Goal: Feedback & Contribution: Leave review/rating

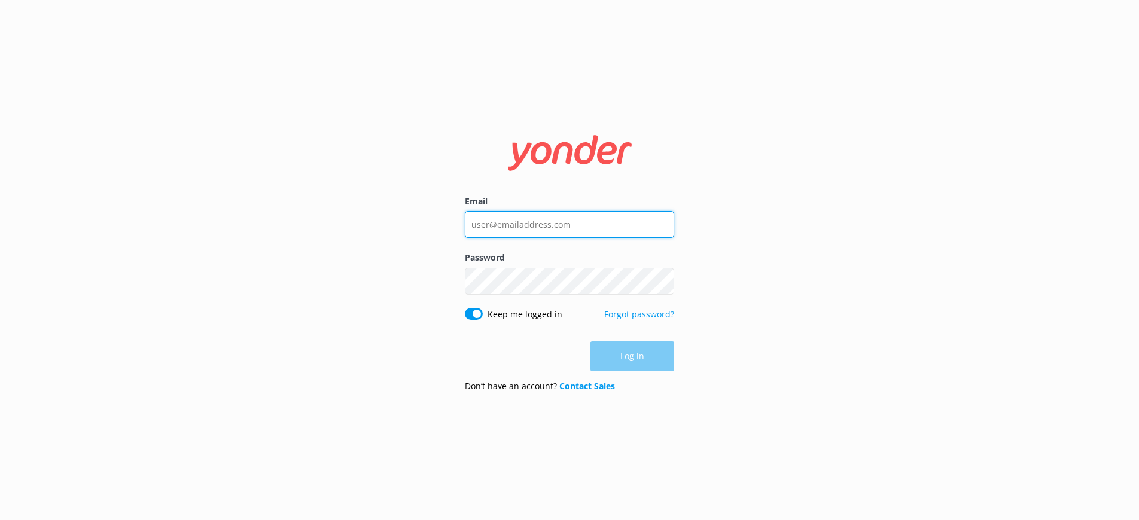
type input "wyatt@tomis.tech"
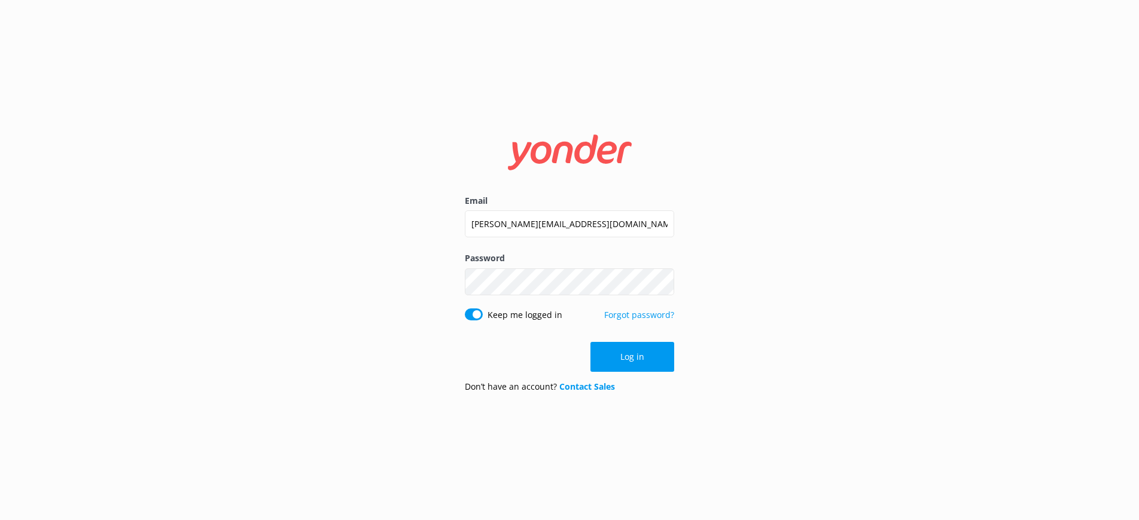
click at [608, 359] on div "Log in" at bounding box center [569, 357] width 209 height 30
click at [608, 359] on button "Log in" at bounding box center [632, 357] width 84 height 30
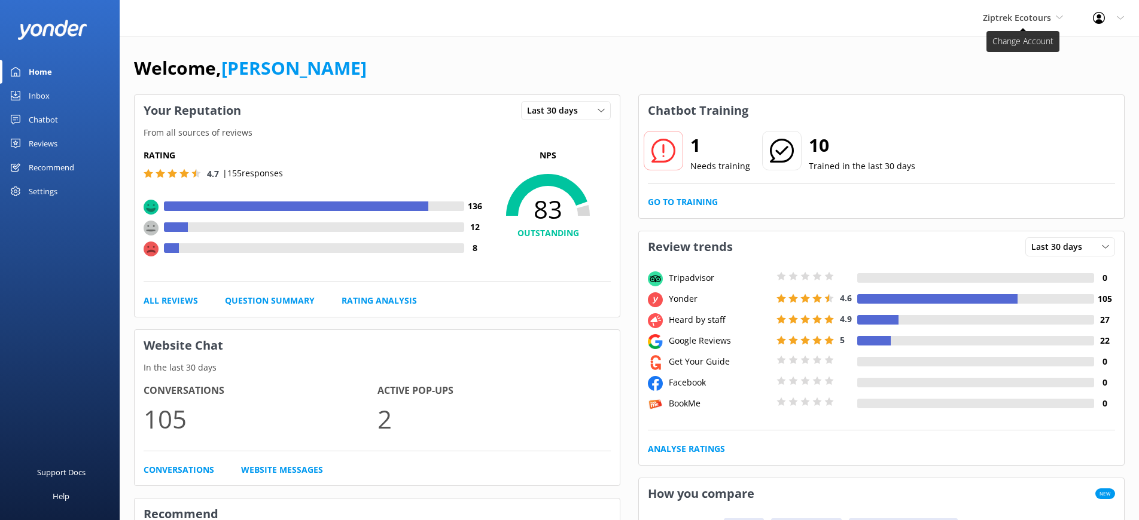
click at [1005, 16] on span "Ziptrek Ecotours" at bounding box center [1017, 17] width 68 height 11
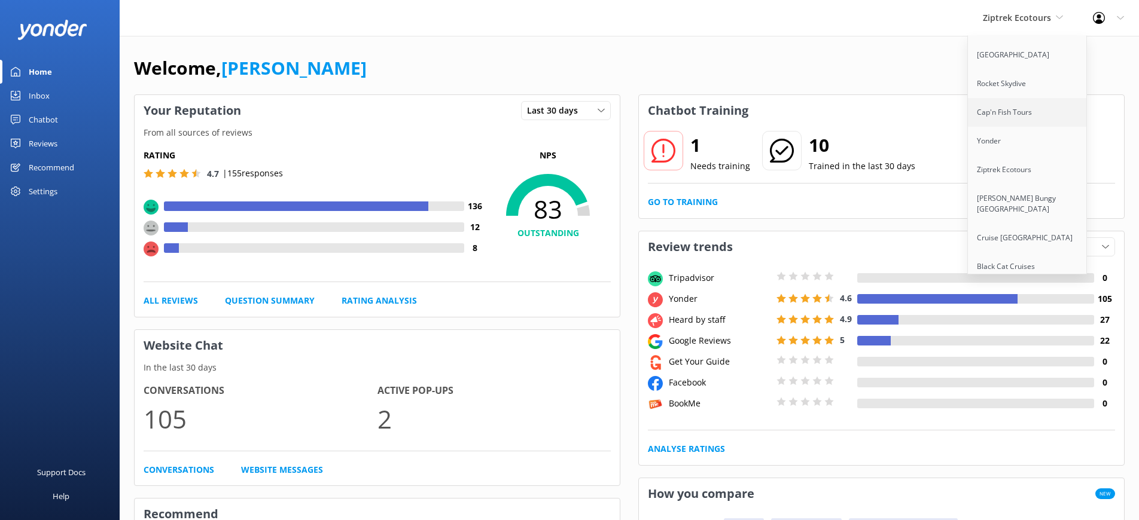
scroll to position [123, 0]
click at [43, 117] on div "Chatbot" at bounding box center [43, 120] width 29 height 24
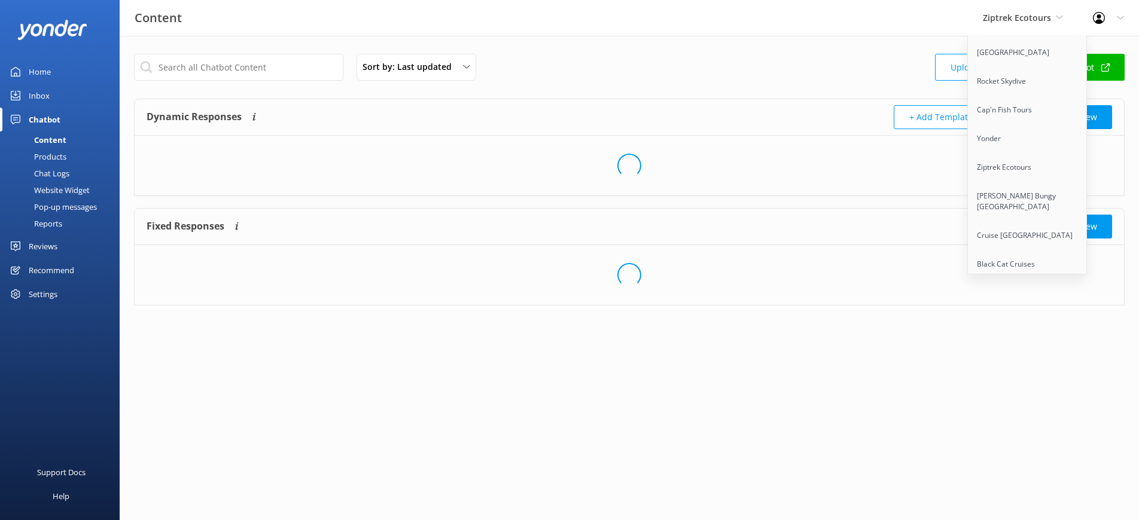
click at [52, 225] on div "Reports" at bounding box center [34, 223] width 55 height 17
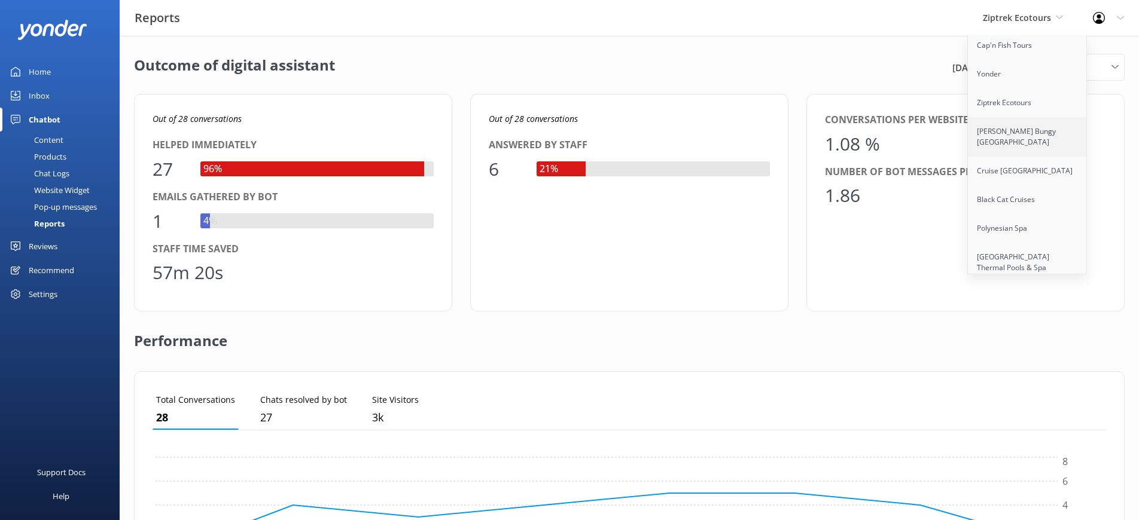
scroll to position [391, 0]
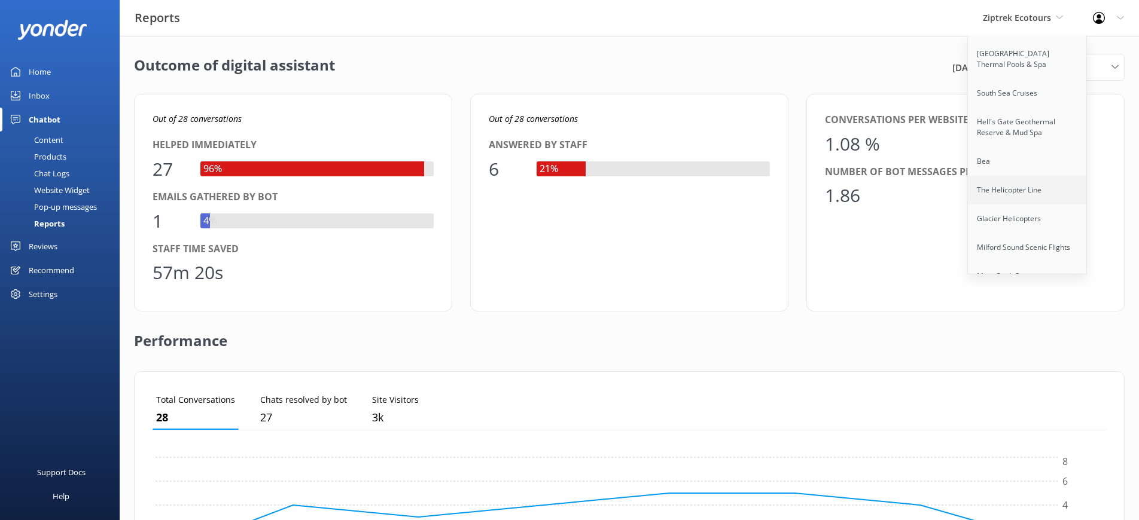
click at [1008, 176] on link "The Helicopter Line" at bounding box center [1028, 190] width 120 height 29
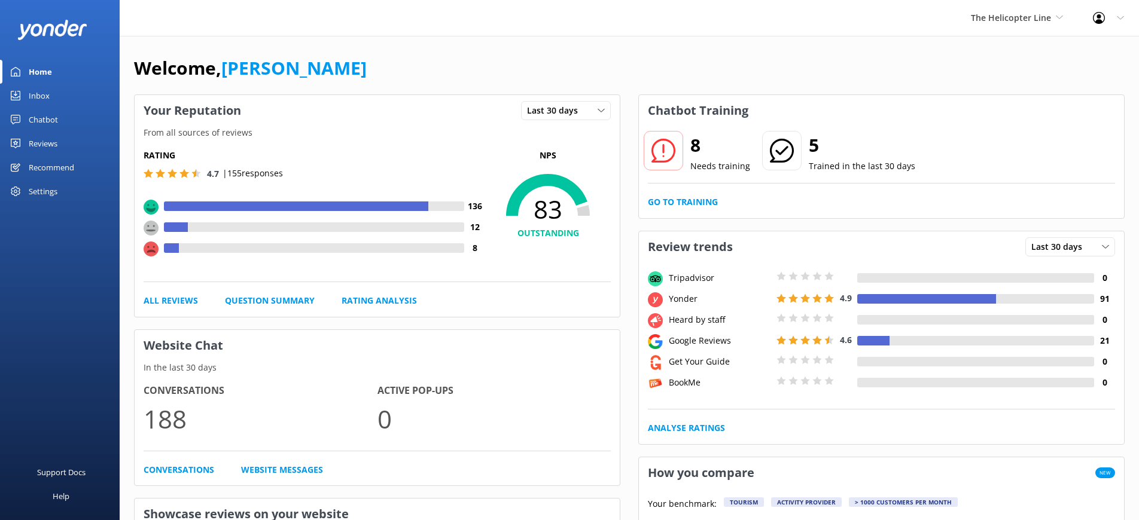
click at [44, 118] on div "Chatbot" at bounding box center [43, 120] width 29 height 24
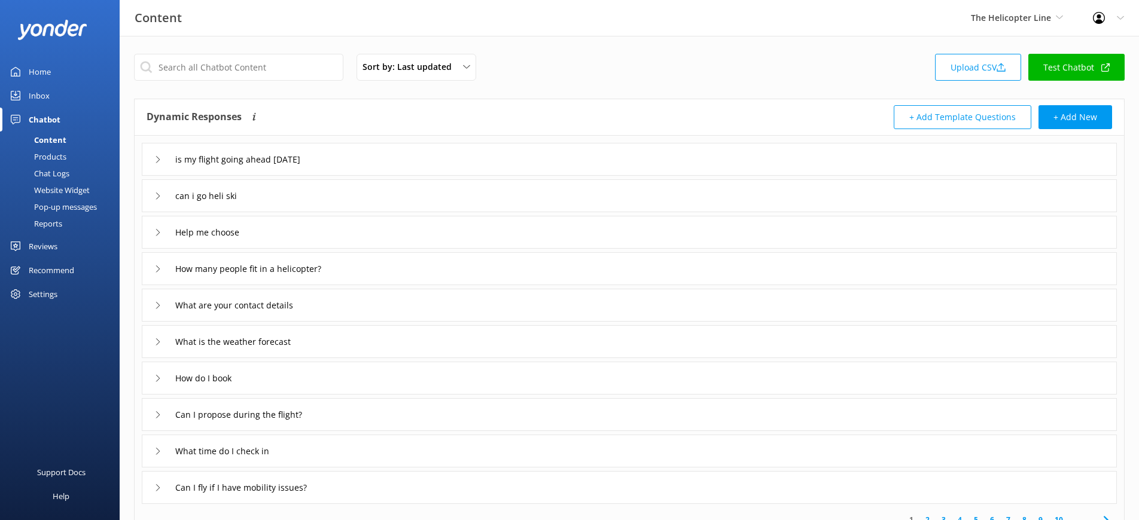
click at [58, 220] on div "Reports" at bounding box center [34, 223] width 55 height 17
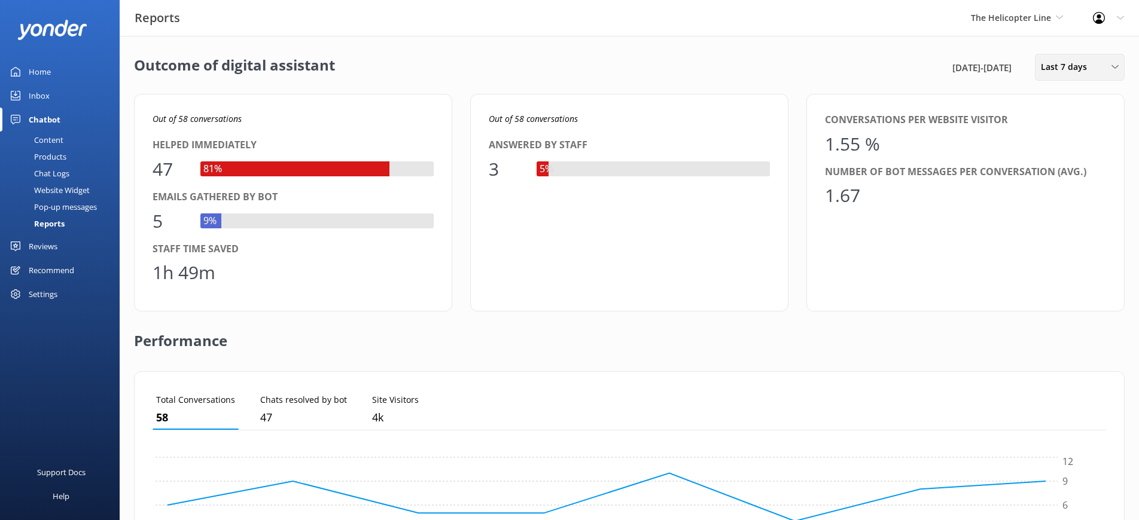
click at [1050, 70] on span "Last 7 days" at bounding box center [1067, 66] width 53 height 13
click at [1065, 188] on div "Last 180 days" at bounding box center [1064, 193] width 47 height 12
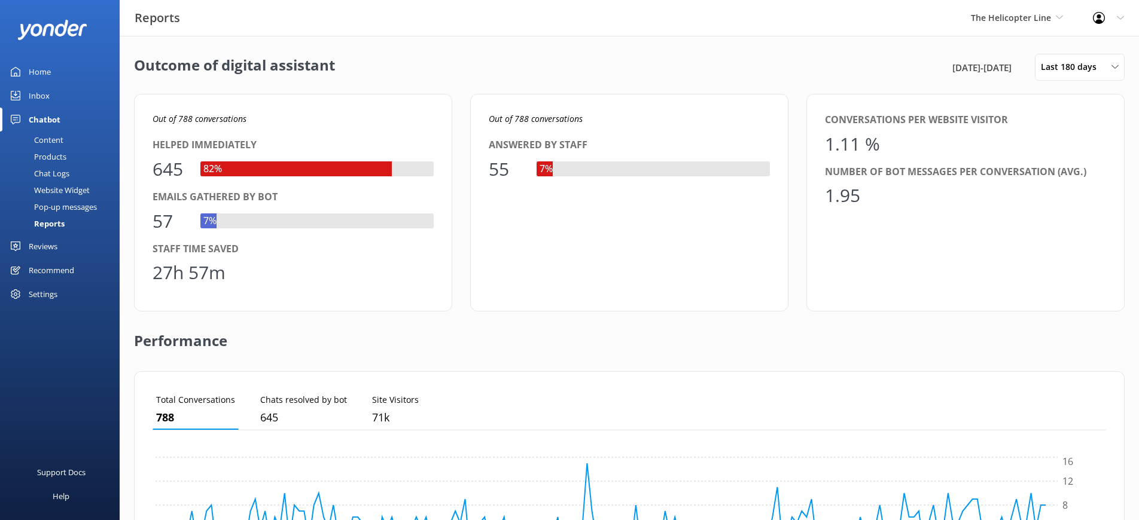
click at [1032, 25] on div "The Helicopter Line Yonder Zipline Wyatt's Wild Walking Tours Yonder demo Yonde…" at bounding box center [1017, 18] width 122 height 36
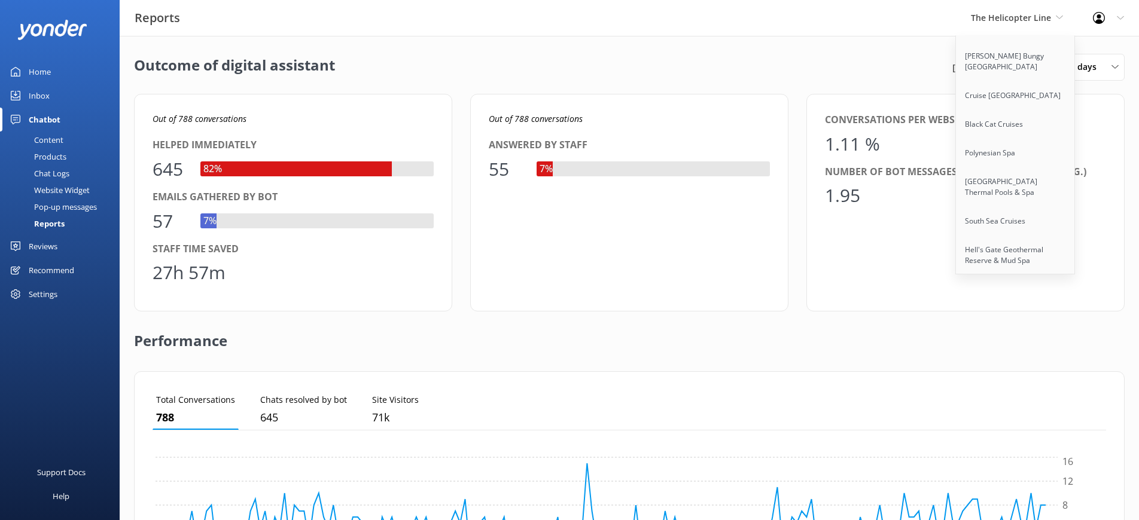
scroll to position [303, 0]
click at [989, 172] on link "South Sea Cruises" at bounding box center [1016, 181] width 120 height 29
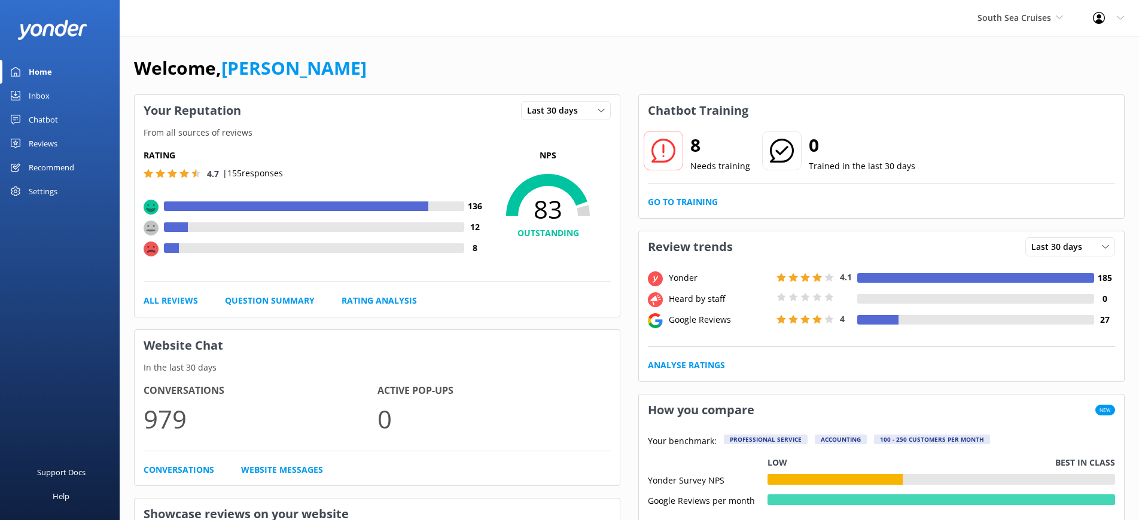
click at [45, 118] on div "Chatbot" at bounding box center [43, 120] width 29 height 24
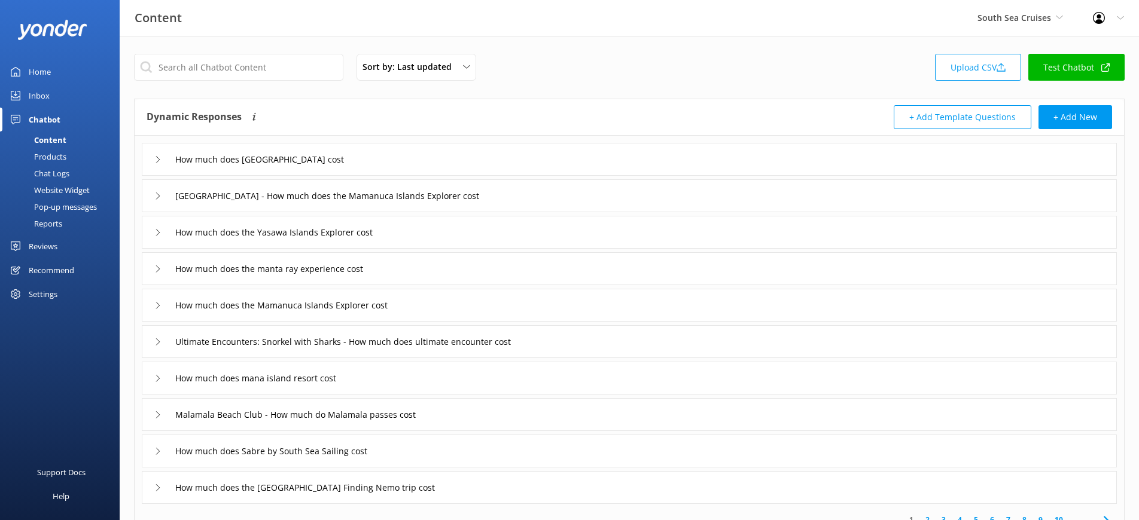
click at [58, 219] on div "Reports" at bounding box center [34, 223] width 55 height 17
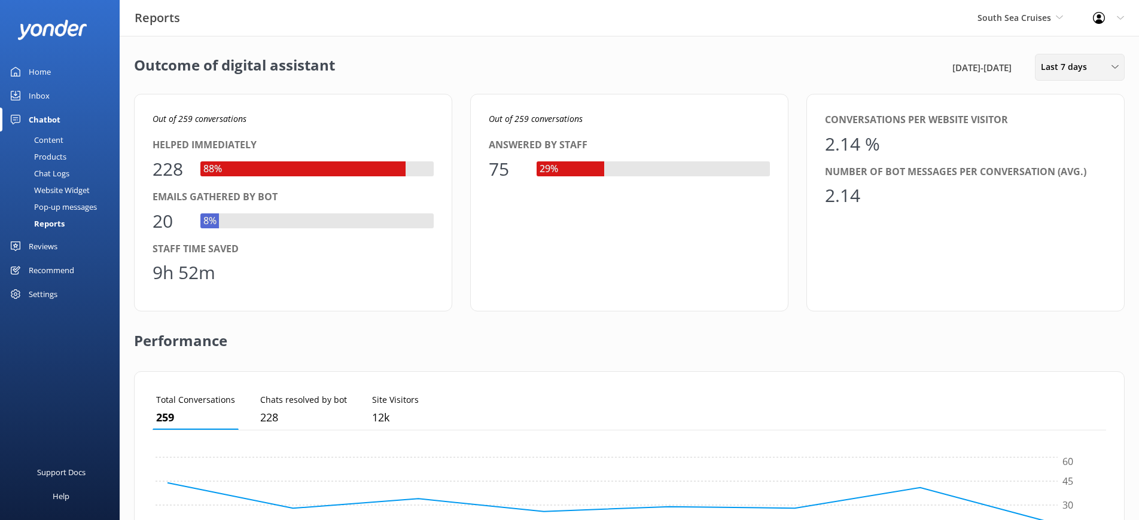
click at [1066, 66] on span "Last 7 days" at bounding box center [1067, 66] width 53 height 13
click at [1061, 122] on div "Last 30 days" at bounding box center [1062, 120] width 42 height 12
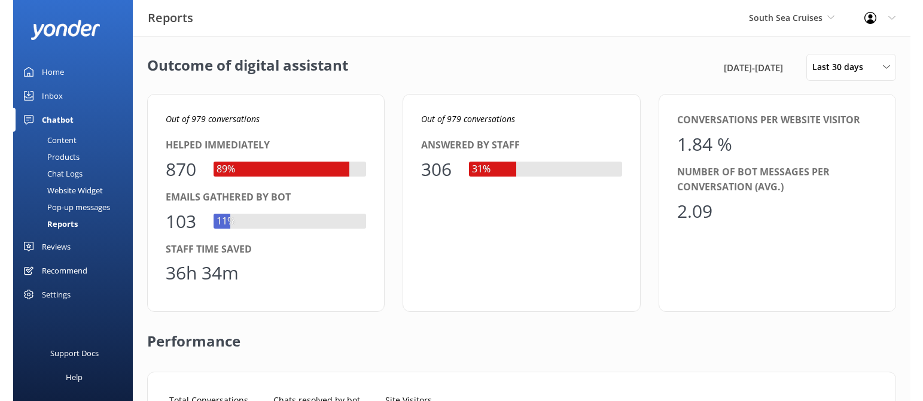
scroll to position [120, 737]
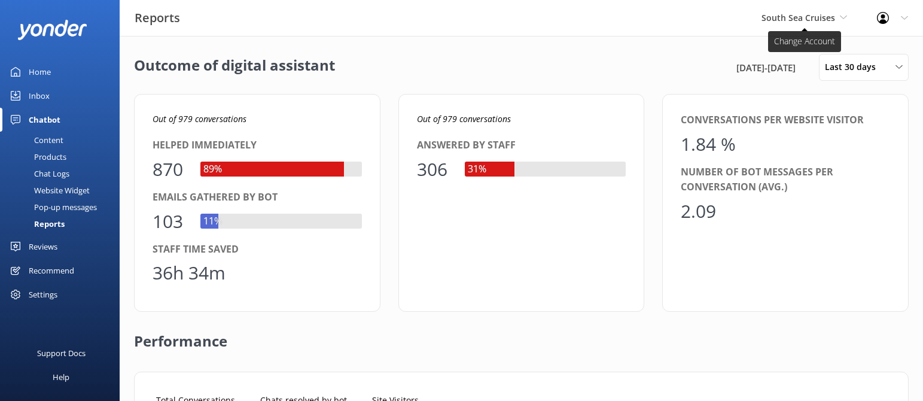
click at [830, 19] on span "South Sea Cruises" at bounding box center [798, 17] width 74 height 11
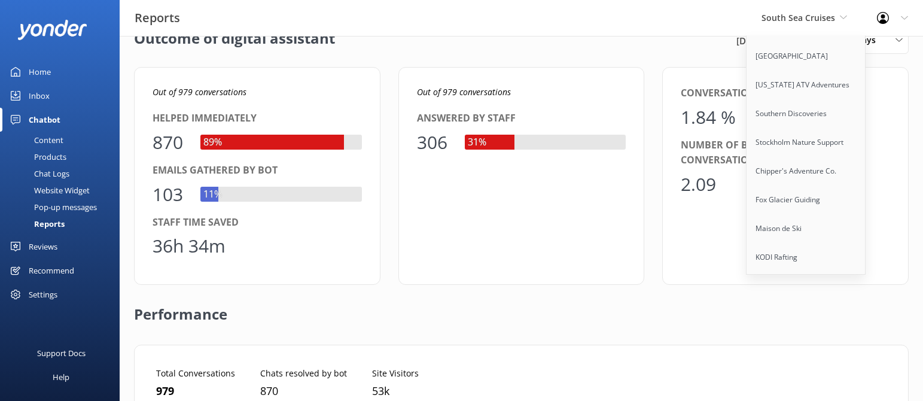
scroll to position [951, 0]
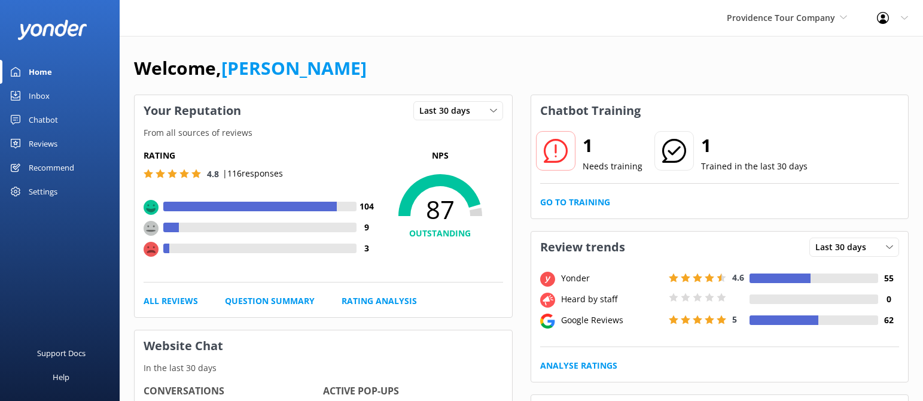
click at [50, 121] on div "Chatbot" at bounding box center [43, 120] width 29 height 24
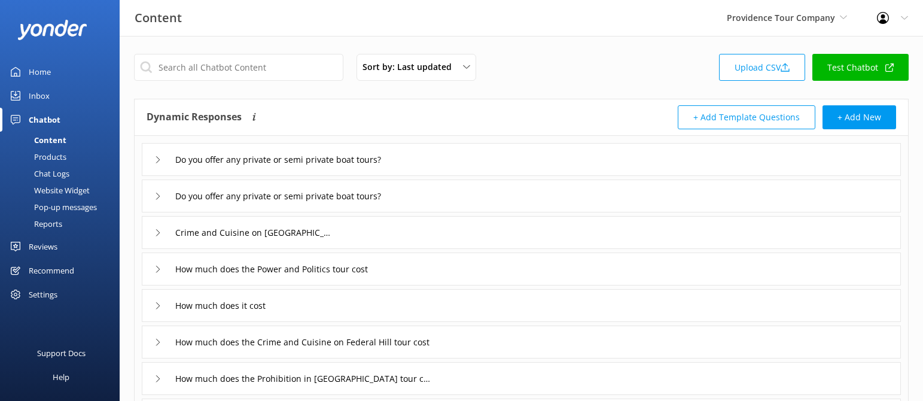
click at [57, 217] on div "Reports" at bounding box center [34, 223] width 55 height 17
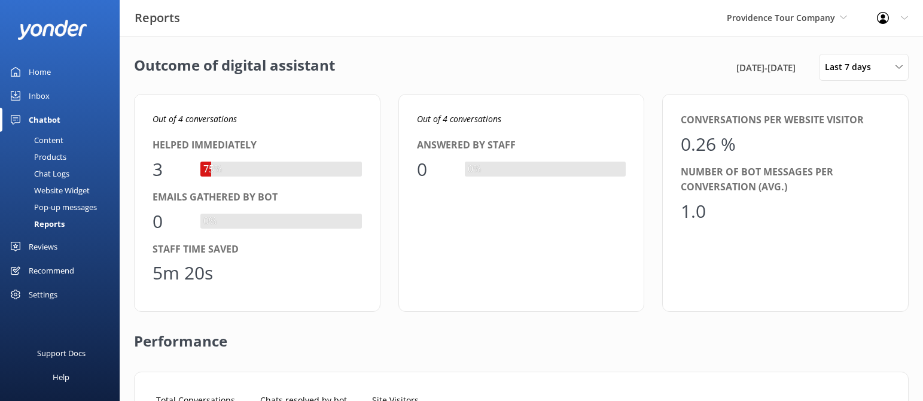
scroll to position [120, 737]
click at [858, 66] on span "Last 7 days" at bounding box center [851, 66] width 53 height 13
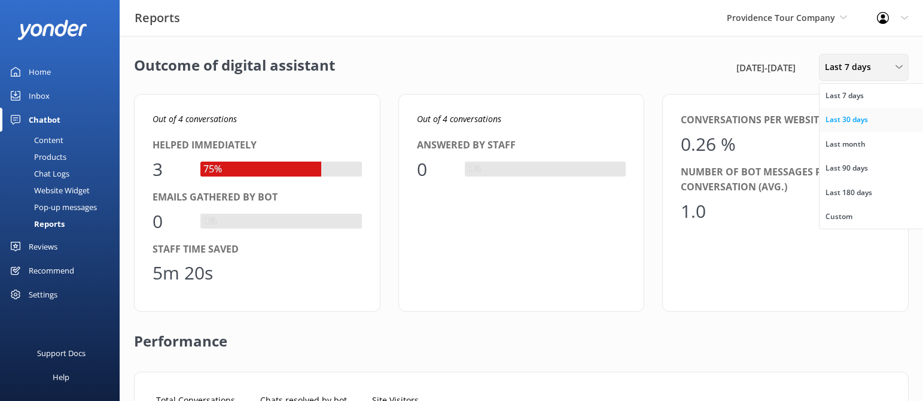
click at [850, 115] on div "Last 30 days" at bounding box center [846, 120] width 42 height 12
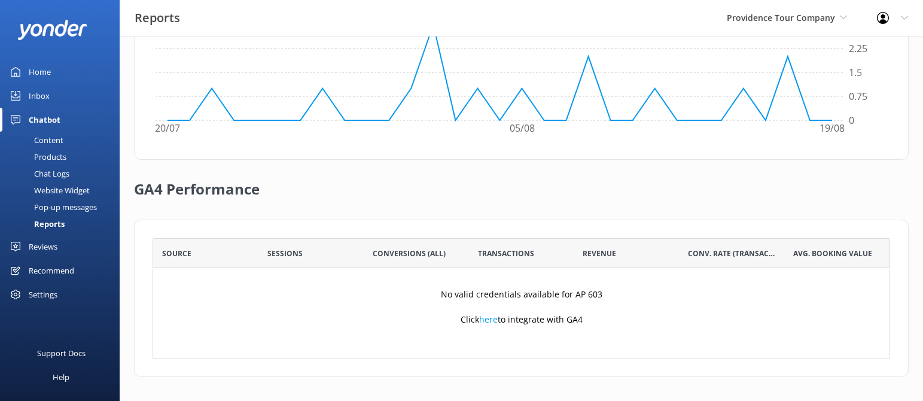
scroll to position [0, 0]
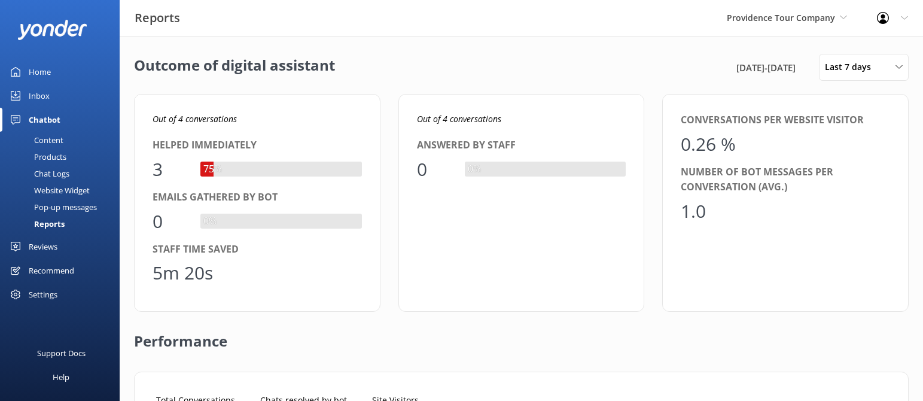
scroll to position [120, 737]
click at [755, 25] on div "Providence Tour Company Yonder Zipline Wyatt's Wild Walking Tours Yonder demo Y…" at bounding box center [787, 18] width 150 height 36
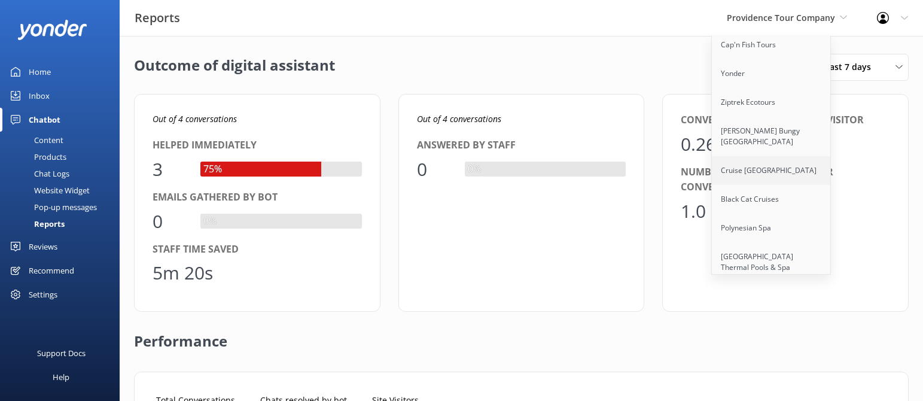
scroll to position [189, 0]
click at [757, 190] on link "Black Cat Cruises" at bounding box center [772, 198] width 120 height 29
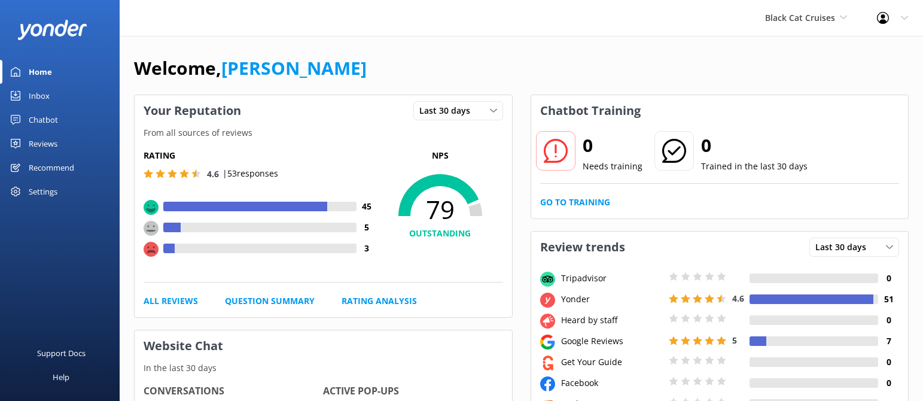
click at [36, 118] on div "Chatbot" at bounding box center [43, 120] width 29 height 24
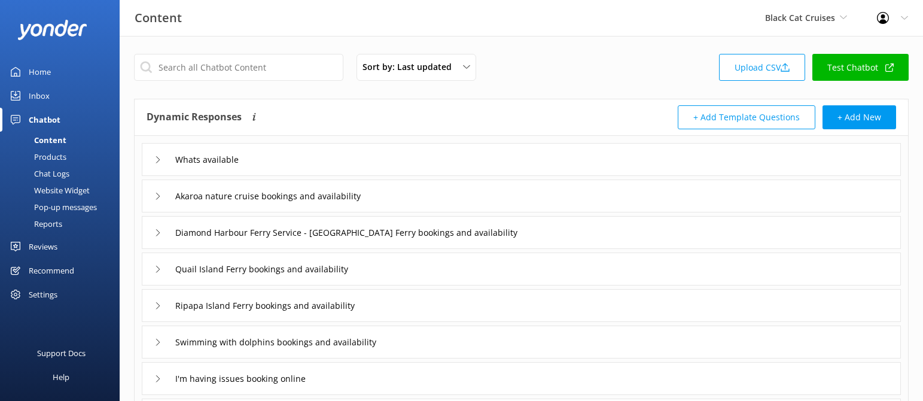
click at [54, 223] on div "Reports" at bounding box center [34, 223] width 55 height 17
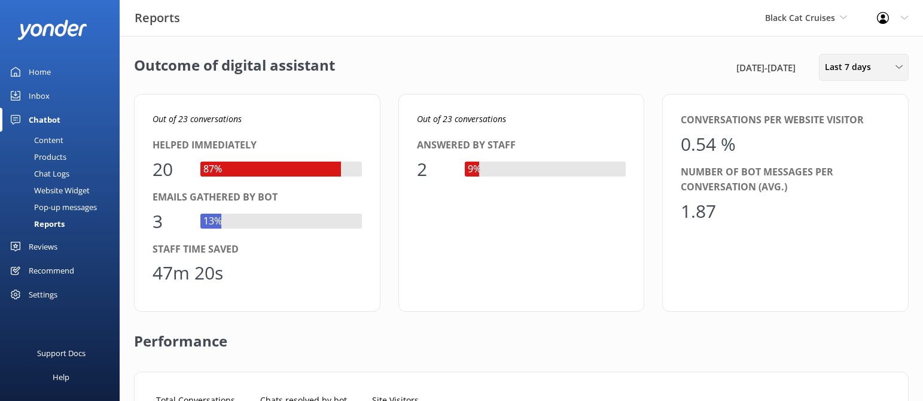
click at [830, 65] on span "Last 7 days" at bounding box center [851, 66] width 53 height 13
click at [840, 114] on div "Last 30 days" at bounding box center [846, 120] width 42 height 12
click at [855, 70] on span "Last 30 days" at bounding box center [854, 66] width 58 height 13
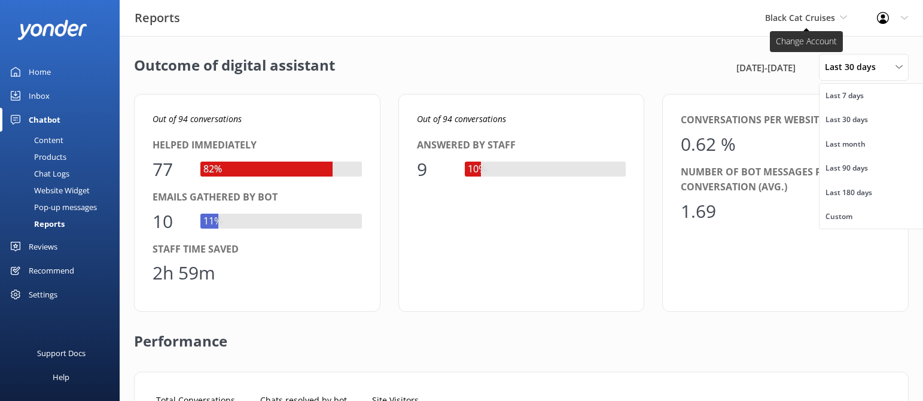
click at [807, 17] on span "Black Cat Cruises" at bounding box center [800, 17] width 70 height 11
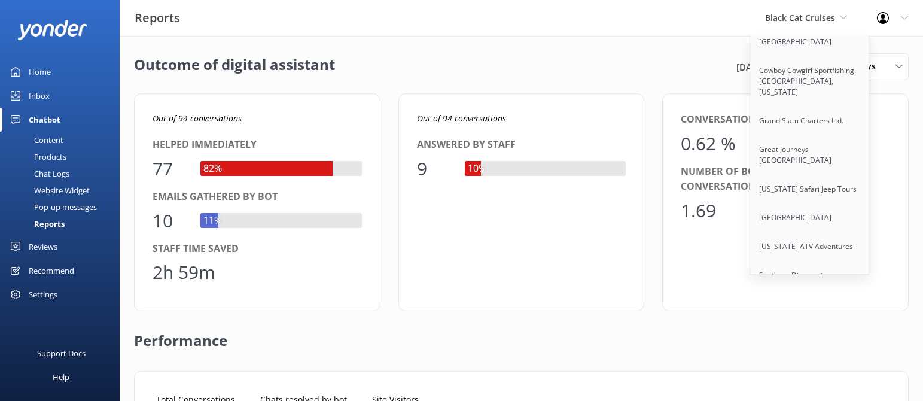
scroll to position [794, 0]
click at [787, 172] on link "[US_STATE] Safari Jeep Tours" at bounding box center [810, 186] width 120 height 29
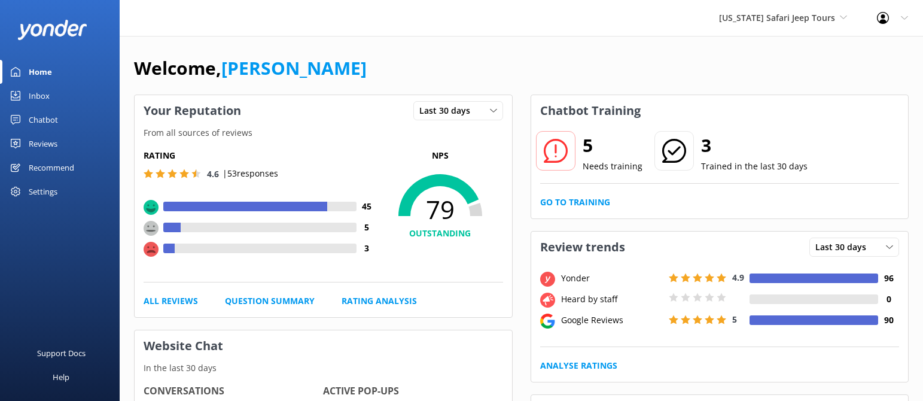
click at [45, 120] on div "Chatbot" at bounding box center [43, 120] width 29 height 24
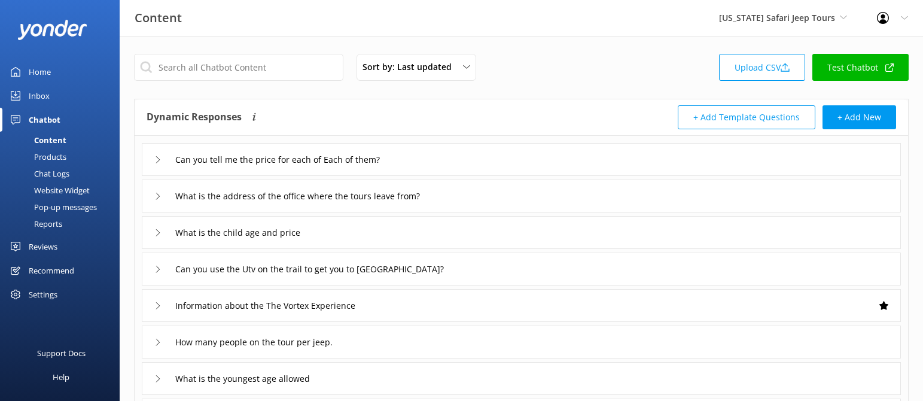
click at [57, 219] on div "Reports" at bounding box center [34, 223] width 55 height 17
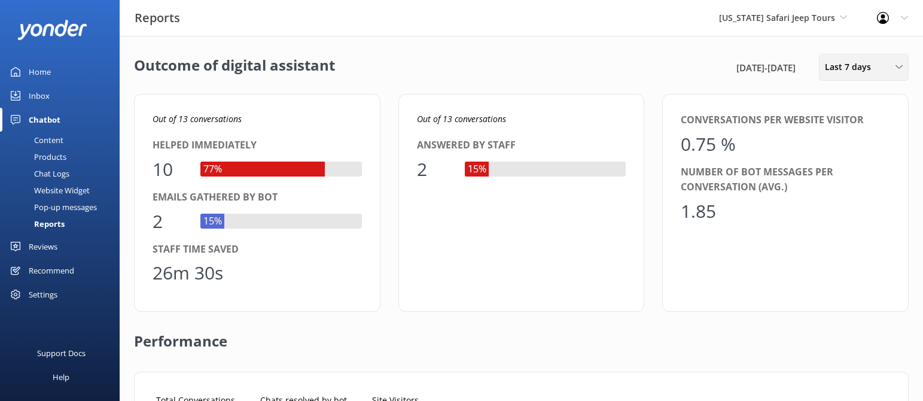
click at [839, 68] on span "Last 7 days" at bounding box center [851, 66] width 53 height 13
click at [838, 115] on div "Last 30 days" at bounding box center [846, 120] width 42 height 12
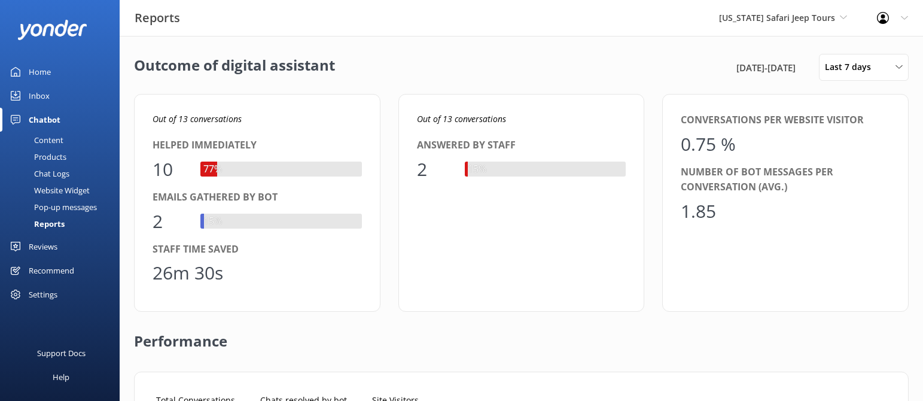
scroll to position [120, 737]
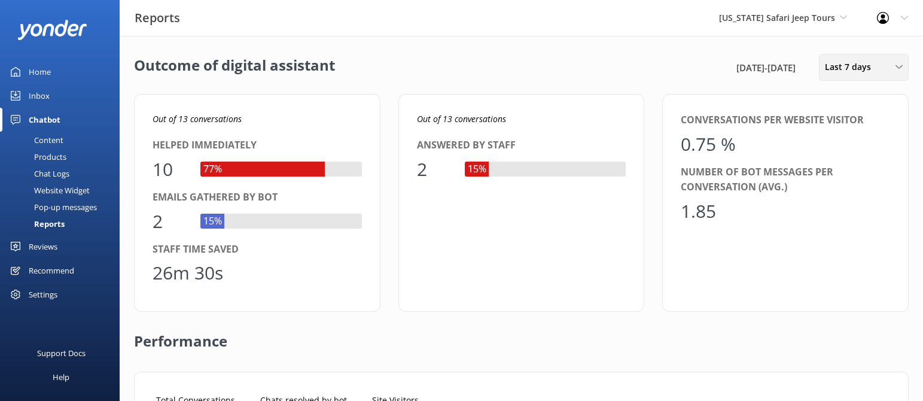
click at [864, 71] on span "Last 7 days" at bounding box center [851, 66] width 53 height 13
click at [855, 123] on div "Last 30 days" at bounding box center [846, 120] width 42 height 12
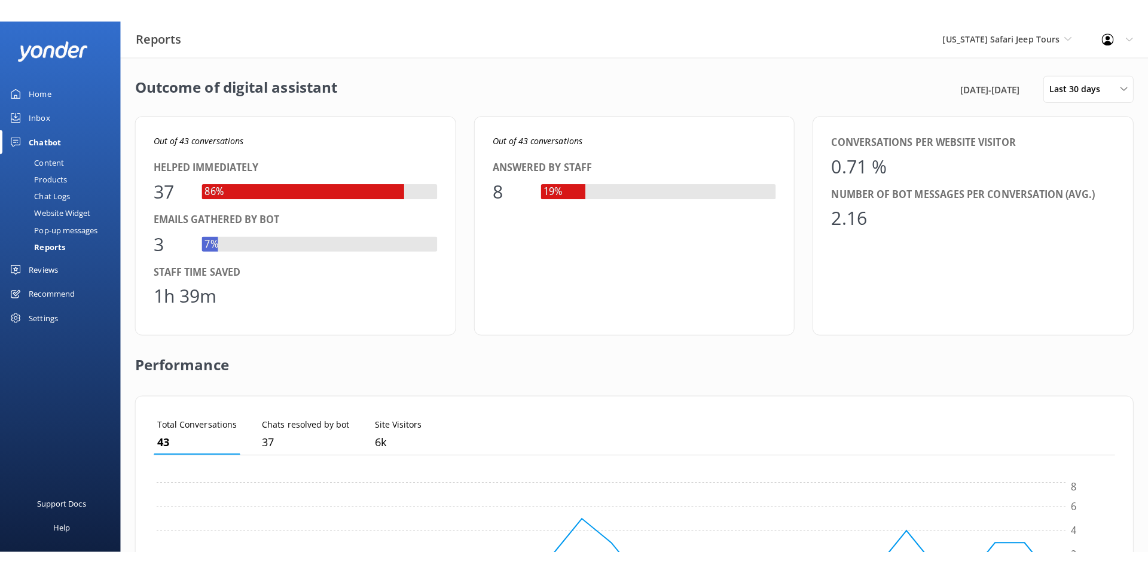
scroll to position [120, 963]
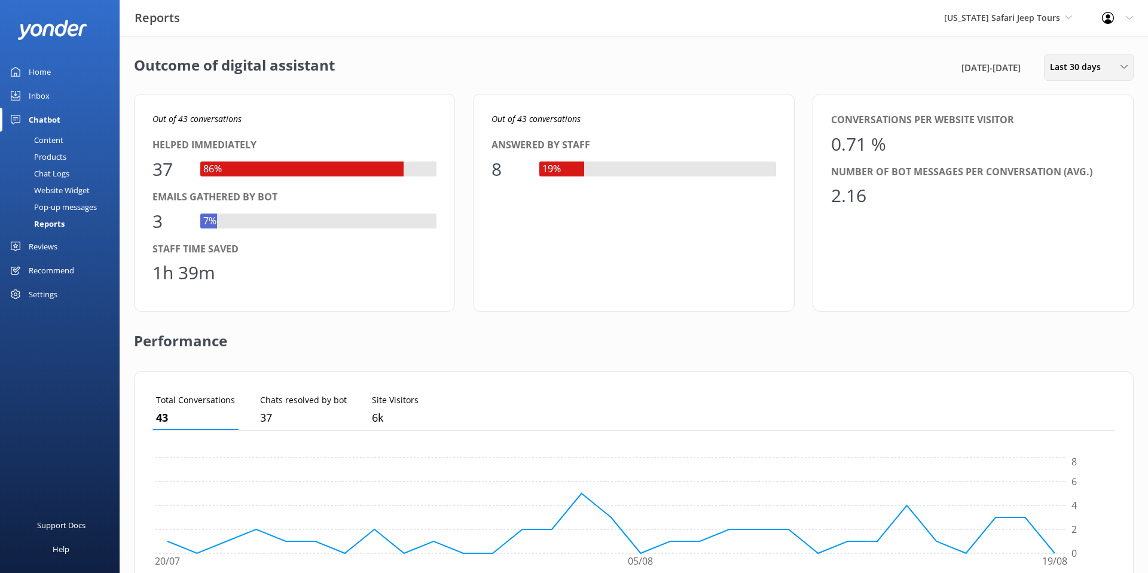
click at [922, 68] on span "Last 30 days" at bounding box center [1079, 66] width 58 height 13
click at [922, 168] on div "Last 90 days" at bounding box center [1072, 168] width 42 height 12
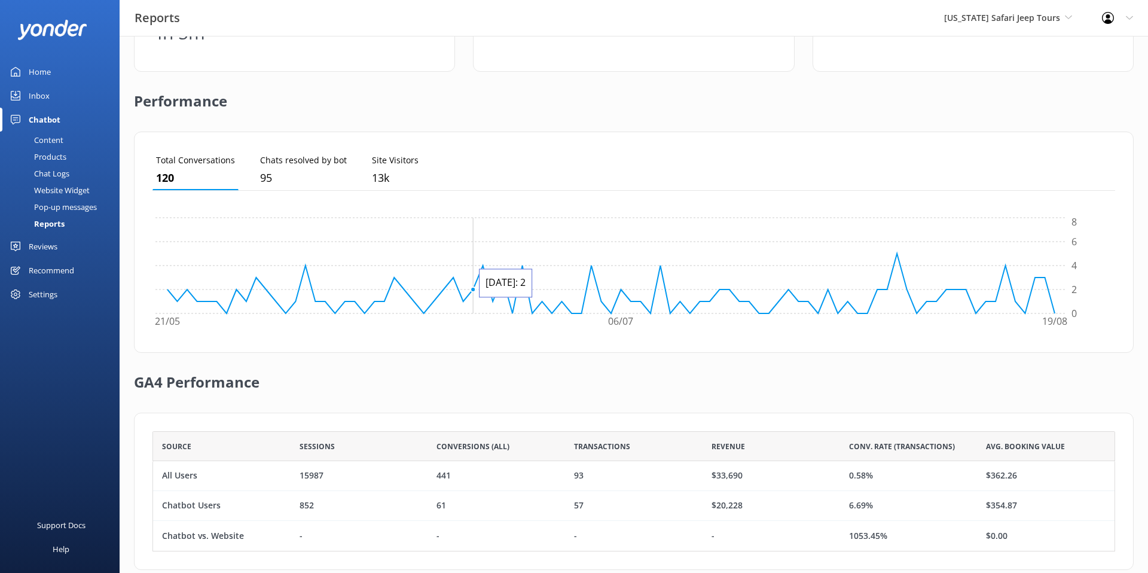
scroll to position [237, 0]
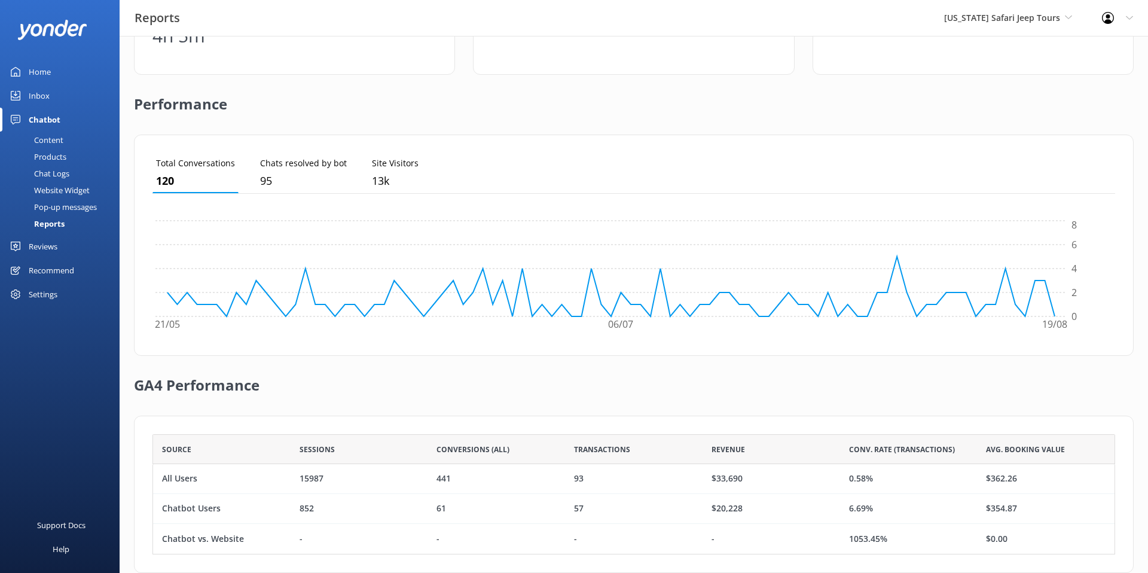
click at [196, 400] on div "All Users" at bounding box center [179, 478] width 35 height 13
drag, startPoint x: 198, startPoint y: 480, endPoint x: 163, endPoint y: 481, distance: 34.7
click at [163, 400] on div "All Users" at bounding box center [222, 479] width 138 height 30
click at [270, 400] on div "All Users" at bounding box center [222, 479] width 138 height 30
drag, startPoint x: 205, startPoint y: 476, endPoint x: 164, endPoint y: 476, distance: 40.7
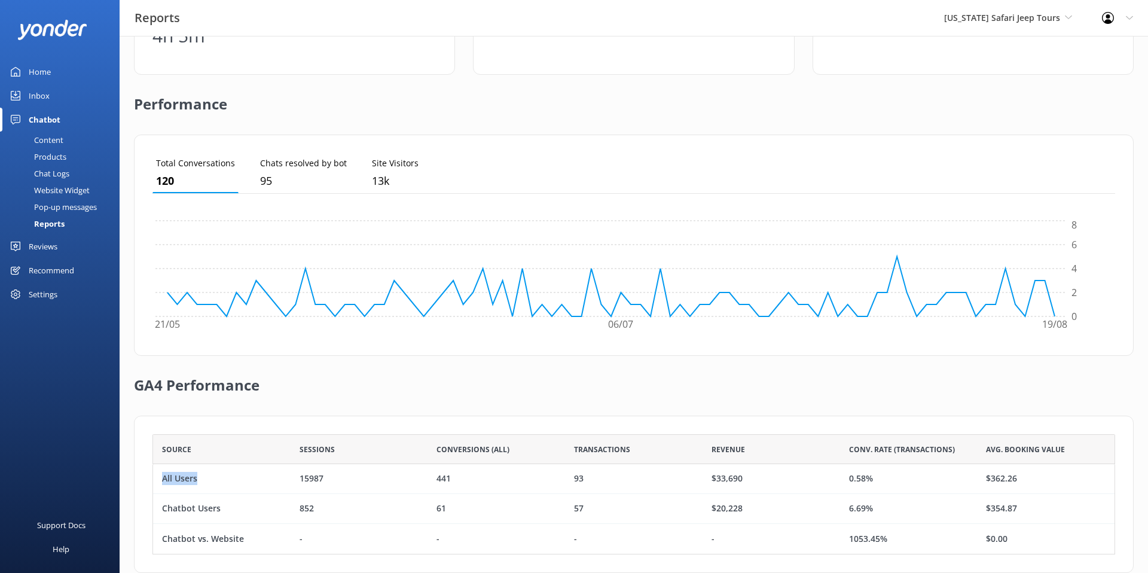
click at [164, 400] on div "All Users" at bounding box center [222, 479] width 138 height 30
drag, startPoint x: 877, startPoint y: 479, endPoint x: 847, endPoint y: 480, distance: 29.3
click at [847, 400] on div "0.58%" at bounding box center [909, 479] width 138 height 30
click at [219, 400] on div "Chatbot Users" at bounding box center [222, 509] width 138 height 30
drag, startPoint x: 219, startPoint y: 508, endPoint x: 163, endPoint y: 509, distance: 56.2
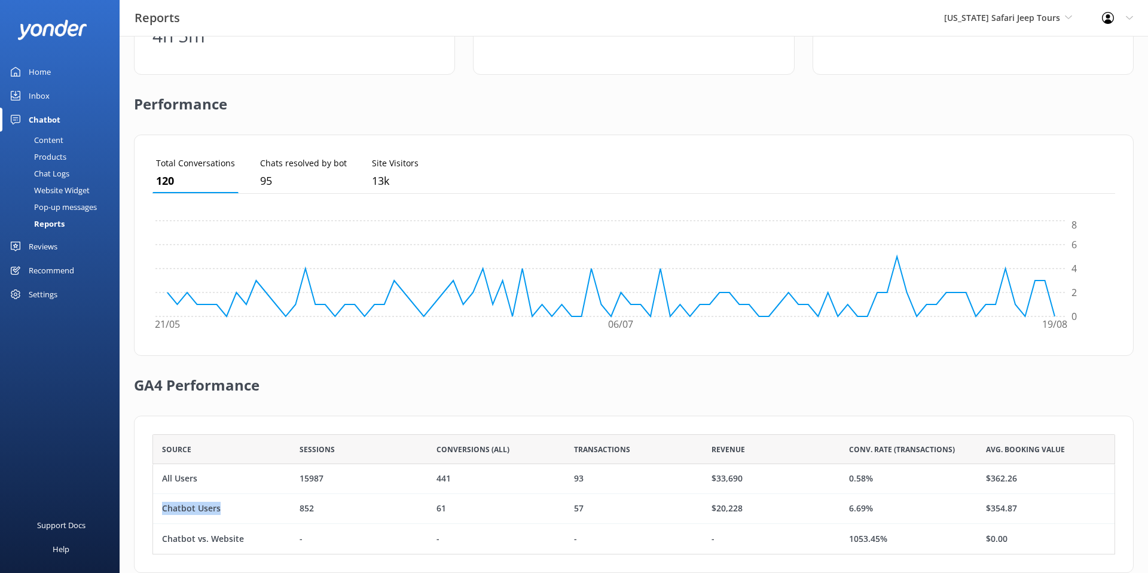
click at [163, 400] on div "Chatbot Users" at bounding box center [222, 509] width 138 height 30
drag, startPoint x: 874, startPoint y: 511, endPoint x: 845, endPoint y: 510, distance: 29.3
click at [845, 400] on div "6.69%" at bounding box center [909, 509] width 138 height 30
click at [745, 400] on div "$20,228" at bounding box center [772, 509] width 138 height 30
drag, startPoint x: 744, startPoint y: 508, endPoint x: 713, endPoint y: 510, distance: 31.2
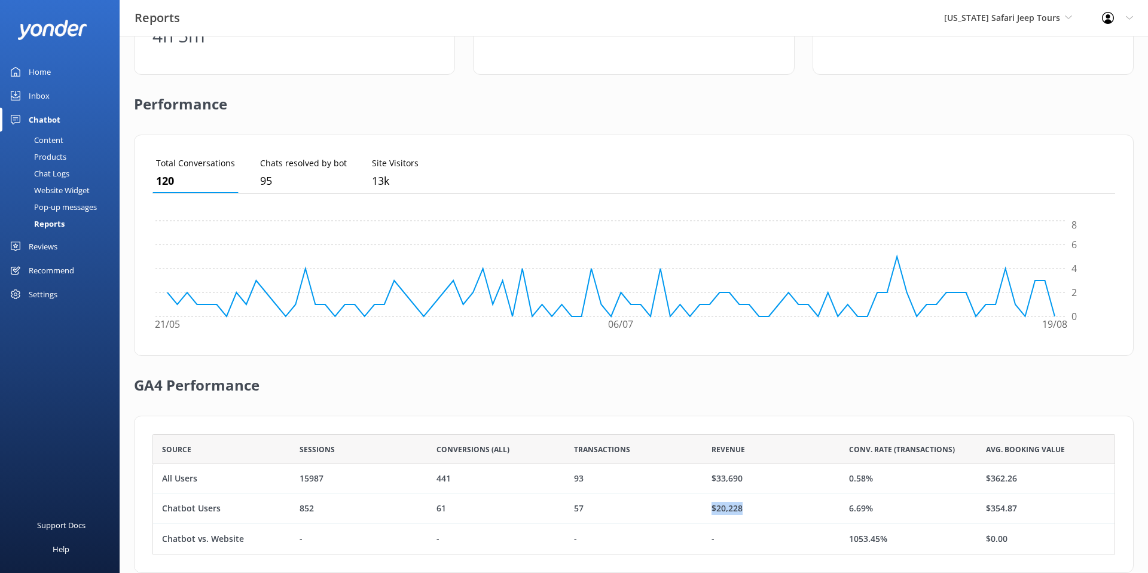
click at [713, 400] on div "$20,228" at bounding box center [772, 509] width 138 height 30
click at [732, 400] on div "$20,228" at bounding box center [727, 508] width 31 height 13
drag, startPoint x: 752, startPoint y: 508, endPoint x: 700, endPoint y: 508, distance: 52.0
click at [700, 400] on div "Chatbot Users 852 61 57 $20,228 6.69% $354.87" at bounding box center [634, 509] width 963 height 30
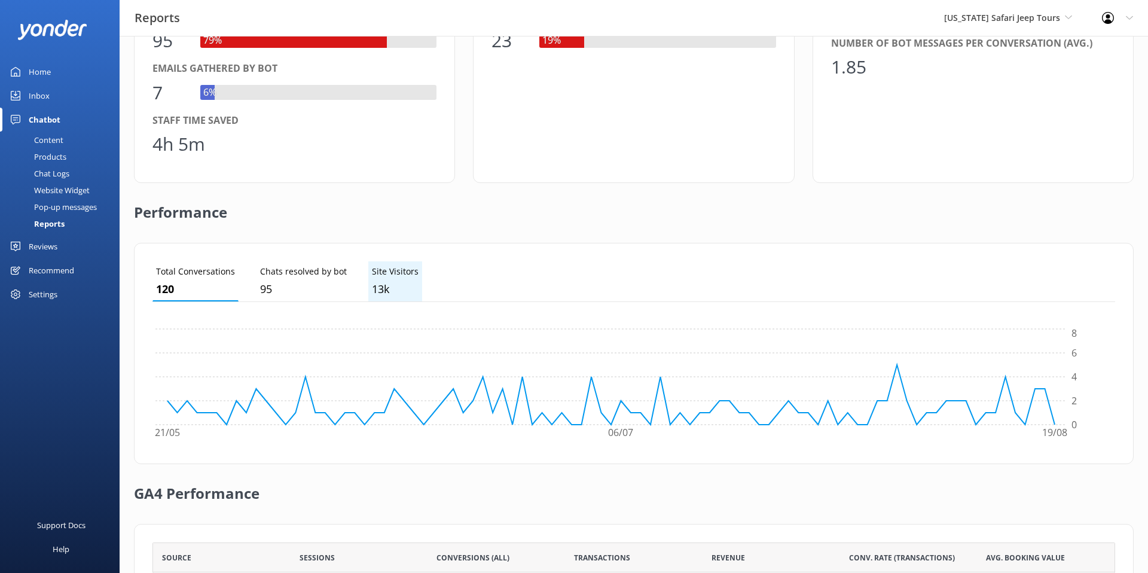
scroll to position [129, 0]
click at [55, 138] on div "Content" at bounding box center [35, 140] width 56 height 17
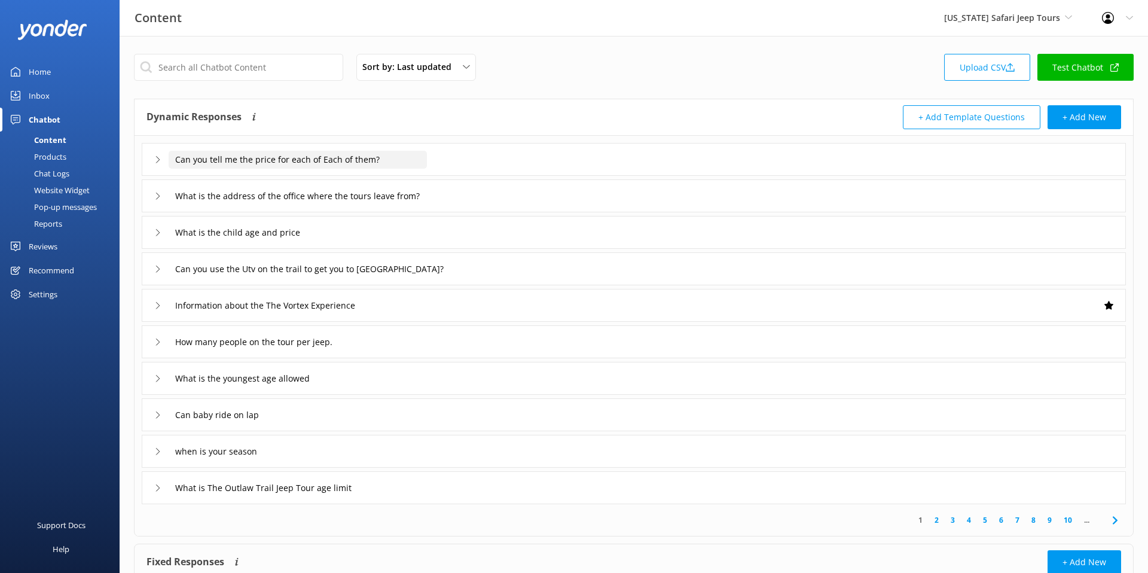
click at [382, 157] on input "Can you tell me the price for each of Each of them?" at bounding box center [298, 160] width 258 height 18
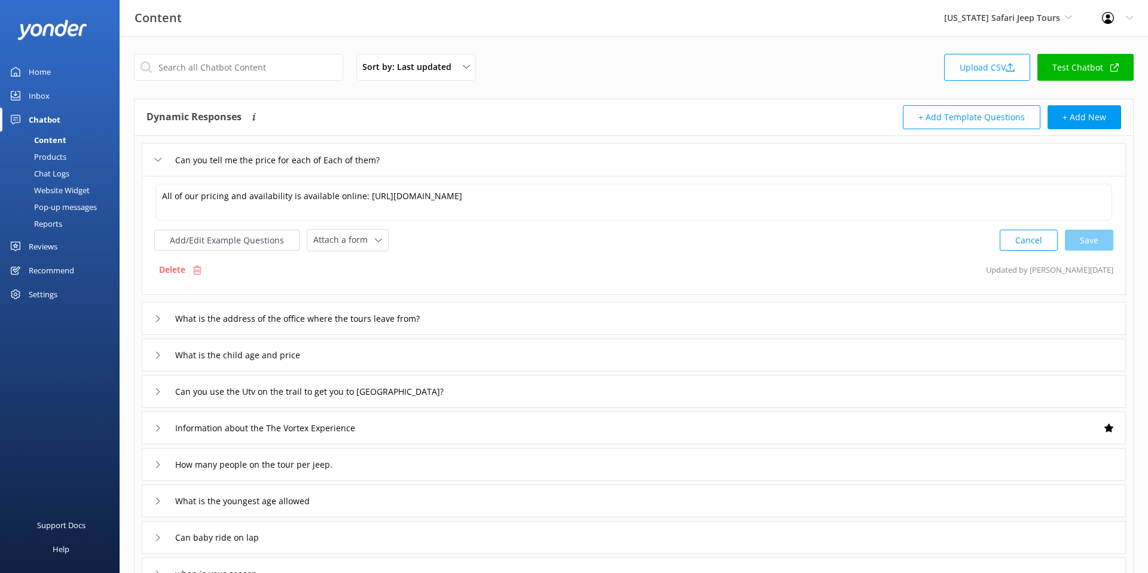
click at [533, 172] on div "Can you tell me the price for each of Each of them?" at bounding box center [634, 159] width 984 height 33
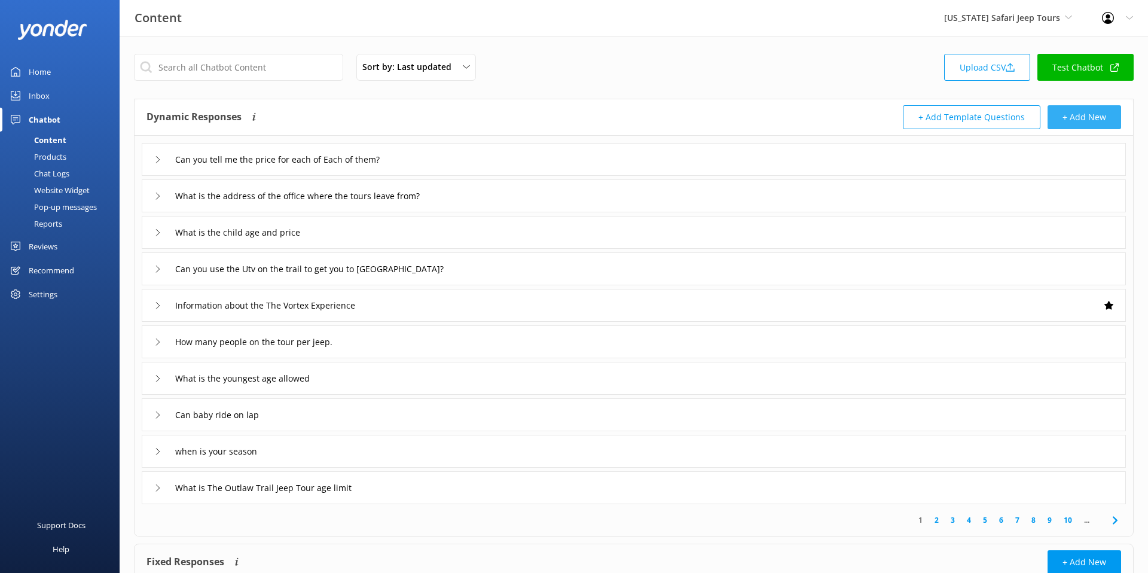
click at [922, 113] on button "+ Add New" at bounding box center [1085, 117] width 74 height 24
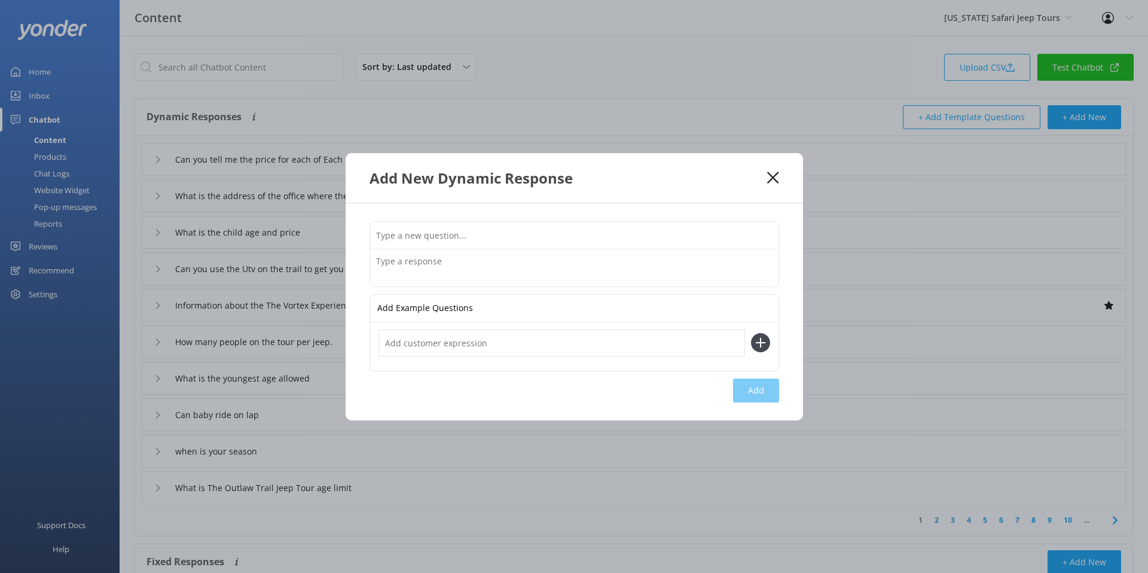
click at [410, 234] on input "text" at bounding box center [574, 235] width 408 height 27
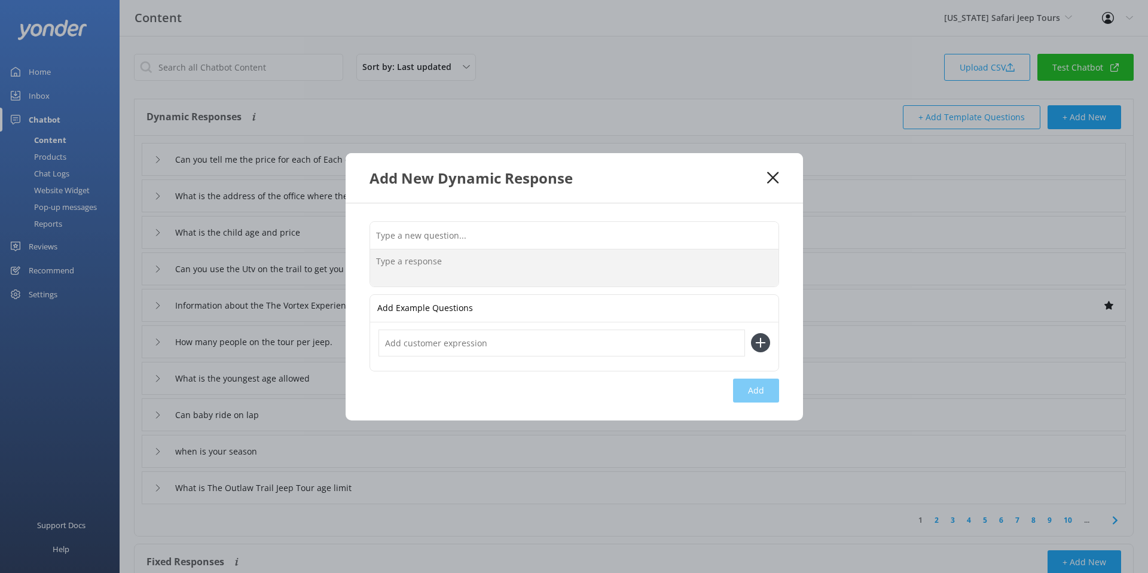
click at [403, 260] on textarea at bounding box center [574, 267] width 408 height 37
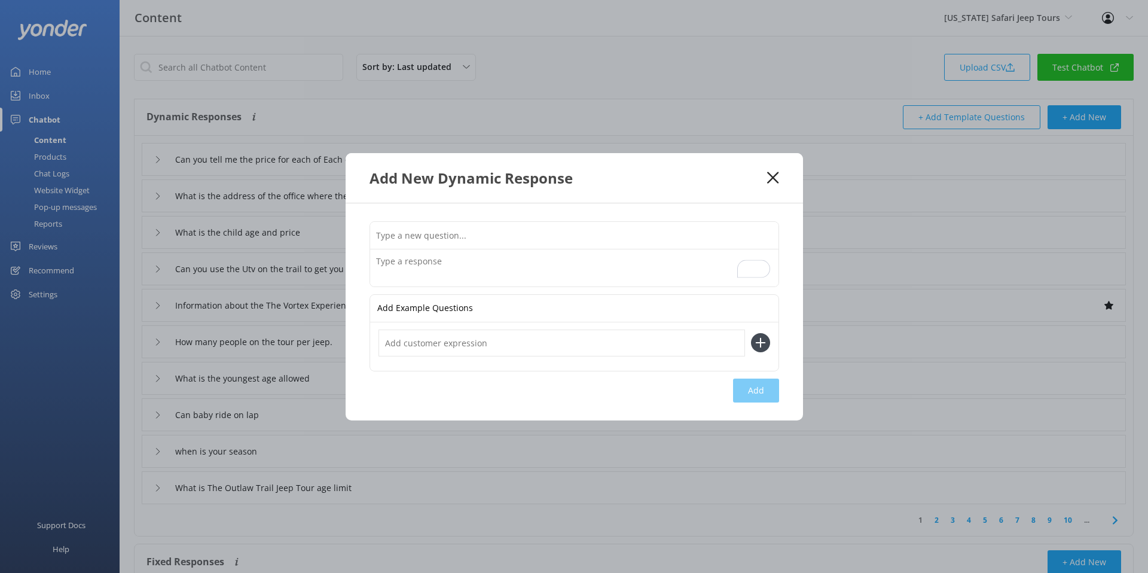
click at [499, 234] on input "text" at bounding box center [574, 235] width 408 height 27
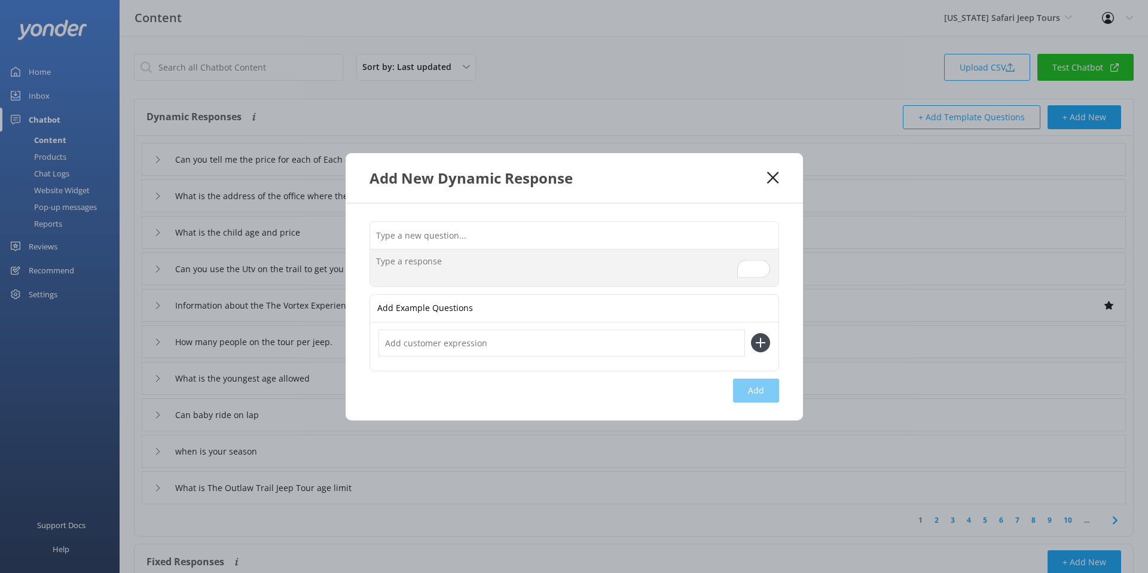
click at [592, 264] on textarea "To enrich screen reader interactions, please activate Accessibility in Grammarl…" at bounding box center [574, 267] width 408 height 37
click at [531, 227] on input "text" at bounding box center [574, 235] width 408 height 27
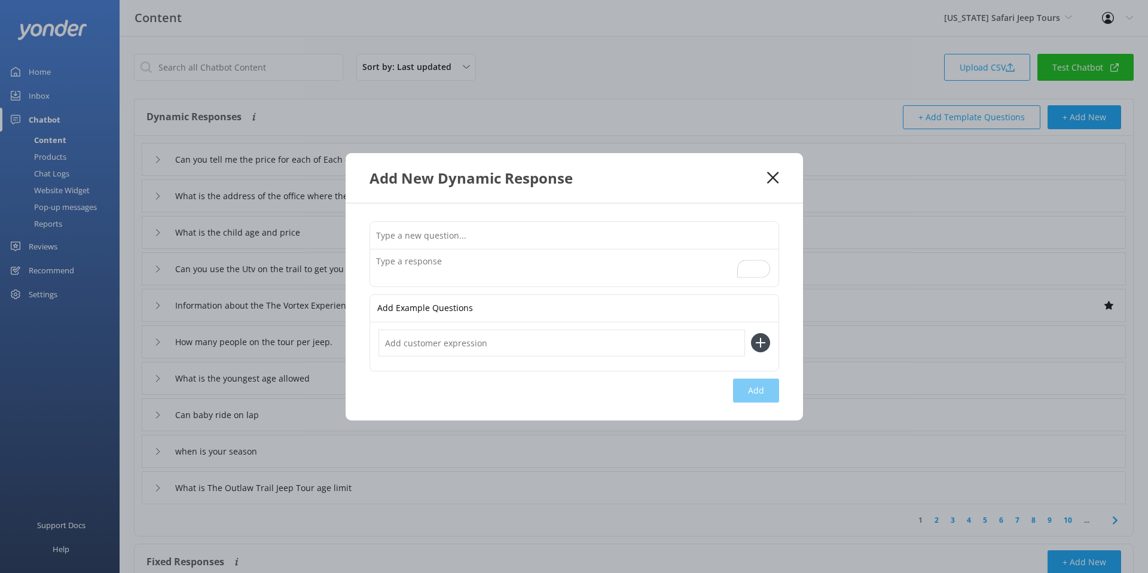
click at [769, 174] on use at bounding box center [772, 177] width 11 height 11
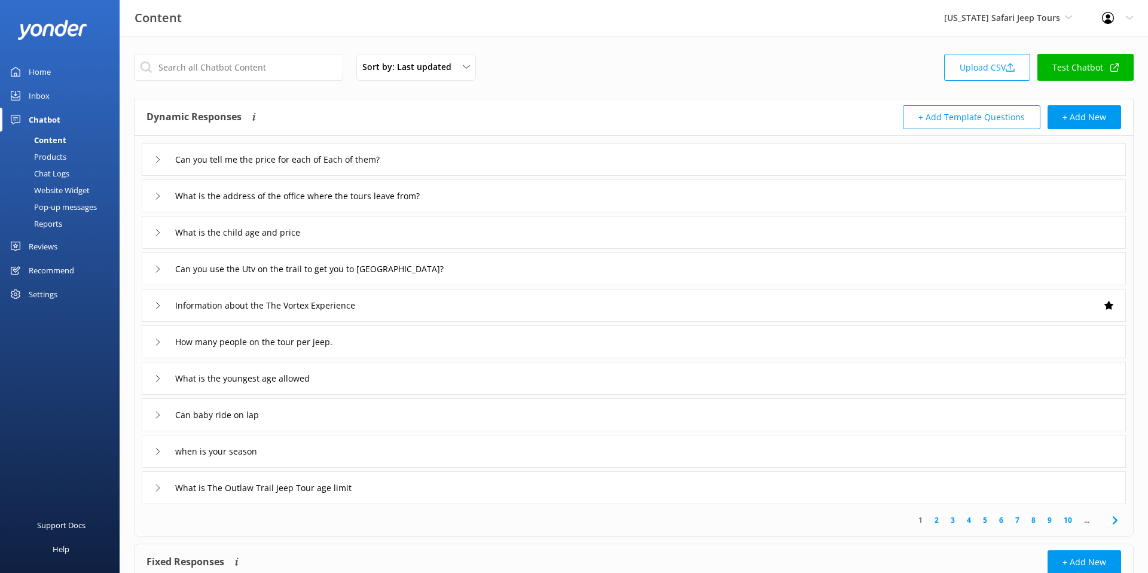
click at [49, 172] on div "Chat Logs" at bounding box center [38, 173] width 62 height 17
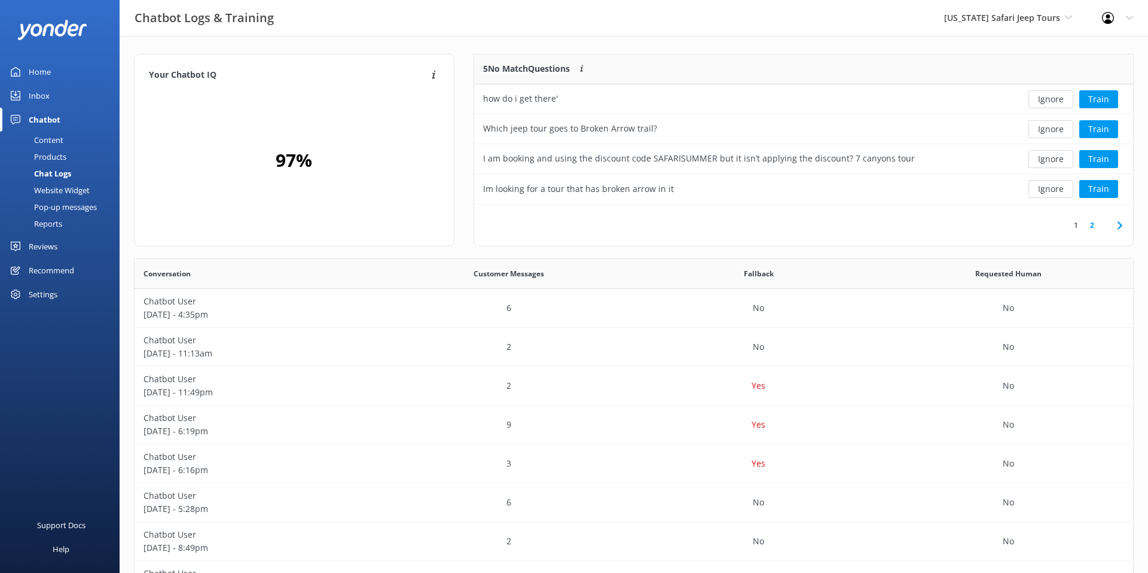
scroll to position [419, 999]
click at [922, 130] on button "Train" at bounding box center [1099, 129] width 39 height 18
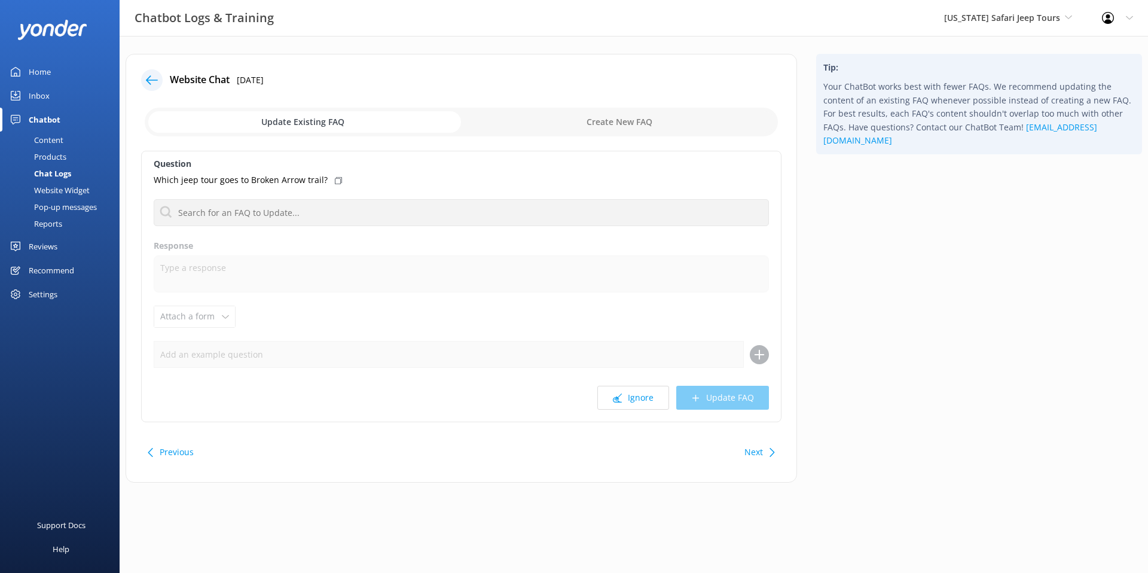
click at [154, 75] on icon at bounding box center [152, 80] width 12 height 12
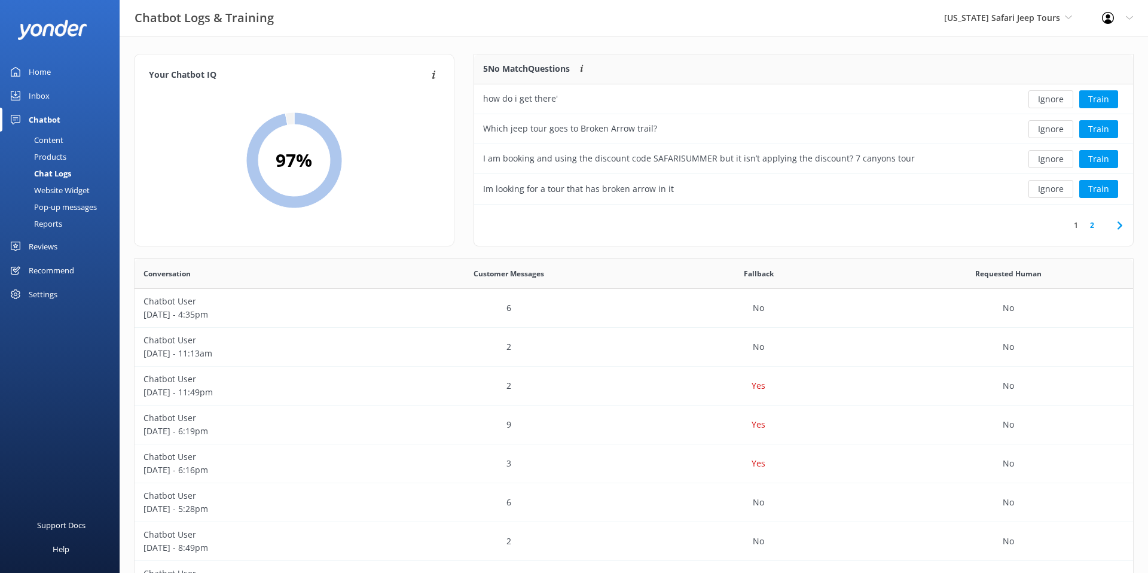
click at [35, 93] on div "Inbox" at bounding box center [39, 96] width 21 height 24
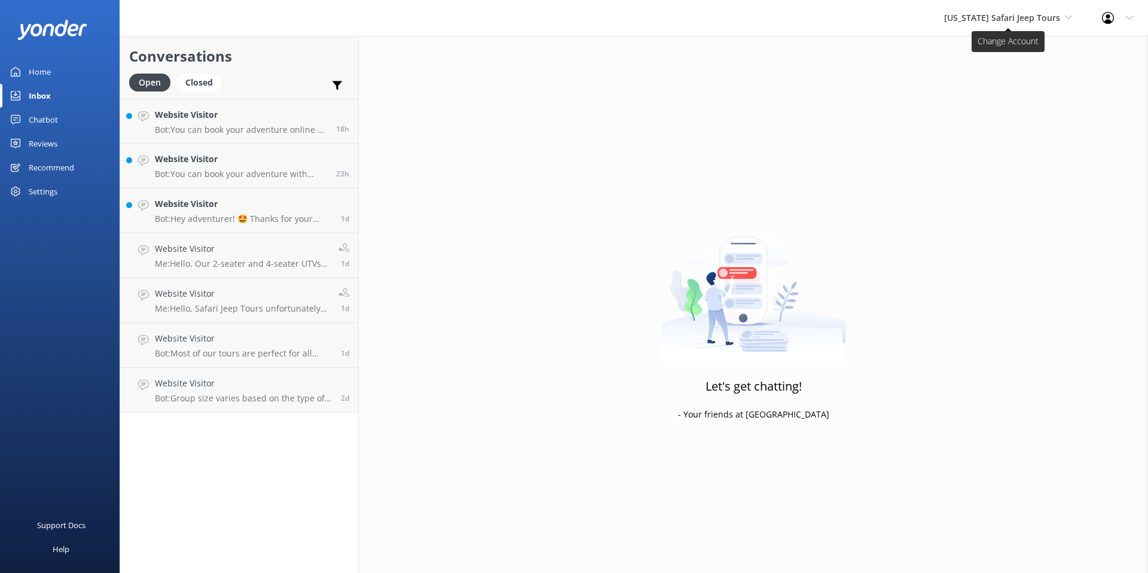
click at [922, 15] on span "[US_STATE] Safari Jeep Tours" at bounding box center [1002, 17] width 116 height 11
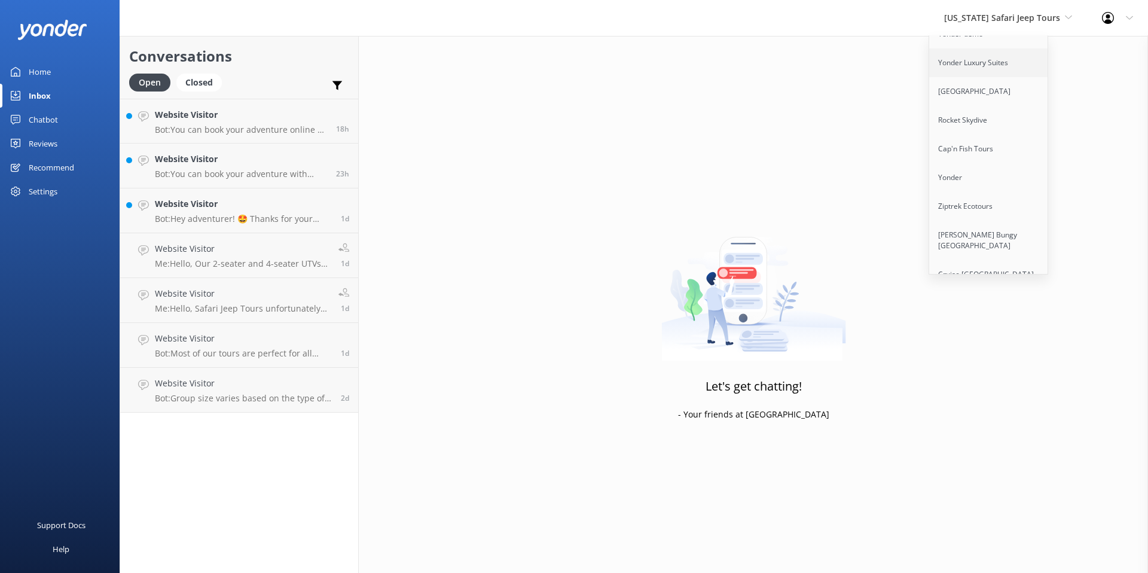
scroll to position [87, 0]
click at [922, 198] on link "Ziptrek Ecotours" at bounding box center [989, 204] width 120 height 29
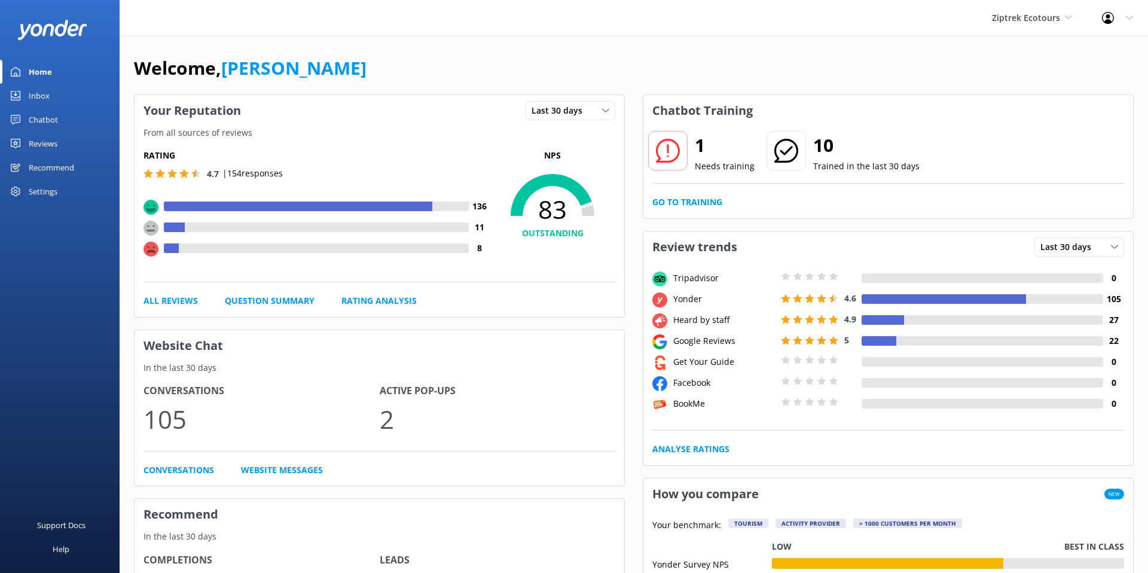
click at [65, 173] on div "Recommend" at bounding box center [51, 168] width 45 height 24
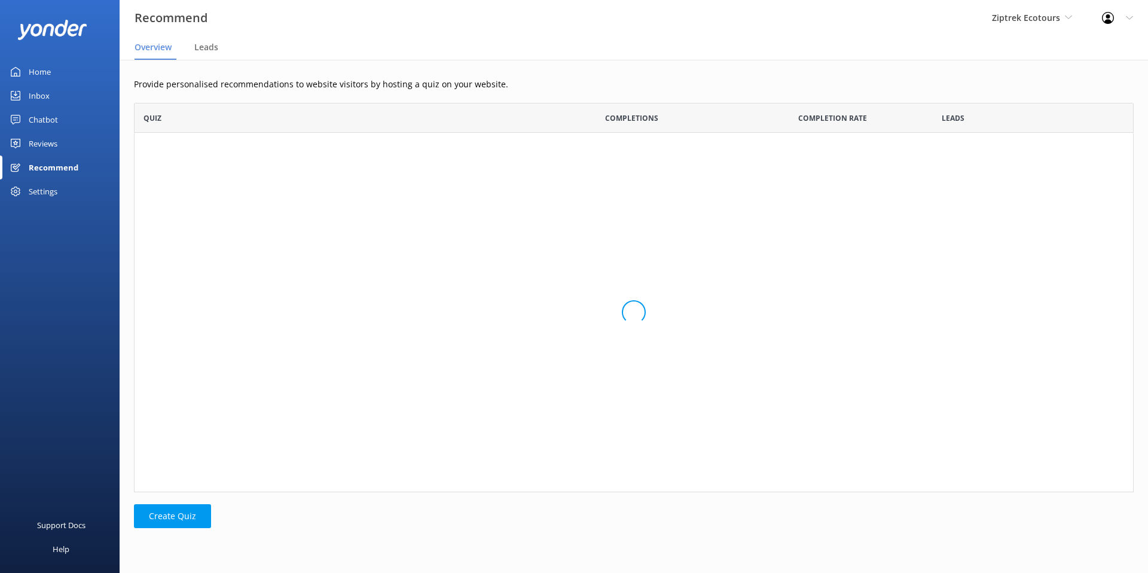
scroll to position [90, 1000]
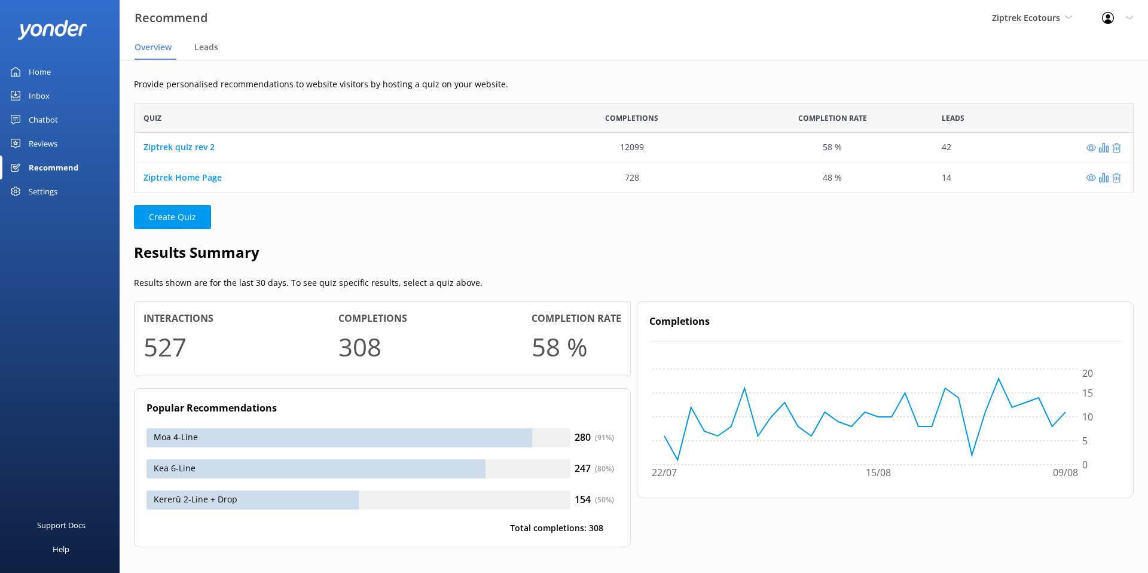
scroll to position [1, 1]
click at [176, 151] on link "Ziptrek quiz rev 2" at bounding box center [179, 147] width 71 height 11
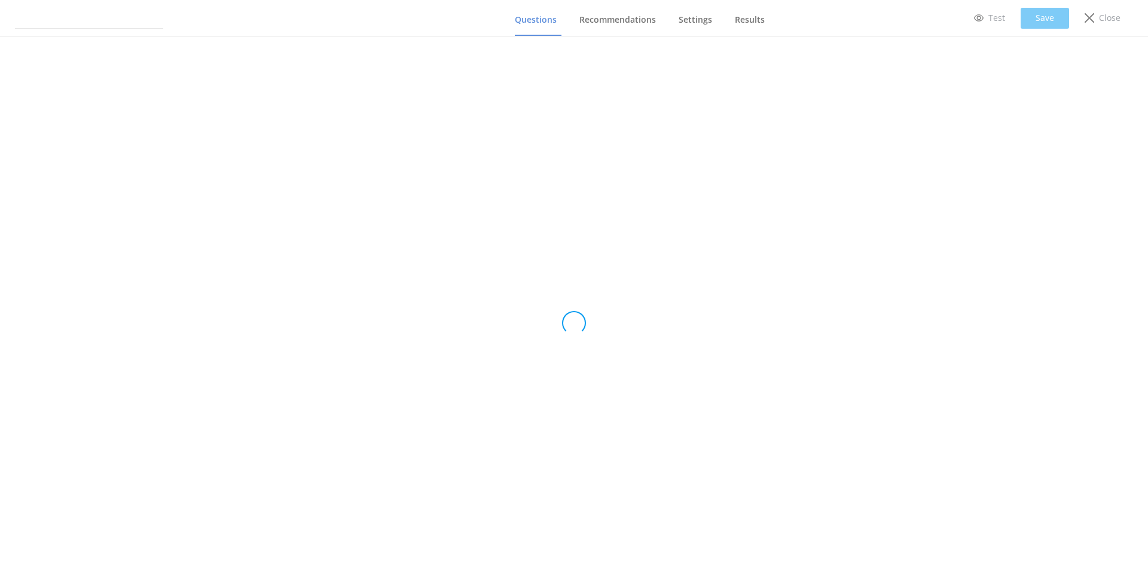
type input "Ziptrek quiz rev 2"
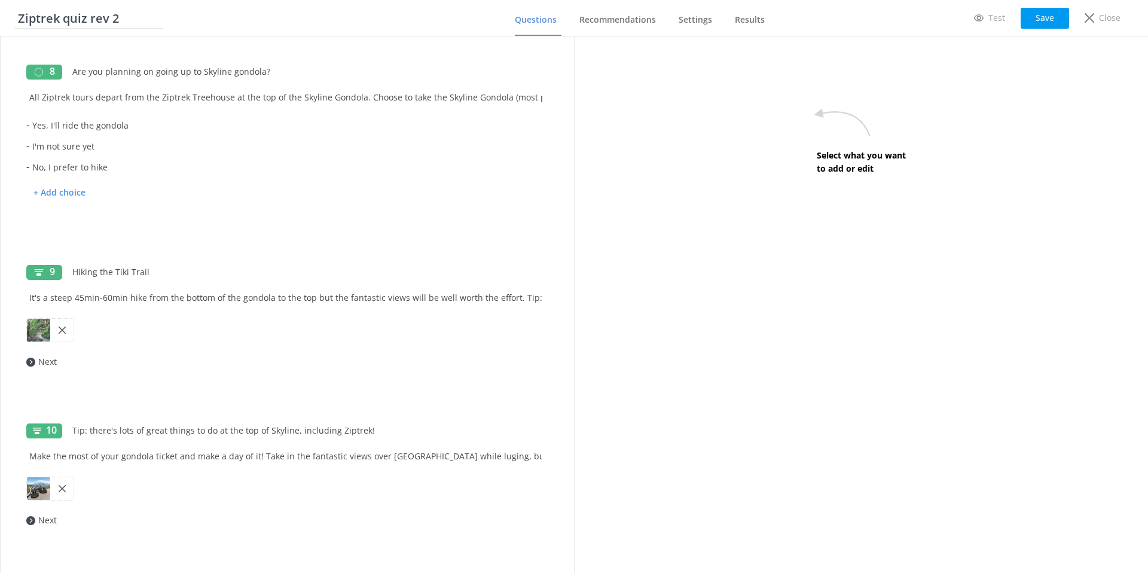
scroll to position [1459, 0]
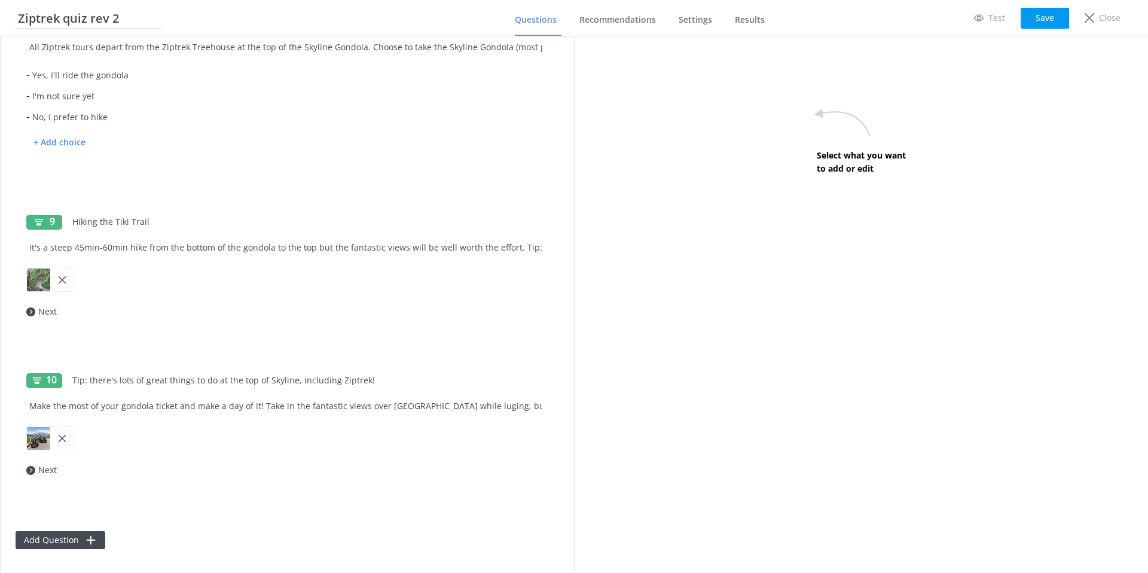
click at [64, 530] on div "Add Question" at bounding box center [288, 534] width 544 height 30
click at [86, 544] on icon at bounding box center [91, 540] width 12 height 12
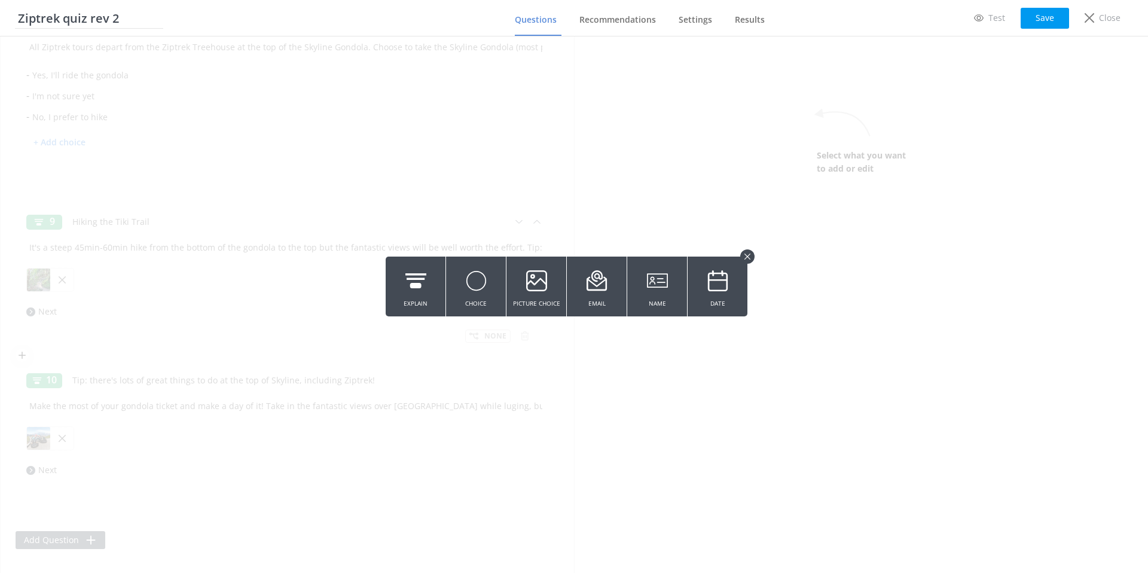
drag, startPoint x: 748, startPoint y: 255, endPoint x: 516, endPoint y: 220, distance: 235.2
click at [747, 255] on icon at bounding box center [748, 257] width 6 height 6
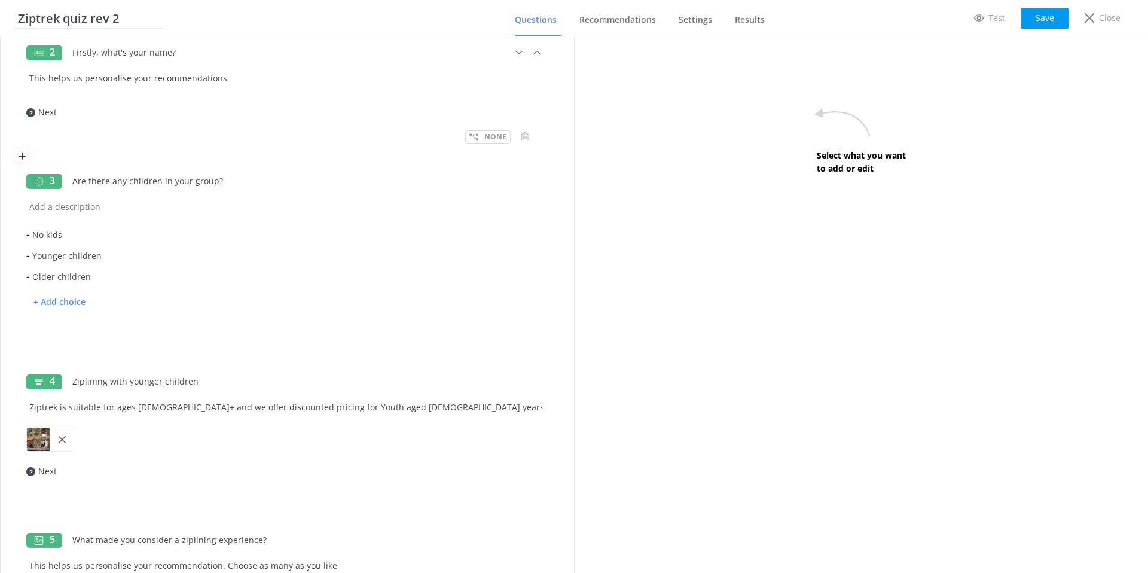
scroll to position [175, 0]
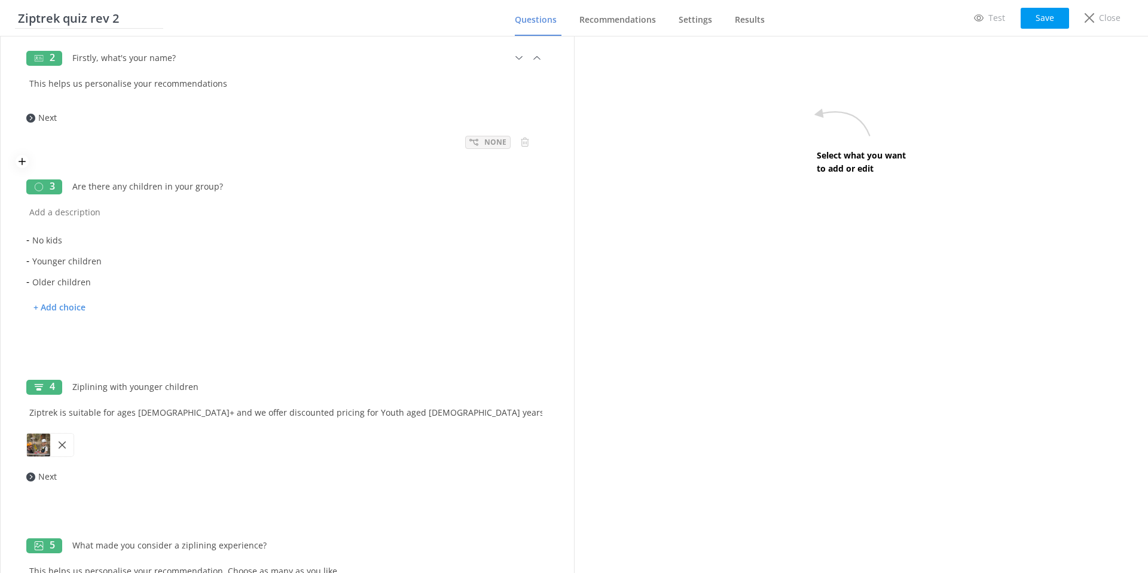
click at [490, 141] on p "None" at bounding box center [495, 141] width 22 height 11
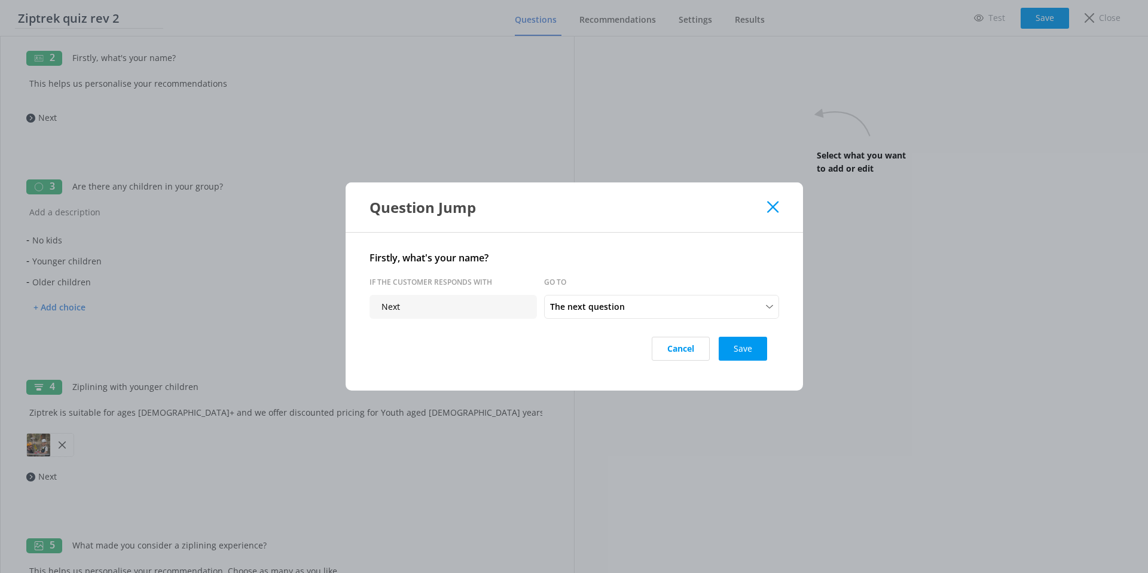
click at [768, 210] on icon at bounding box center [772, 207] width 11 height 12
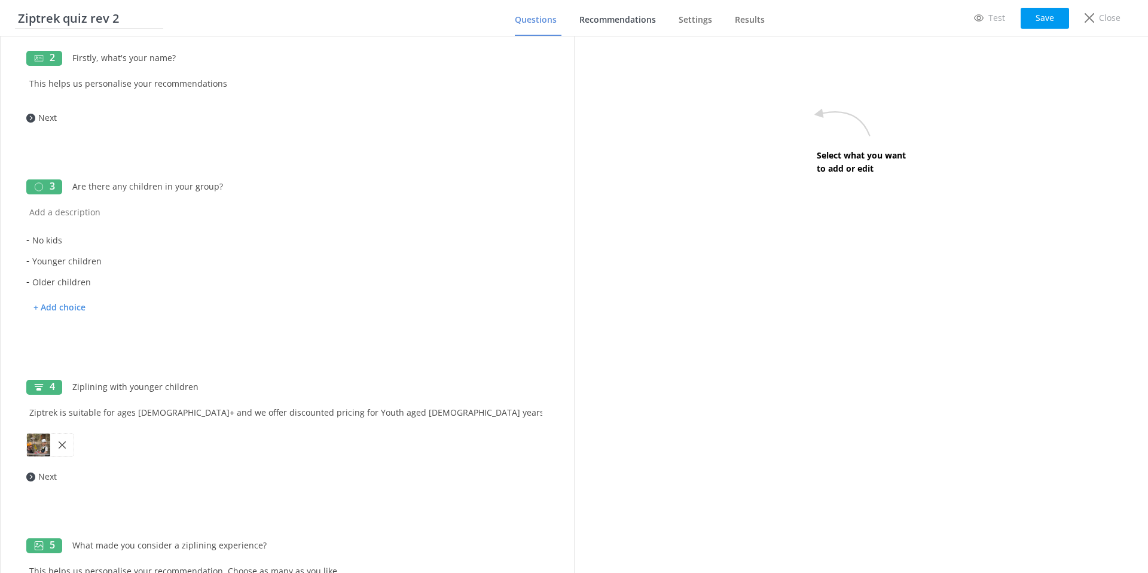
click at [617, 7] on link "Recommendations" at bounding box center [620, 20] width 81 height 31
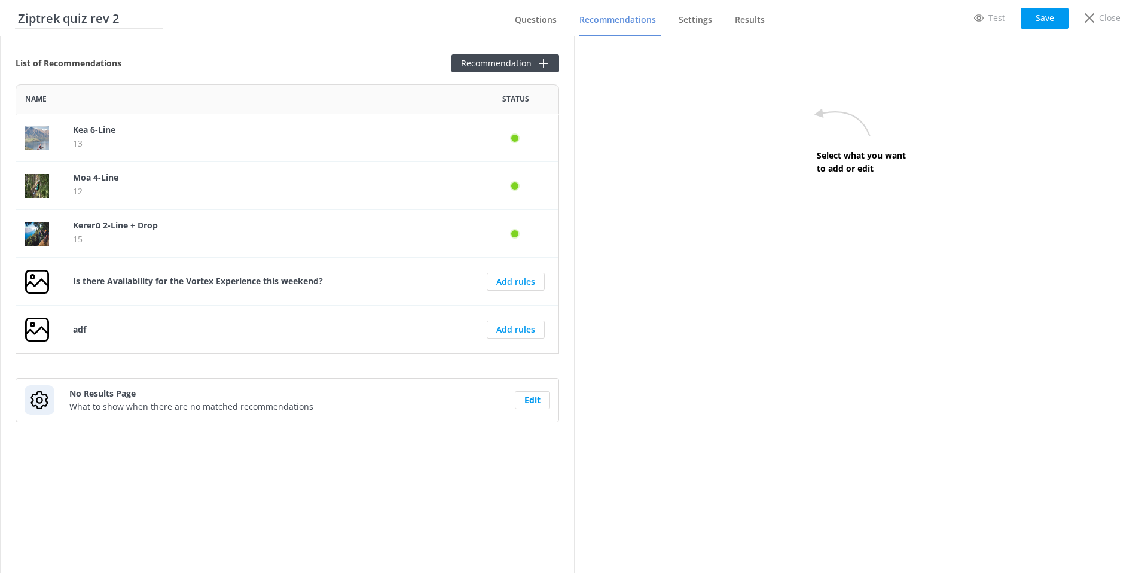
scroll to position [270, 544]
click at [481, 58] on button "Recommendation" at bounding box center [506, 63] width 108 height 18
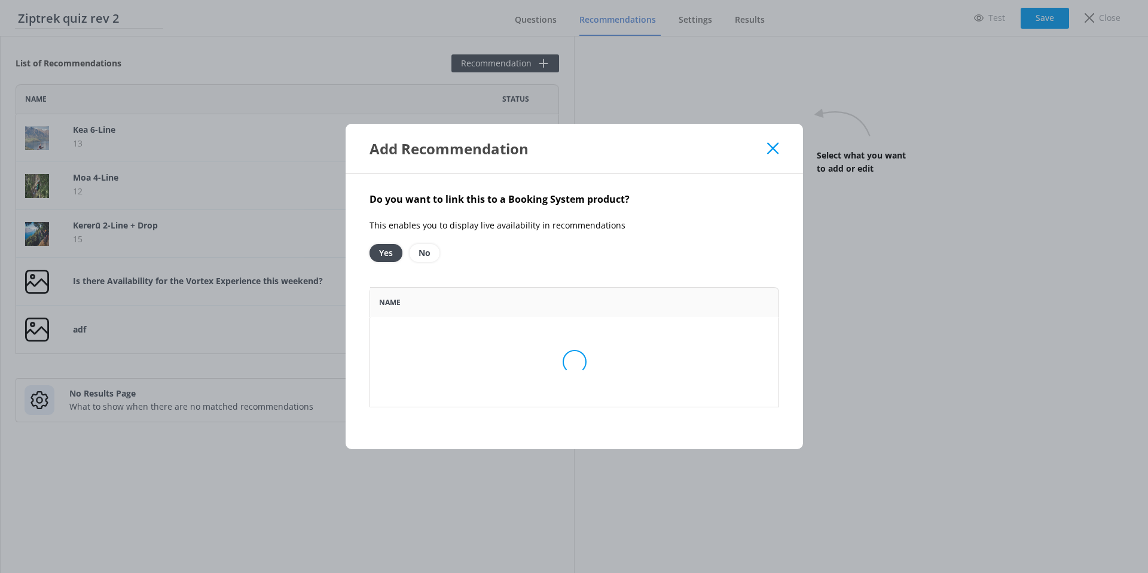
scroll to position [270, 410]
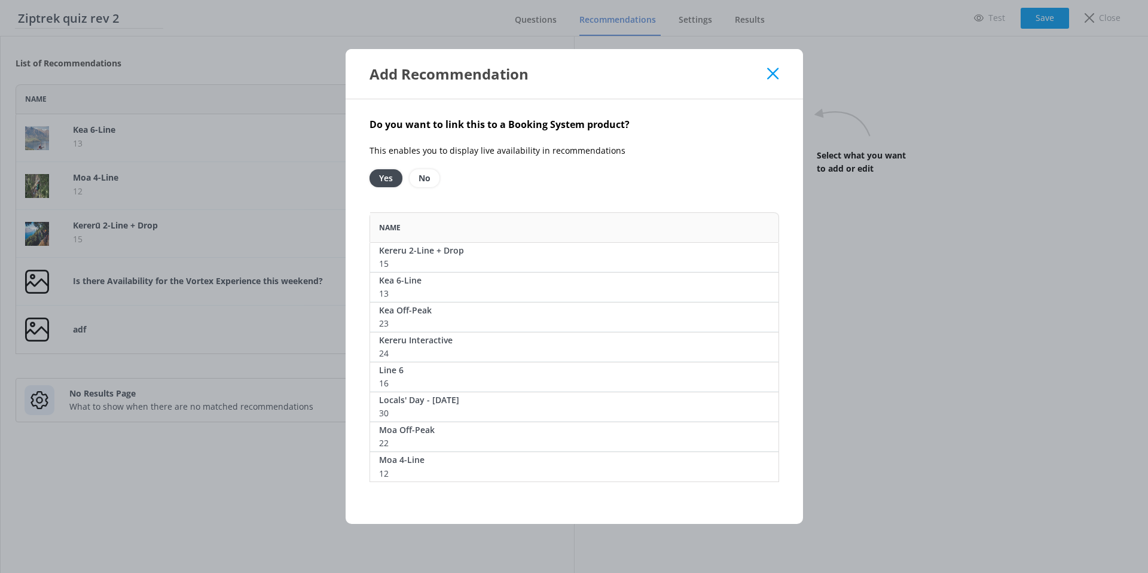
click at [768, 68] on use at bounding box center [772, 73] width 11 height 11
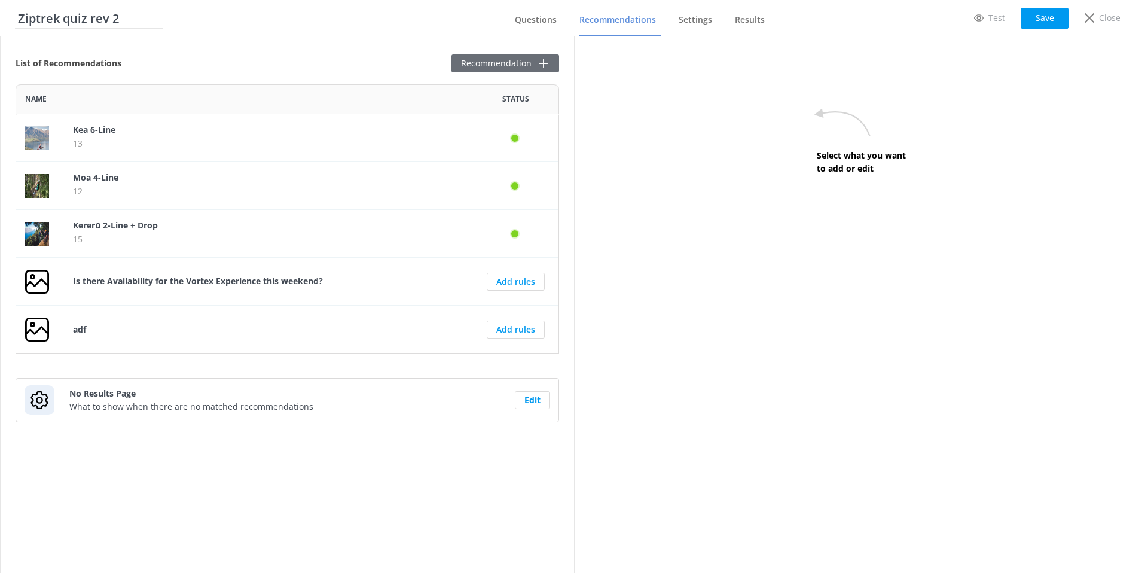
click at [486, 63] on button "Recommendation" at bounding box center [506, 63] width 108 height 18
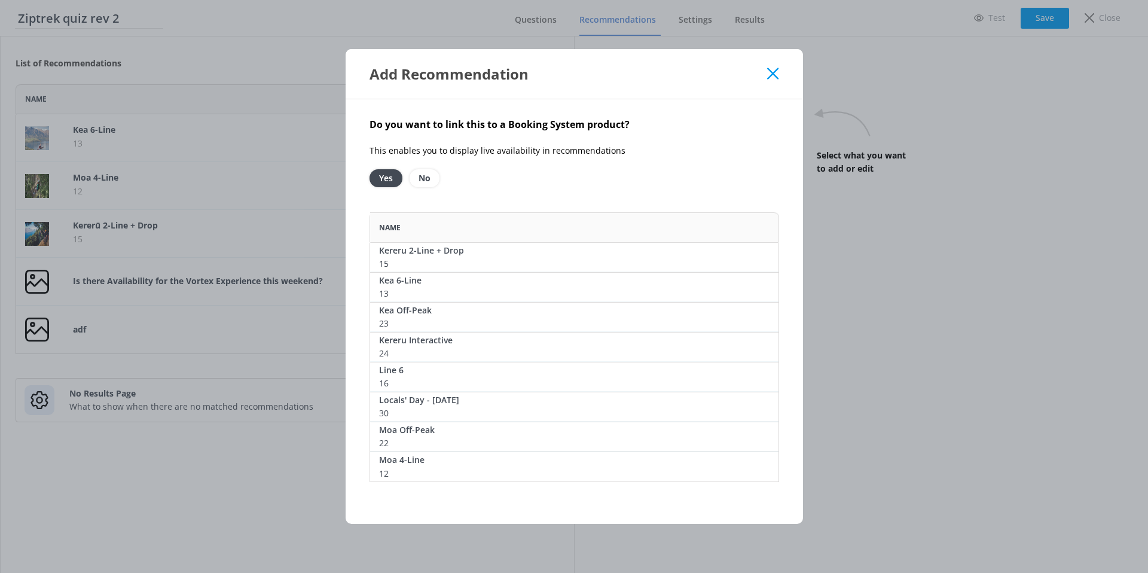
click at [766, 68] on div "Add Recommendation" at bounding box center [569, 74] width 398 height 20
click at [772, 71] on use at bounding box center [772, 73] width 11 height 11
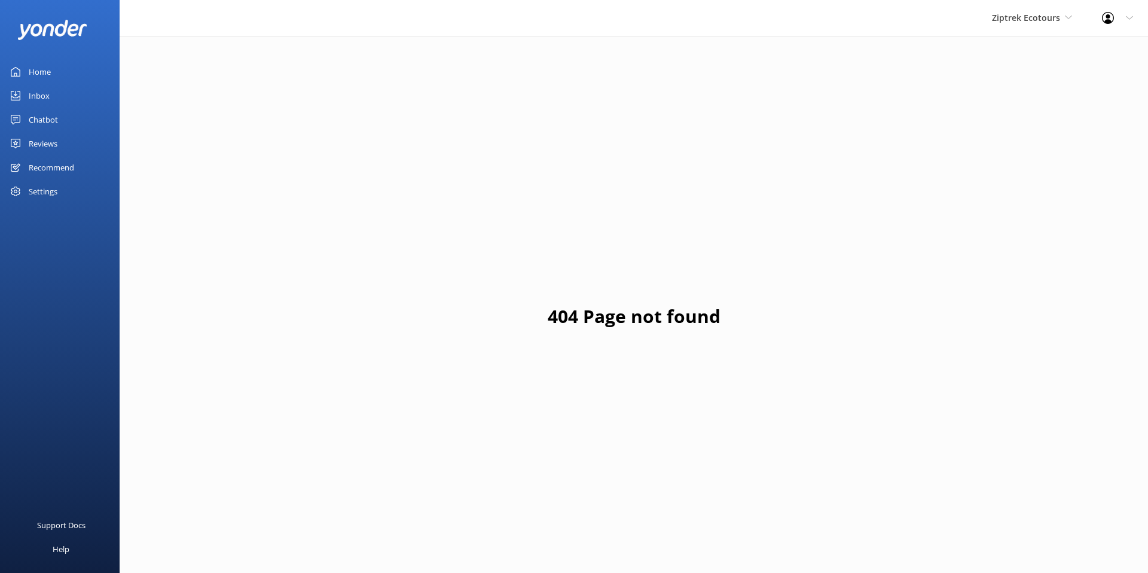
click at [43, 163] on div "Recommend" at bounding box center [51, 168] width 45 height 24
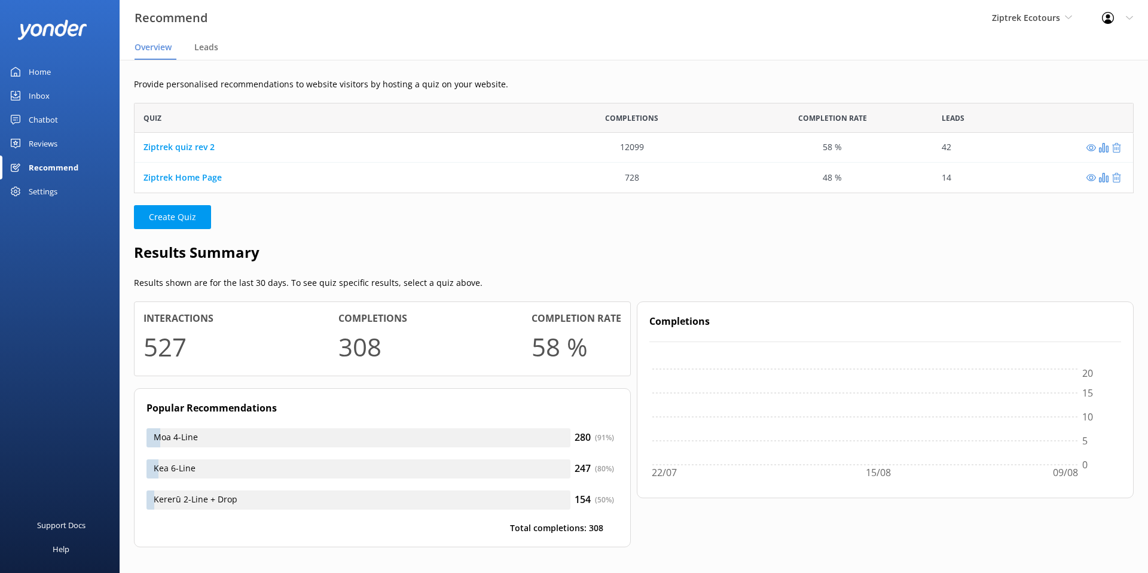
scroll to position [90, 1000]
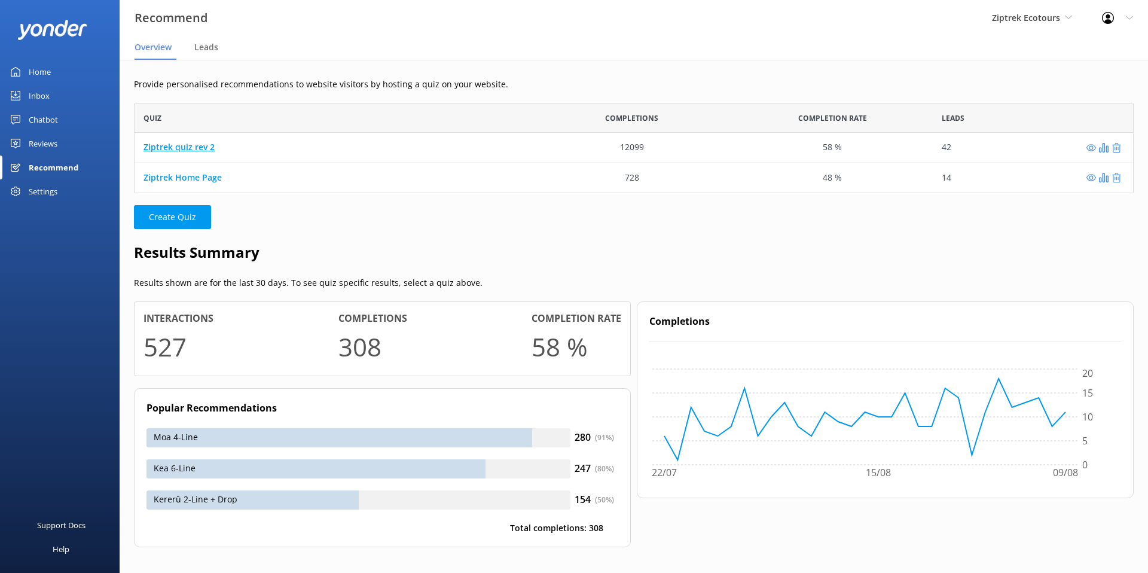
click at [189, 151] on link "Ziptrek quiz rev 2" at bounding box center [179, 147] width 71 height 11
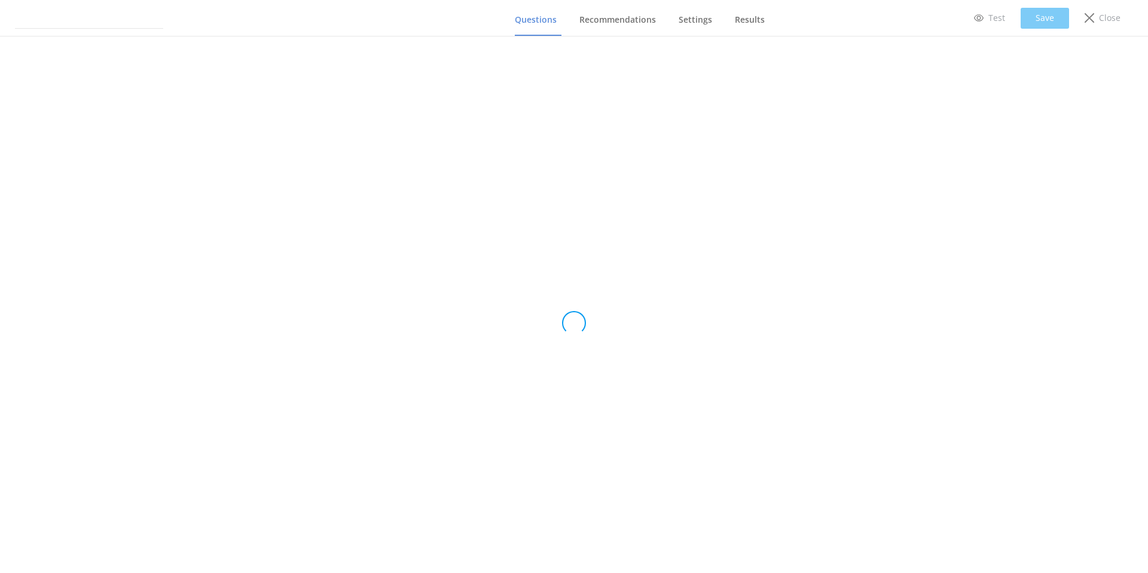
type input "Ziptrek quiz rev 2"
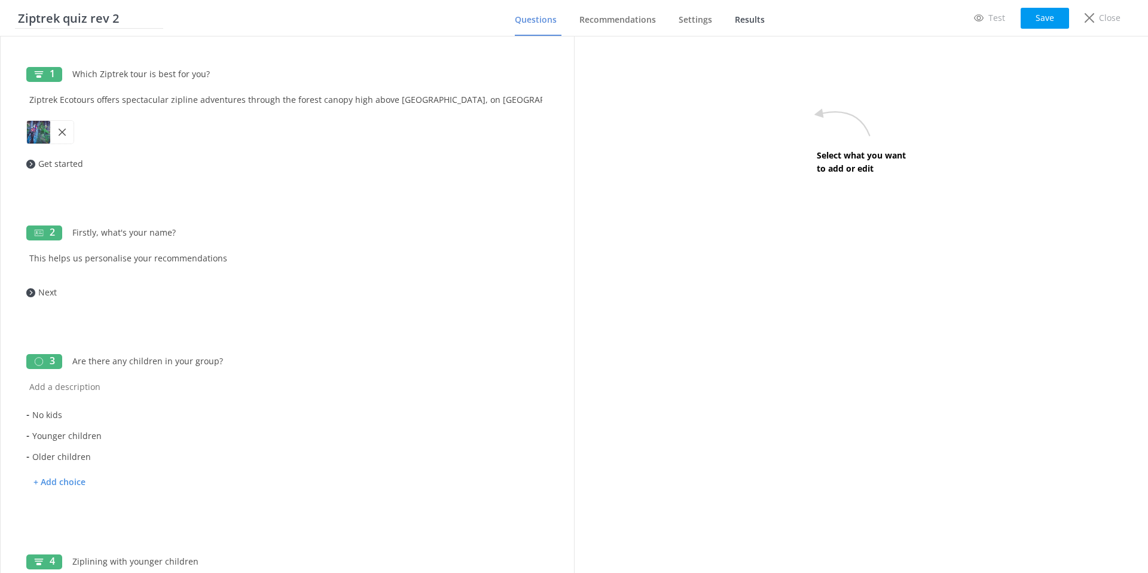
click at [743, 18] on span "Results" at bounding box center [750, 20] width 30 height 12
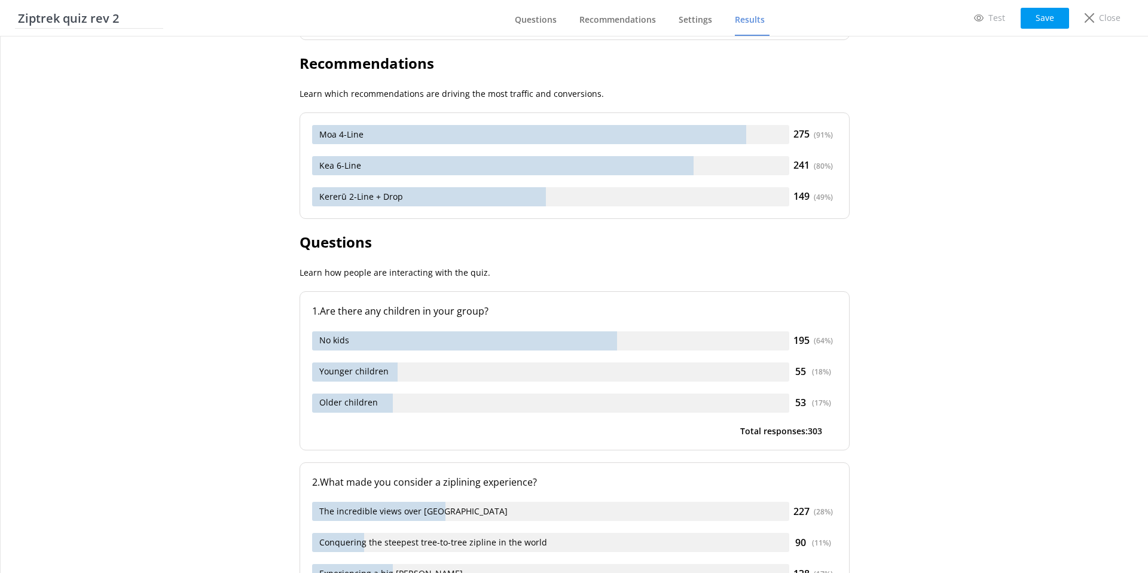
scroll to position [309, 0]
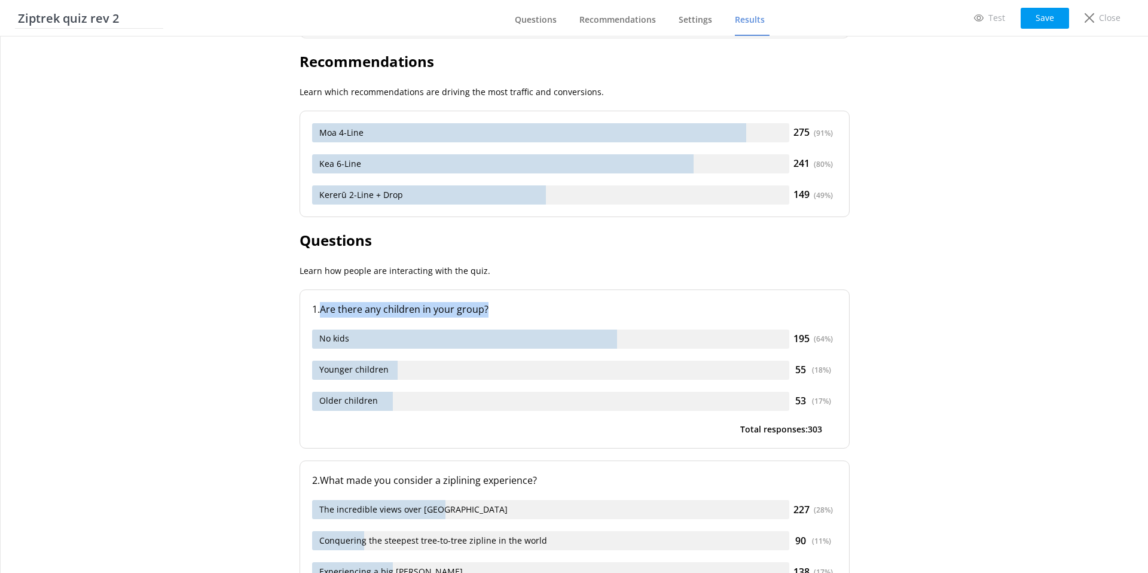
drag, startPoint x: 492, startPoint y: 311, endPoint x: 322, endPoint y: 306, distance: 169.3
click at [322, 306] on p ". Are there any children in your group?" at bounding box center [578, 310] width 520 height 16
drag, startPoint x: 837, startPoint y: 337, endPoint x: 778, endPoint y: 342, distance: 59.4
click at [778, 342] on div "No kids 195 ( 64 %)" at bounding box center [574, 339] width 525 height 19
click at [1109, 23] on p "Close" at bounding box center [1110, 17] width 22 height 13
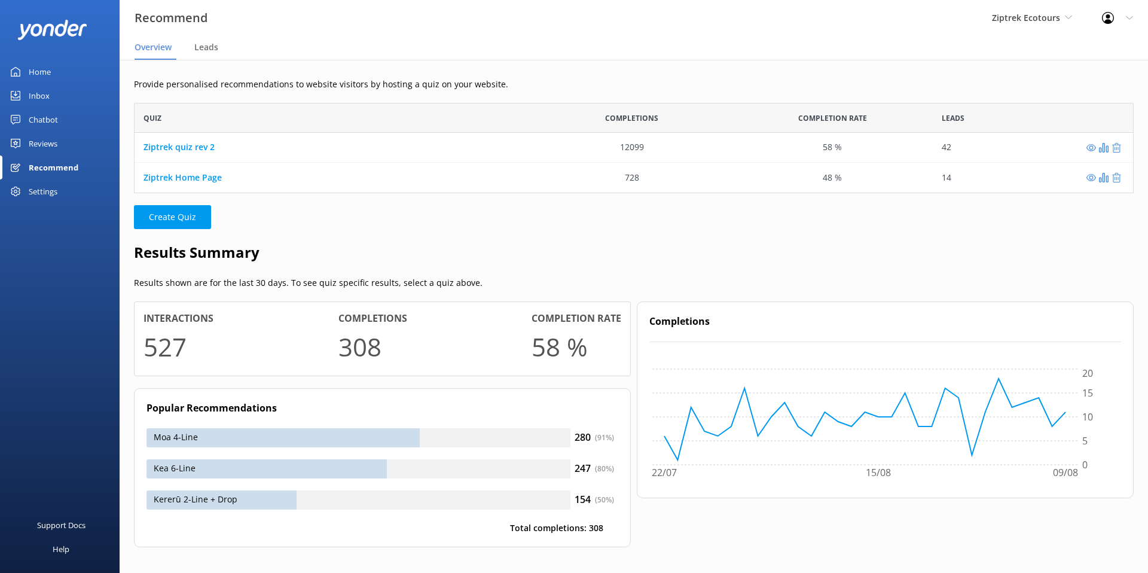
scroll to position [90, 1000]
click at [55, 117] on div "Chatbot" at bounding box center [43, 120] width 29 height 24
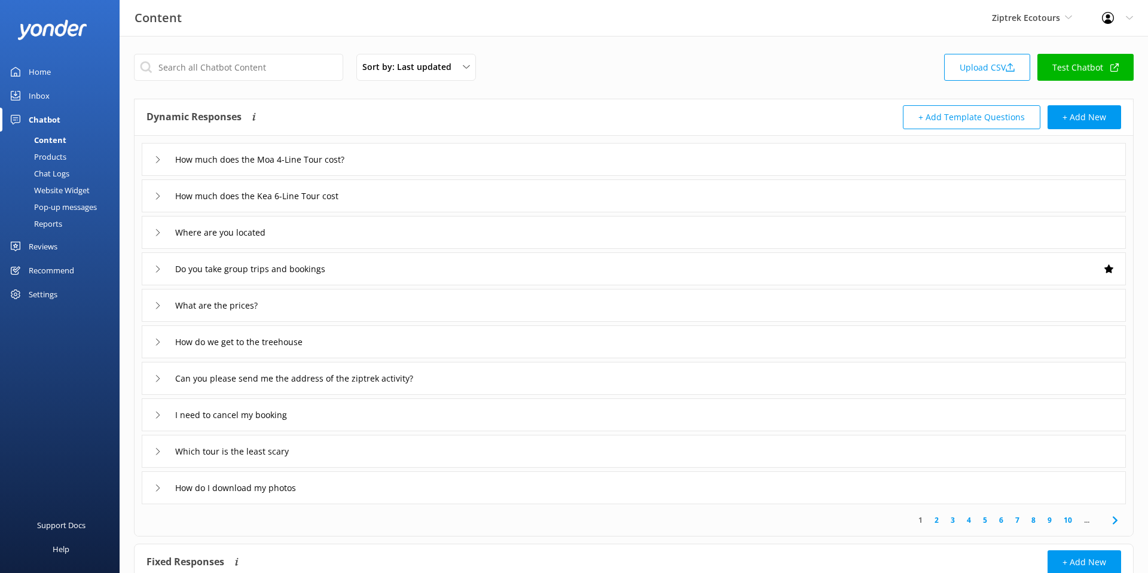
click at [58, 175] on div "Chat Logs" at bounding box center [38, 173] width 62 height 17
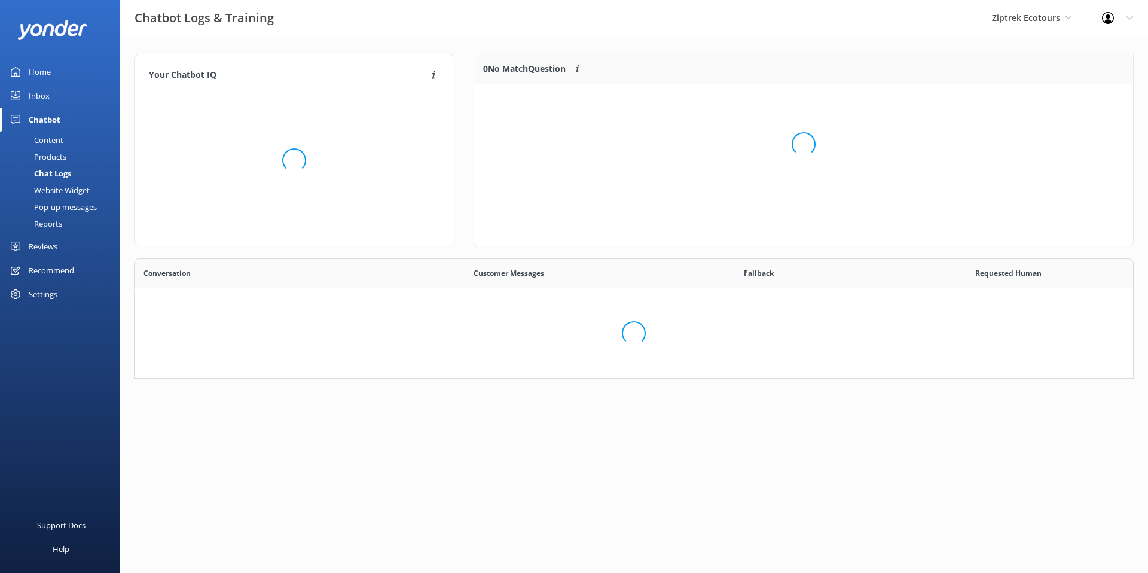
scroll to position [419, 999]
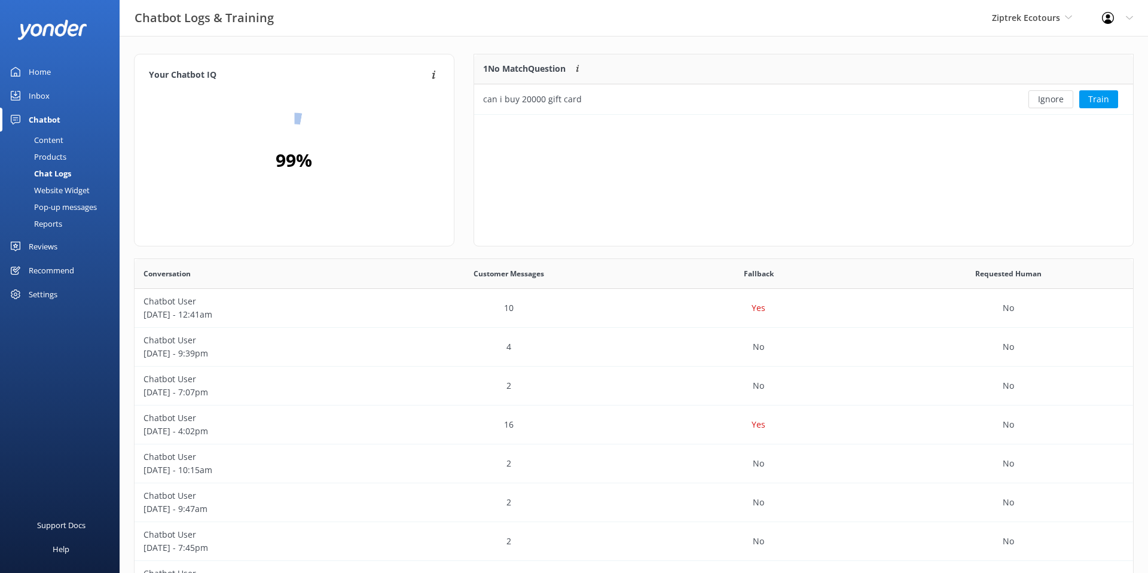
click at [53, 142] on div "Content" at bounding box center [35, 140] width 56 height 17
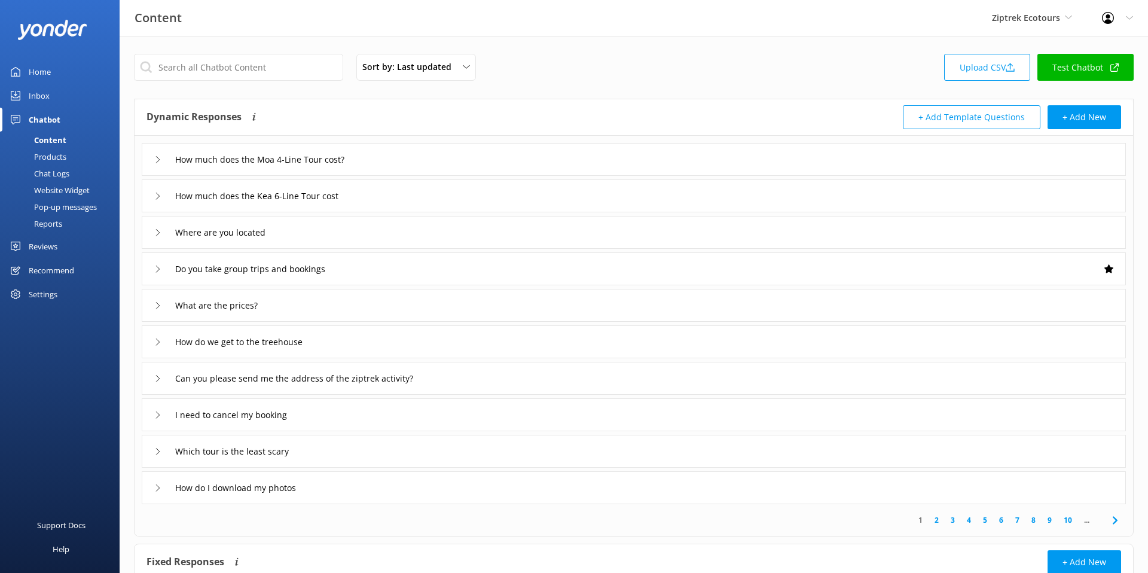
click at [55, 157] on div "Products" at bounding box center [36, 156] width 59 height 17
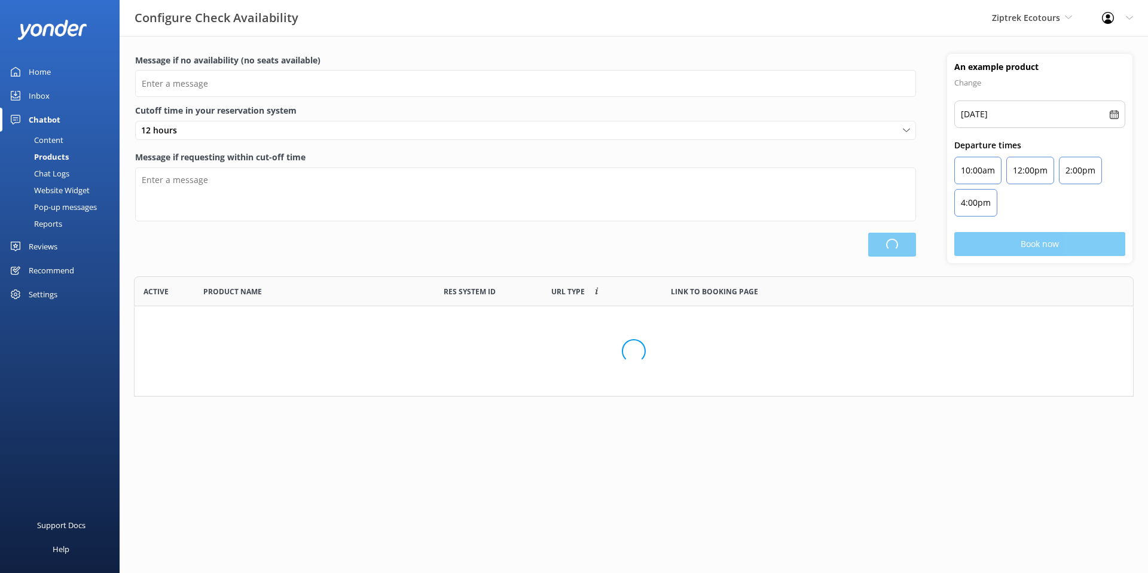
scroll to position [120, 1000]
type input "There are no seats available, please check an alternative day"
type textarea "Our online booking system closes {hours} prior to departure. Please contact us …"
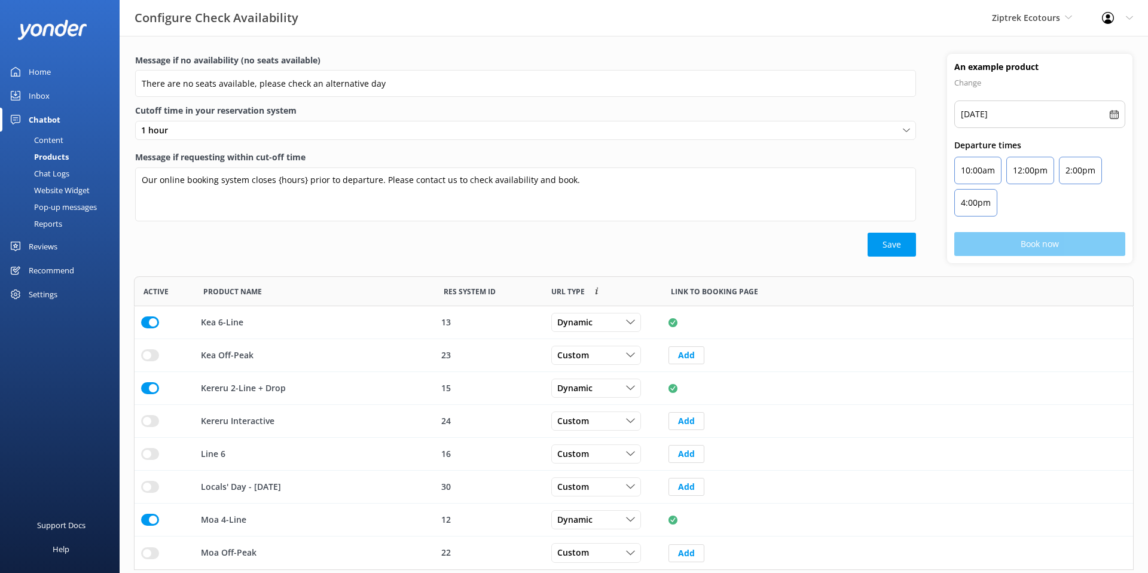
scroll to position [294, 1000]
click at [46, 245] on div "Reviews" at bounding box center [43, 246] width 29 height 24
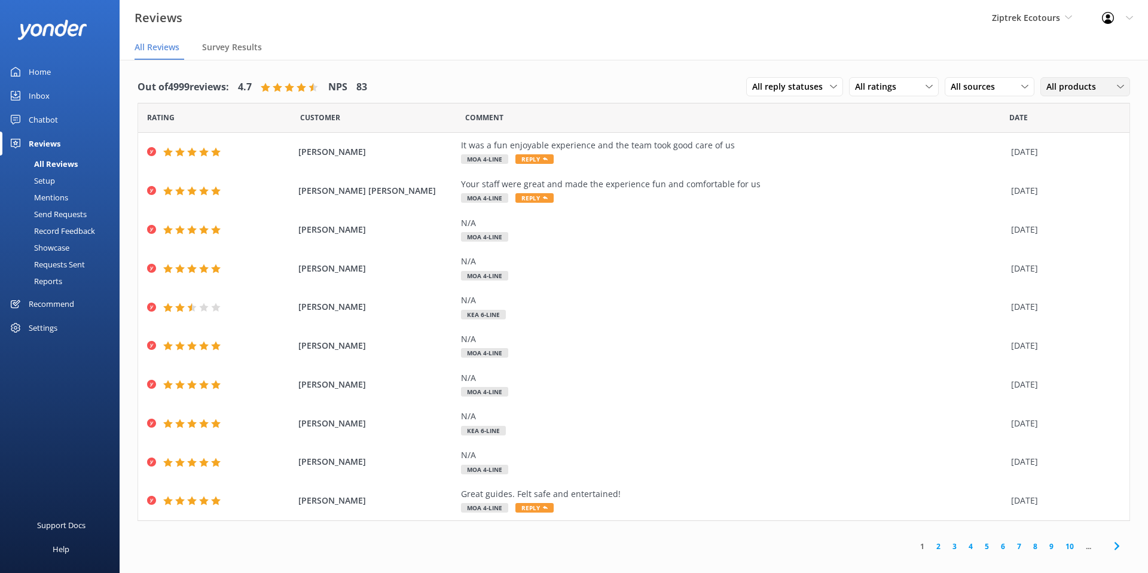
click at [1064, 84] on span "All products" at bounding box center [1075, 86] width 57 height 13
click at [1027, 57] on nav "All Reviews Survey Results" at bounding box center [634, 48] width 1029 height 24
click at [998, 83] on span "All sources" at bounding box center [976, 86] width 51 height 13
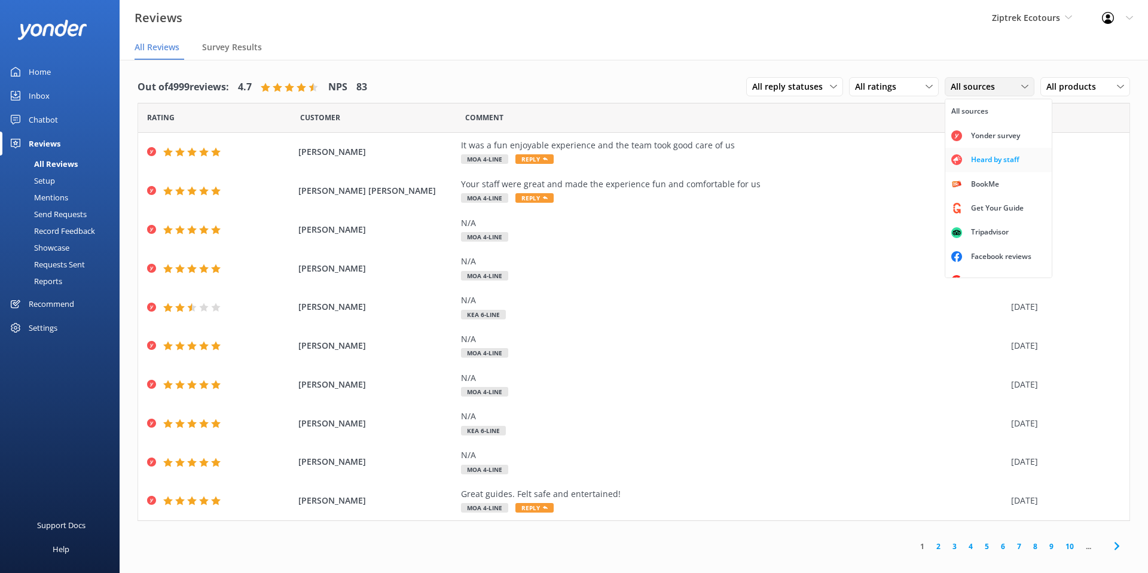
scroll to position [15, 0]
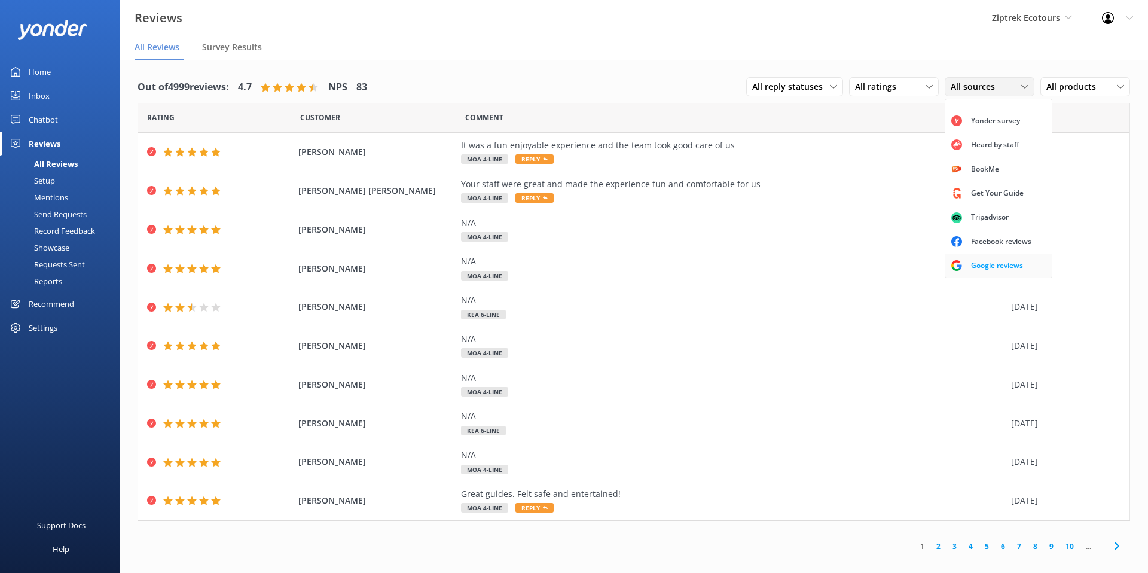
click at [990, 263] on div "Google reviews" at bounding box center [997, 266] width 70 height 12
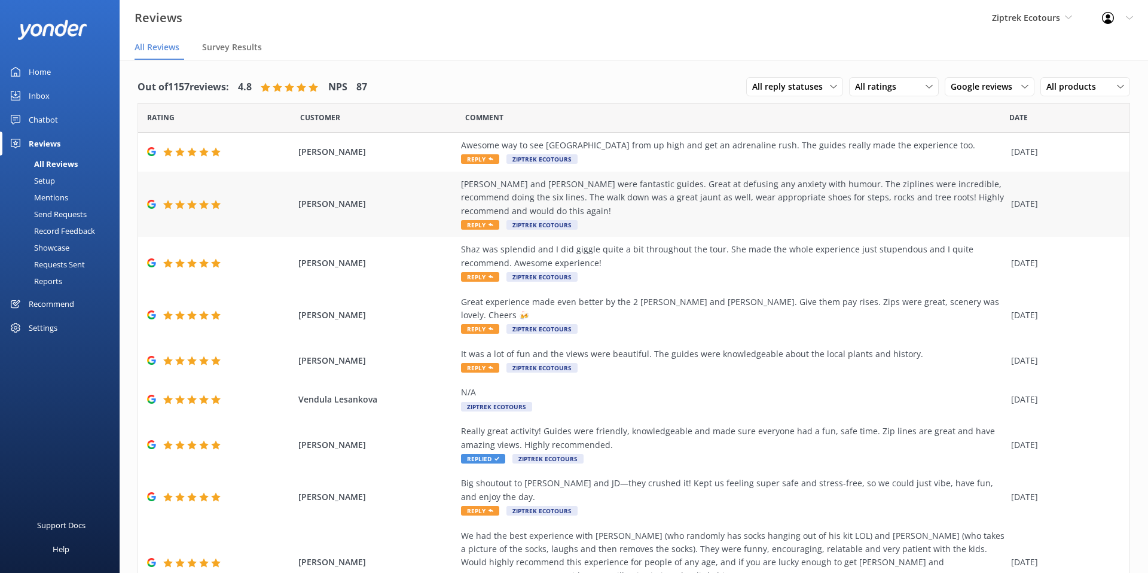
click at [691, 190] on div "[PERSON_NAME] and [PERSON_NAME] were fantastic guides. Great at defusing any an…" at bounding box center [733, 198] width 544 height 40
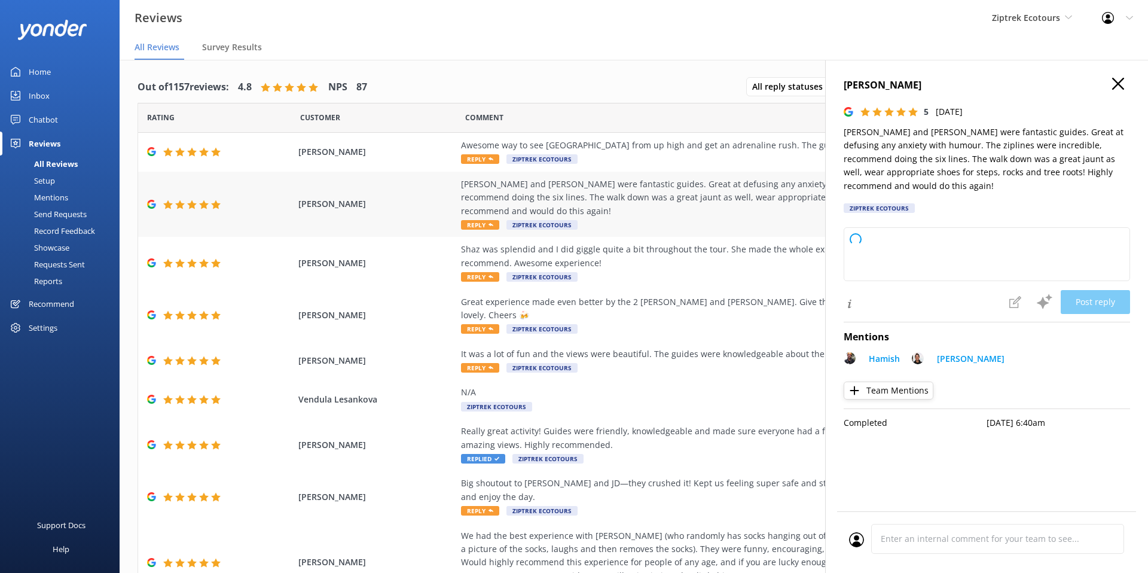
type textarea "Kia ora, Thank you so much for your awesome feedback! We're so glad you had a f…"
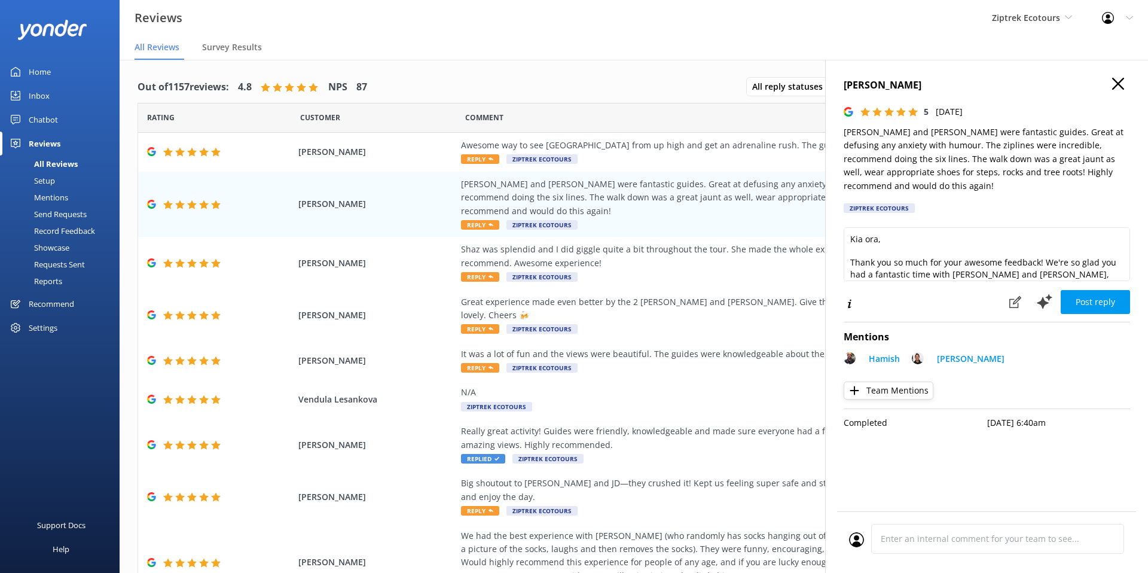
scroll to position [0, 0]
click at [1121, 81] on use at bounding box center [1118, 84] width 12 height 12
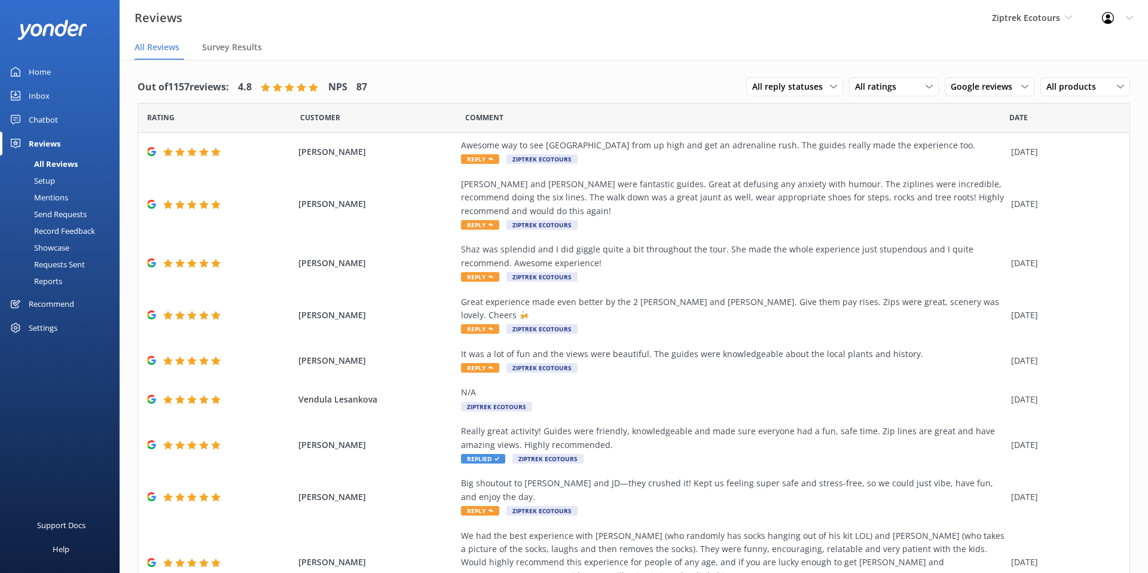
click at [44, 179] on div "Setup" at bounding box center [31, 180] width 48 height 17
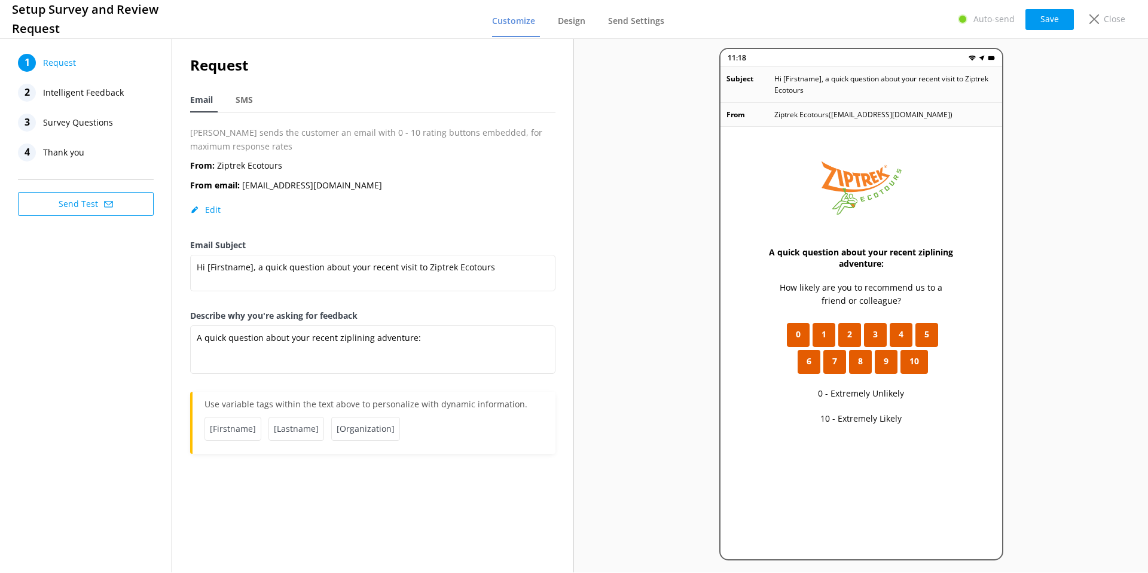
click at [116, 95] on span "Intelligent Feedback" at bounding box center [83, 93] width 81 height 18
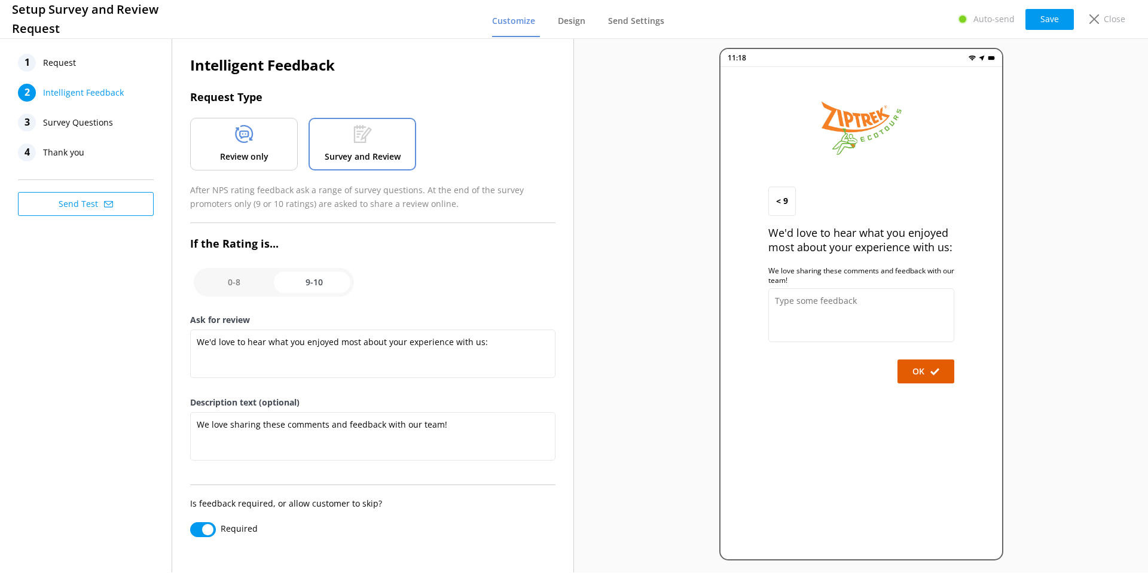
click at [227, 279] on input "checkbox" at bounding box center [274, 282] width 160 height 29
checkbox input "false"
type textarea "What could have made your experience with us more enjoyable?"
type textarea "Your feedback is important to help us improve"
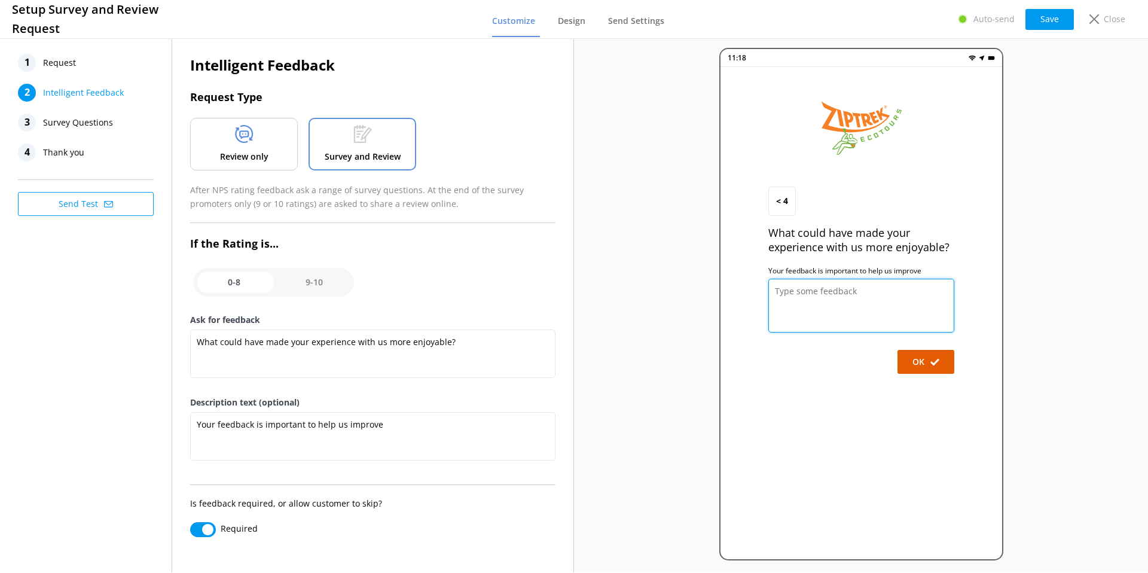
click at [876, 285] on textarea at bounding box center [862, 306] width 186 height 54
click at [329, 283] on input "checkbox" at bounding box center [274, 282] width 160 height 29
checkbox input "true"
type textarea "We'd love to hear what you enjoyed most about your experience with us:"
type textarea "We love sharing these comments and feedback with our team!"
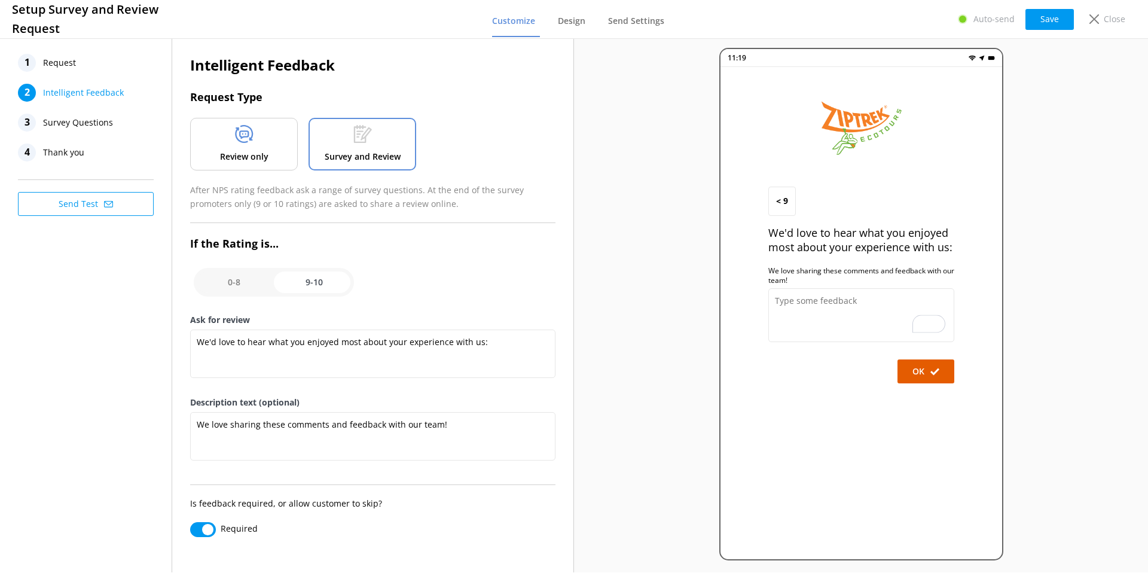
click at [321, 278] on input "checkbox" at bounding box center [274, 282] width 160 height 29
checkbox input "false"
type textarea "What could have made your experience with us more enjoyable?"
type textarea "Your feedback is important to help us improve"
click at [254, 157] on p "Review only" at bounding box center [244, 156] width 48 height 13
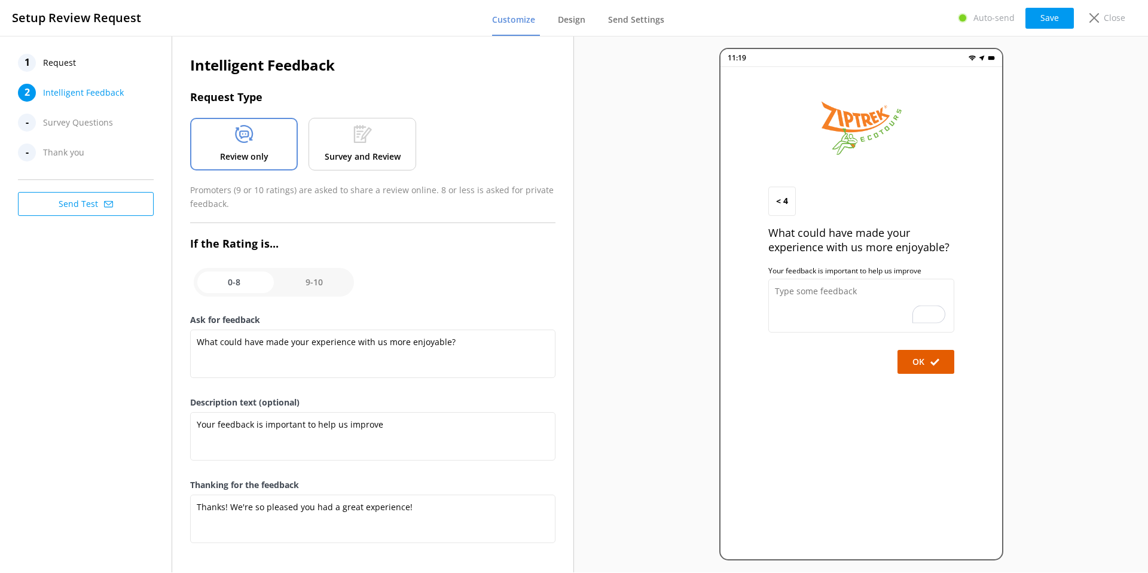
click at [343, 289] on input "checkbox" at bounding box center [274, 282] width 160 height 29
checkbox input "true"
type textarea "We'd love to hear what you enjoyed most about your experience with us:"
type textarea "We love sharing these comments and feedback with our team!"
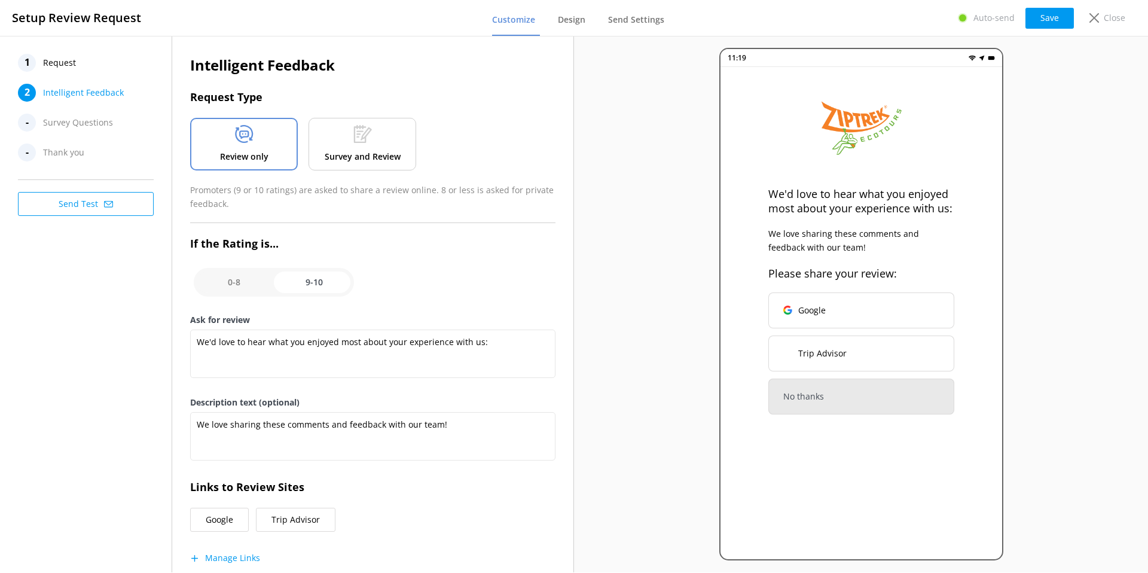
click at [227, 286] on input "checkbox" at bounding box center [274, 282] width 160 height 29
checkbox input "false"
type textarea "What could have made your experience with us more enjoyable?"
type textarea "Your feedback is important to help us improve"
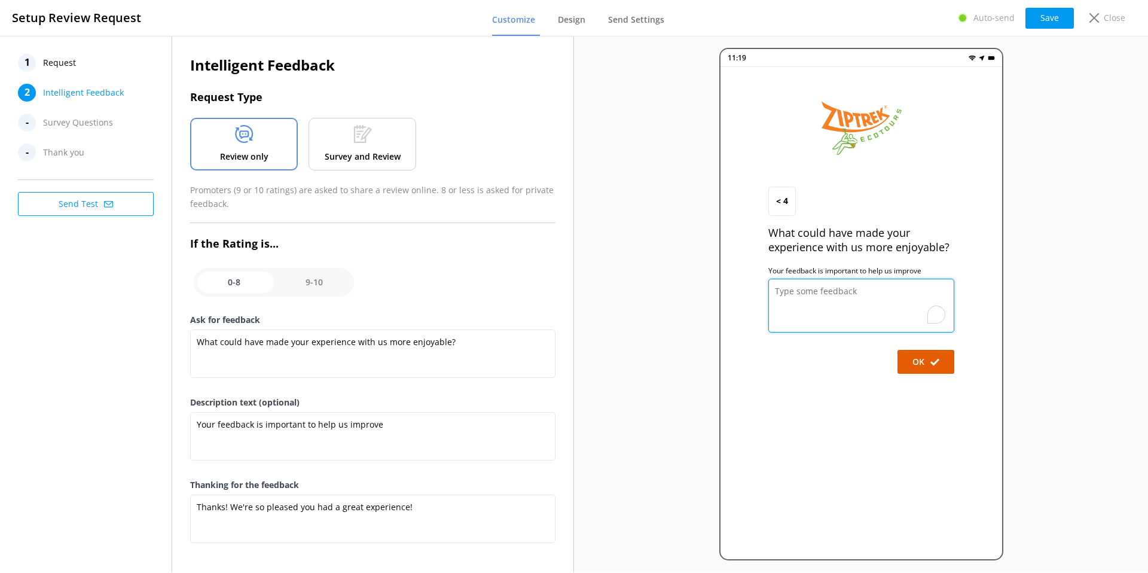
click at [852, 303] on textarea "To enrich screen reader interactions, please activate Accessibility in Grammarl…" at bounding box center [862, 306] width 186 height 54
click at [329, 278] on input "checkbox" at bounding box center [274, 282] width 160 height 29
checkbox input "true"
type textarea "We'd love to hear what you enjoyed most about your experience with us:"
type textarea "We love sharing these comments and feedback with our team!"
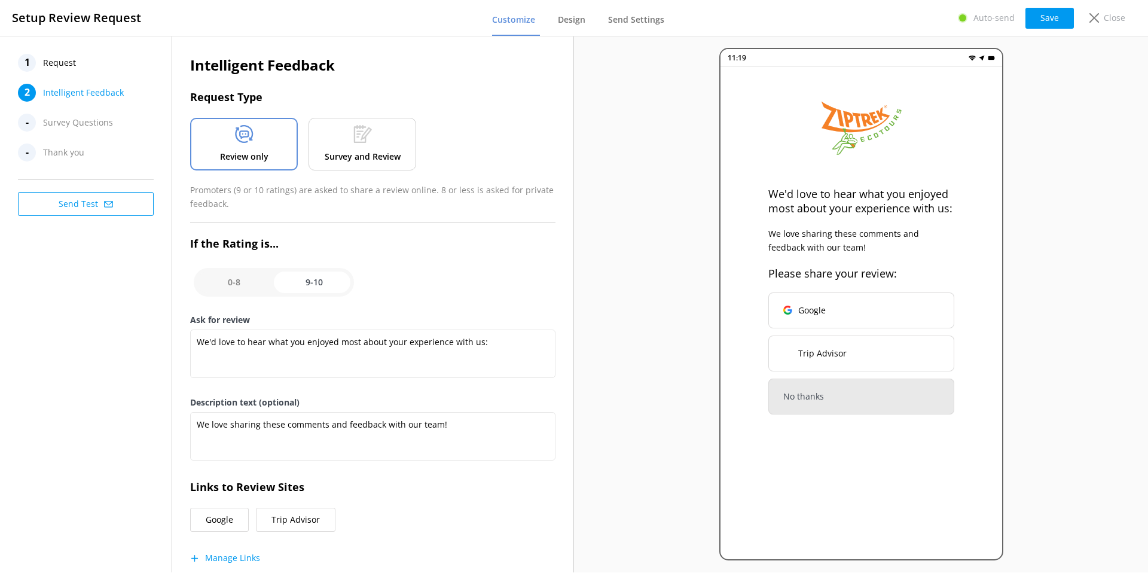
click at [234, 282] on input "checkbox" at bounding box center [274, 282] width 160 height 29
checkbox input "false"
type textarea "What could have made your experience with us more enjoyable?"
type textarea "Your feedback is important to help us improve"
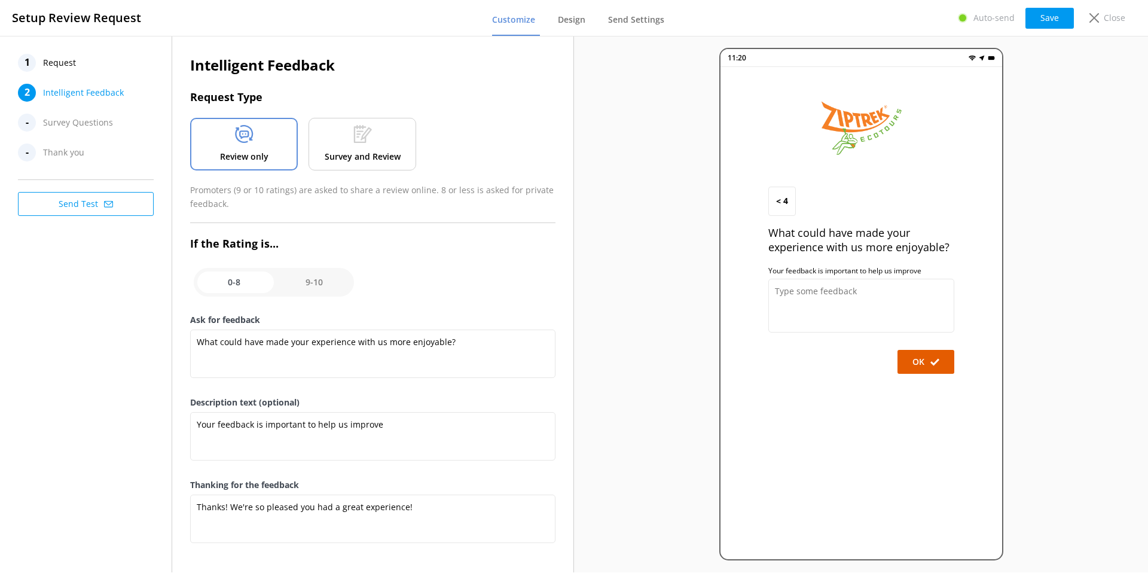
click at [309, 284] on input "checkbox" at bounding box center [274, 282] width 160 height 29
checkbox input "true"
type textarea "We'd love to hear what you enjoyed most about your experience with us:"
type textarea "We love sharing these comments and feedback with our team!"
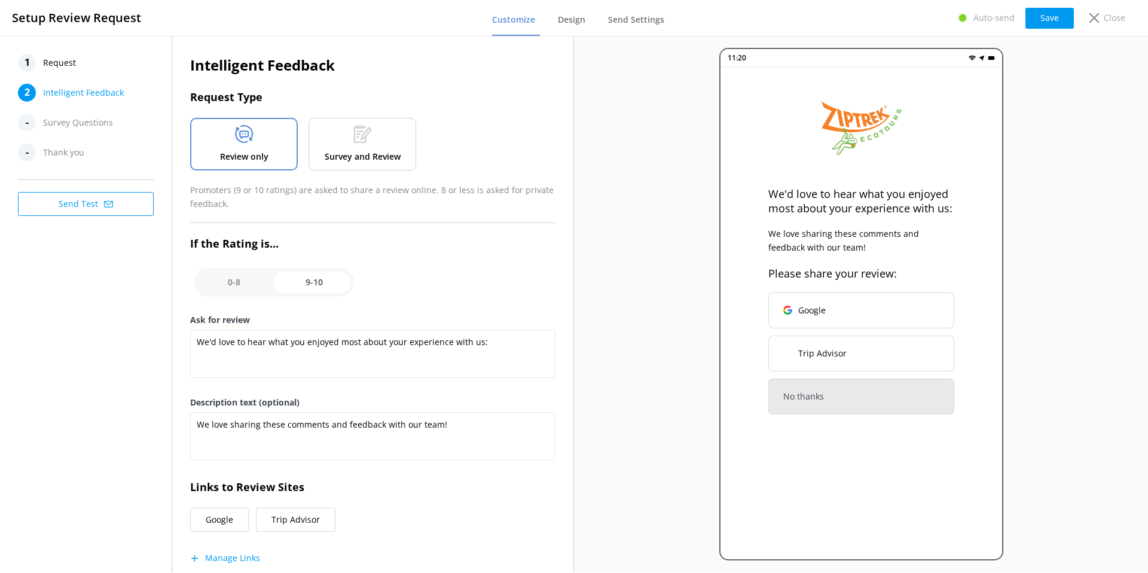
click at [343, 158] on p "Survey and Review" at bounding box center [363, 156] width 76 height 13
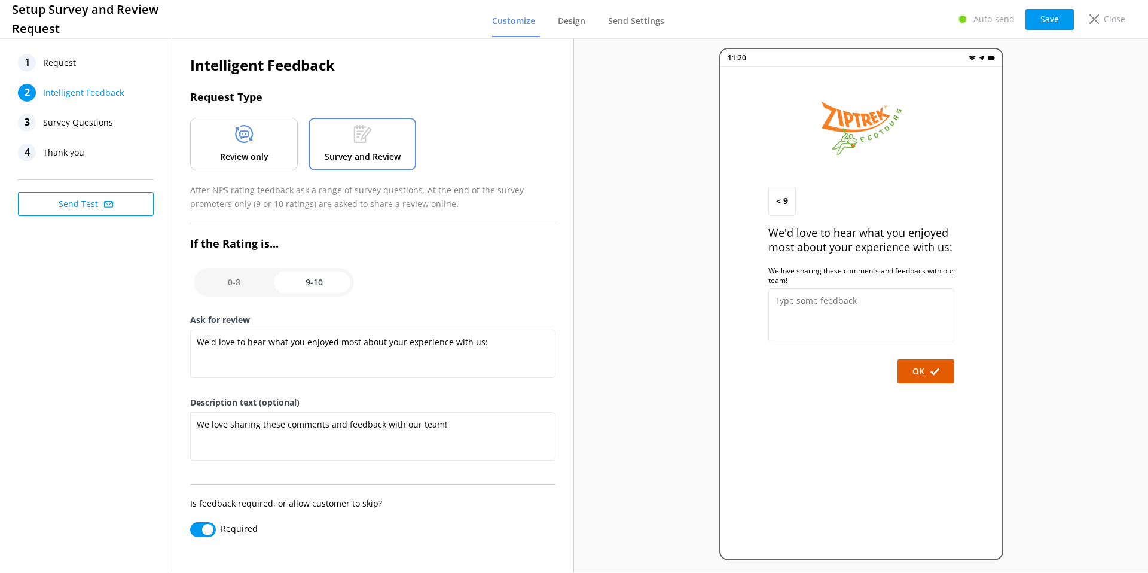
click at [102, 128] on span "Survey Questions" at bounding box center [78, 123] width 70 height 18
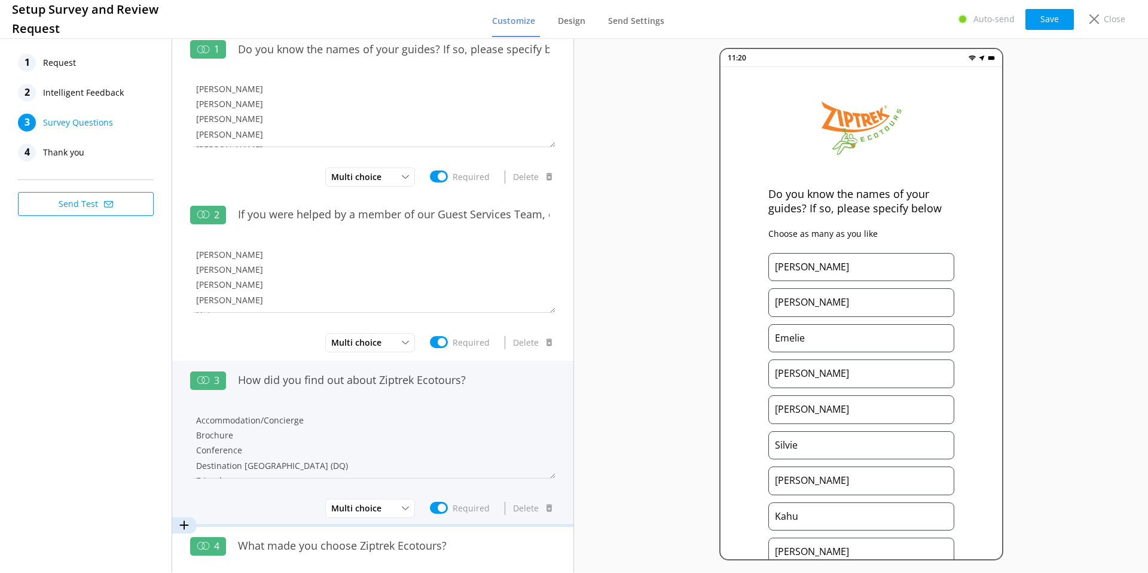
scroll to position [8, 0]
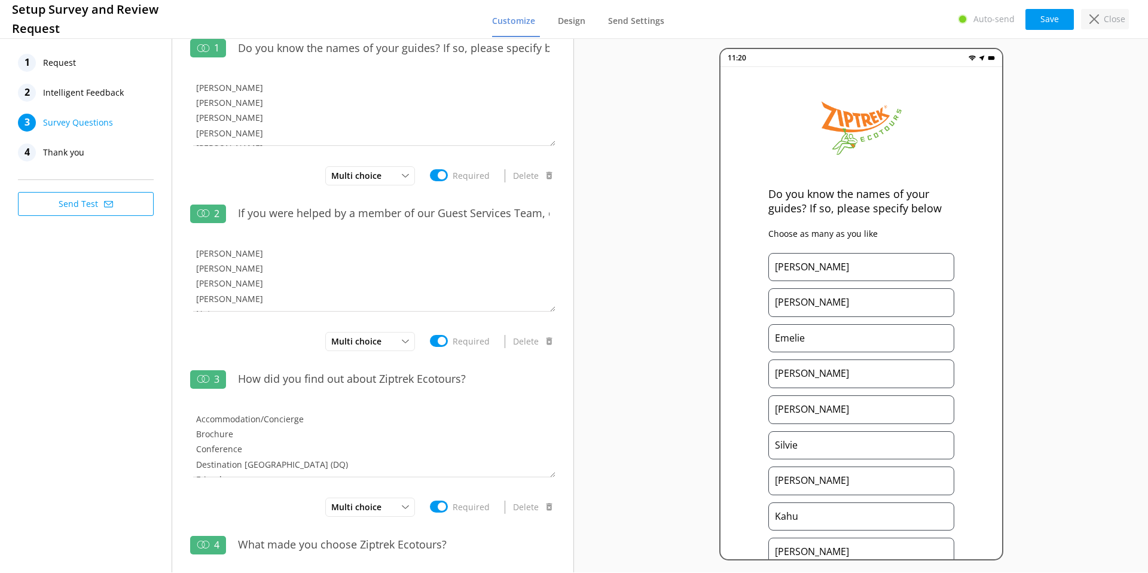
click at [1105, 17] on p "Close" at bounding box center [1115, 19] width 22 height 13
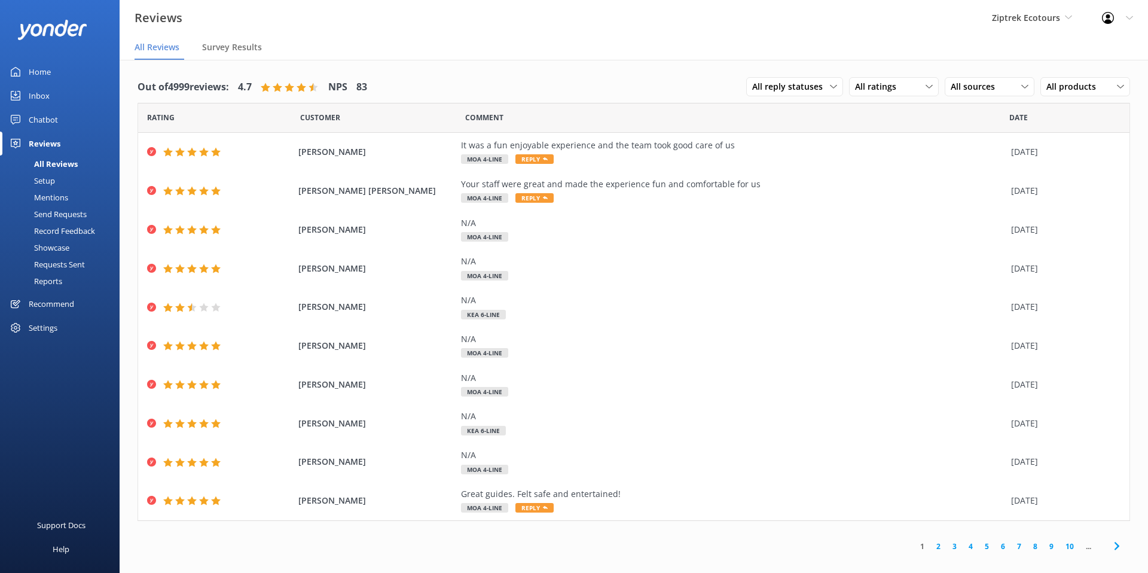
click at [62, 199] on div "Mentions" at bounding box center [37, 197] width 61 height 17
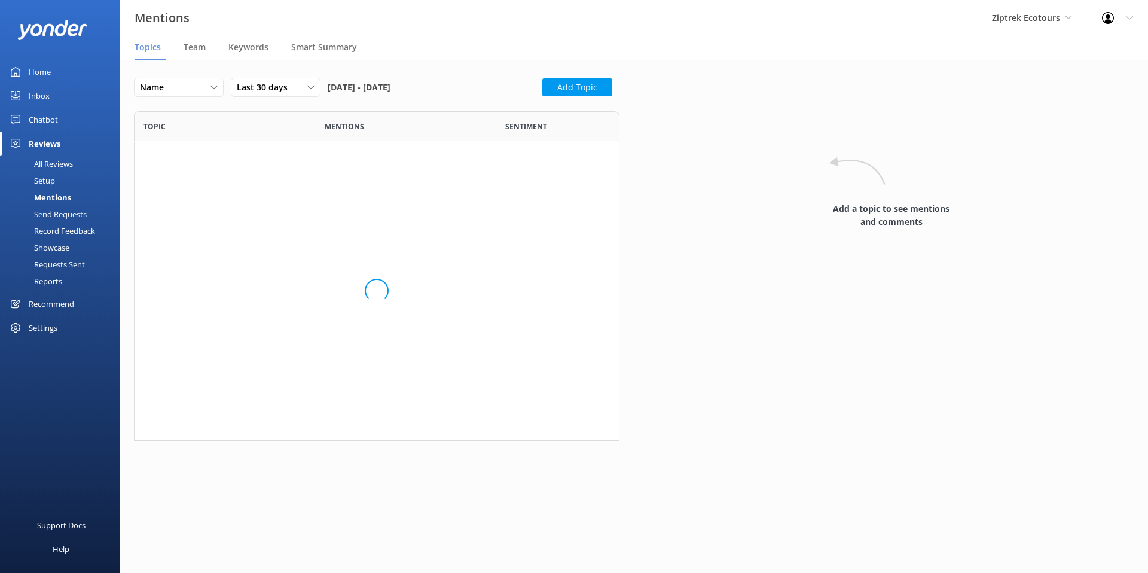
scroll to position [461, 486]
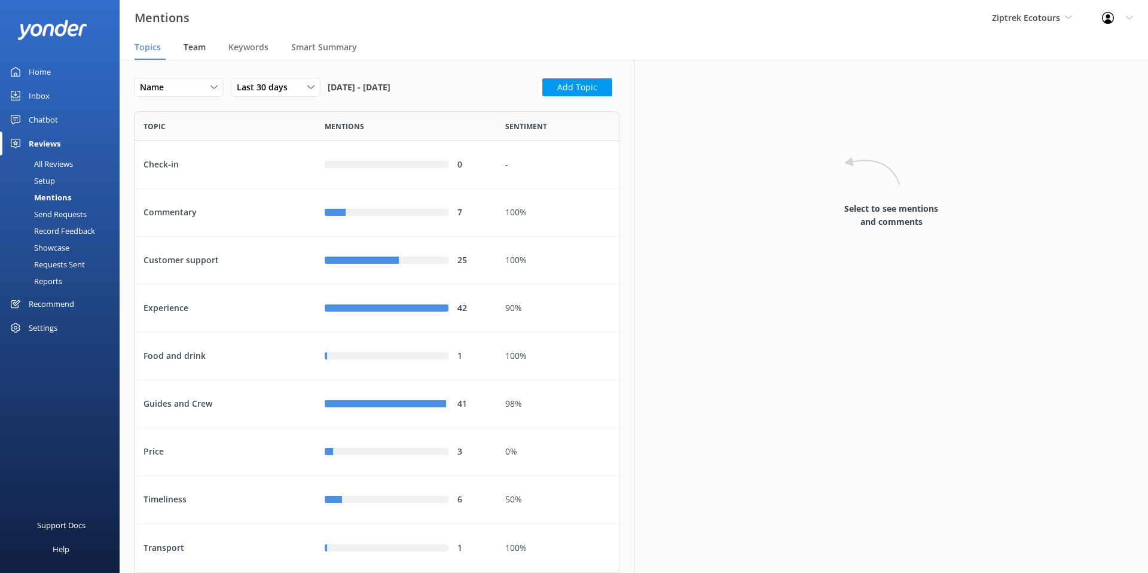
click at [188, 51] on span "Team" at bounding box center [195, 47] width 22 height 12
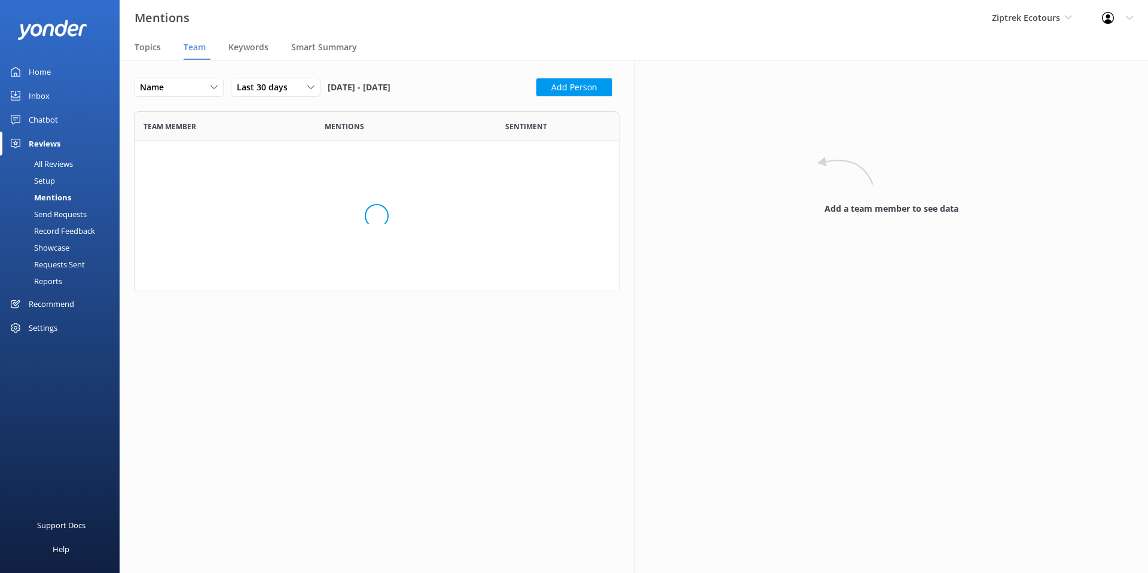
scroll to position [1275, 486]
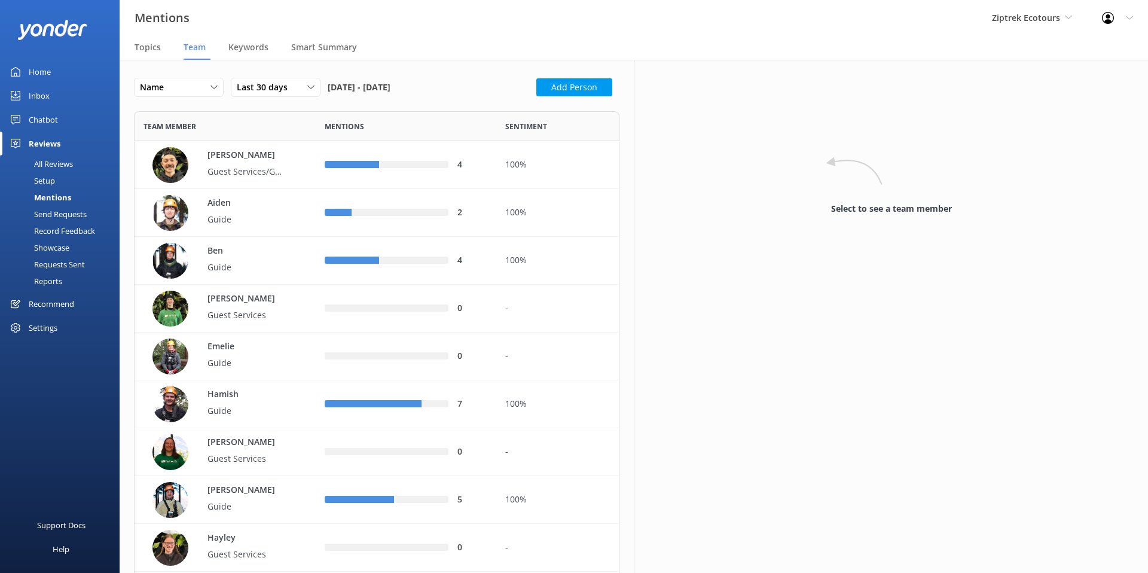
click at [60, 328] on div "Settings" at bounding box center [60, 328] width 120 height 24
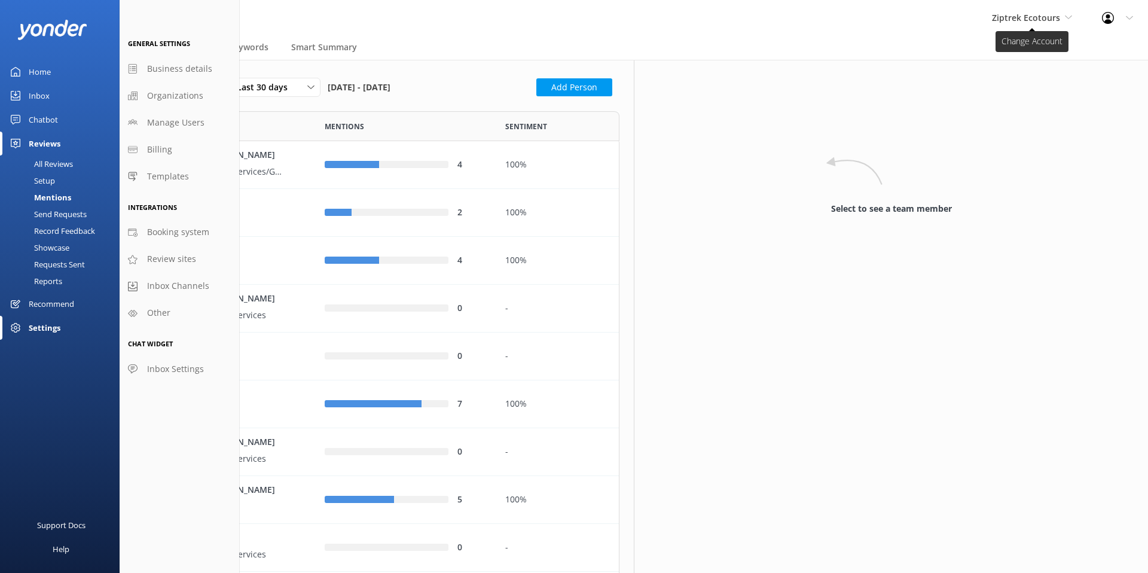
click at [1043, 19] on span "Ziptrek Ecotours" at bounding box center [1026, 17] width 68 height 11
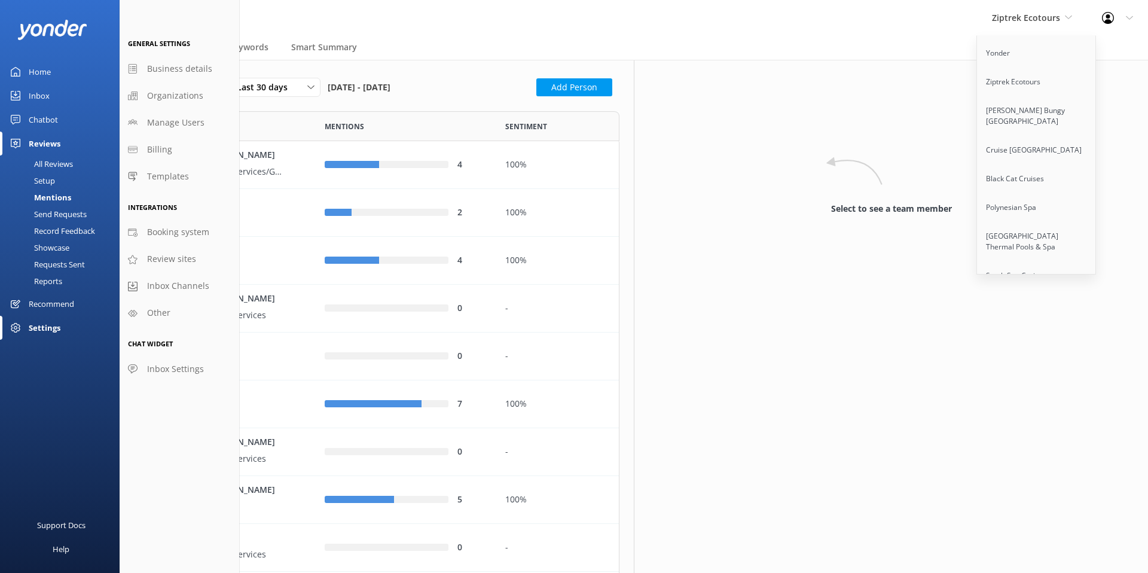
scroll to position [245, 0]
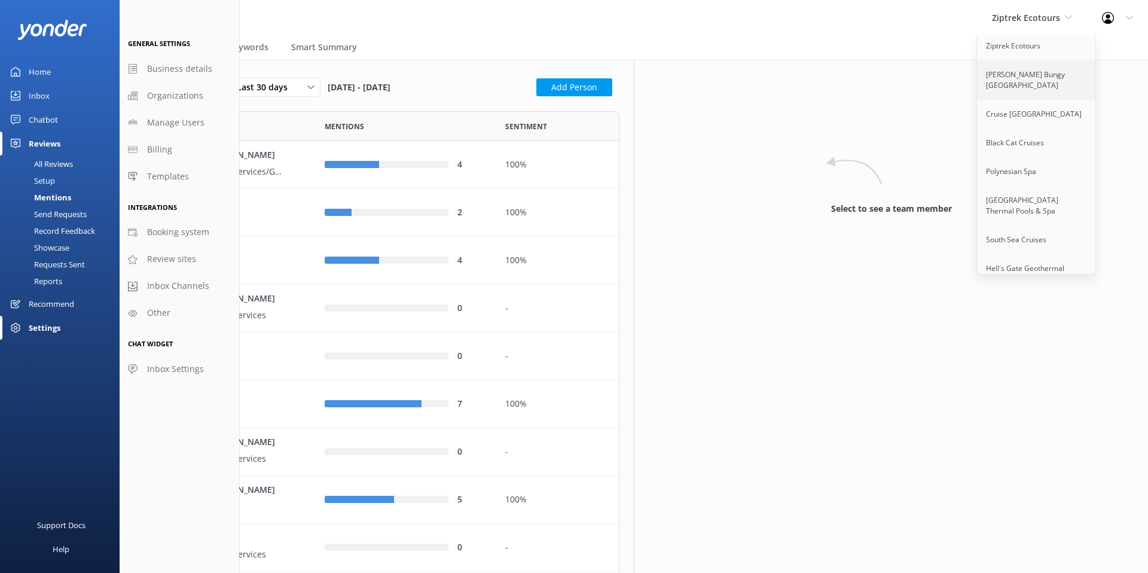
click at [1006, 70] on link "[PERSON_NAME] Bungy [GEOGRAPHIC_DATA]" at bounding box center [1037, 79] width 120 height 39
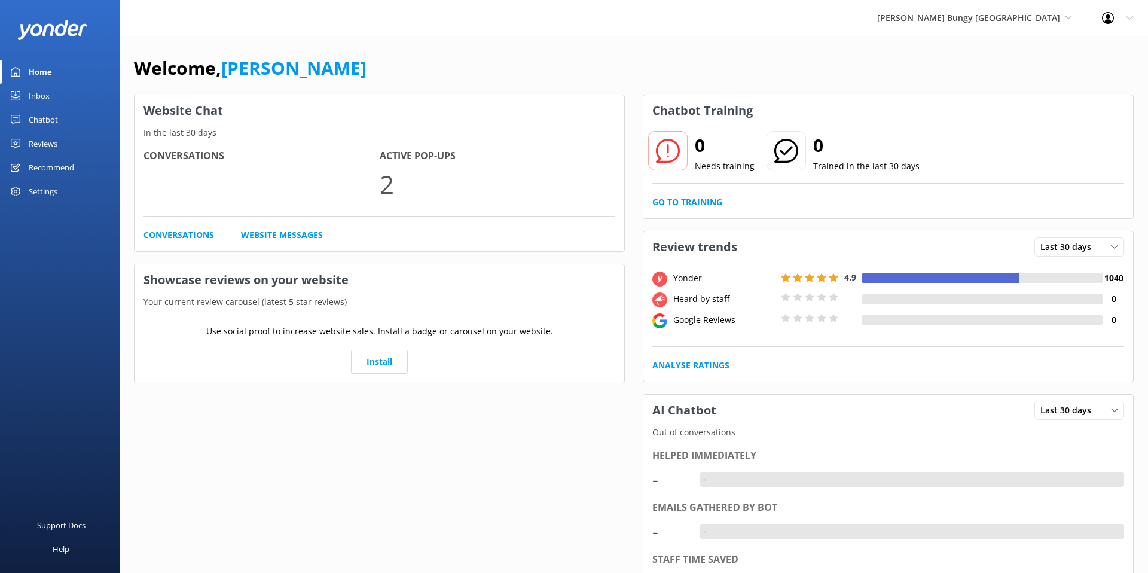
click at [33, 188] on div "Settings" at bounding box center [43, 191] width 29 height 24
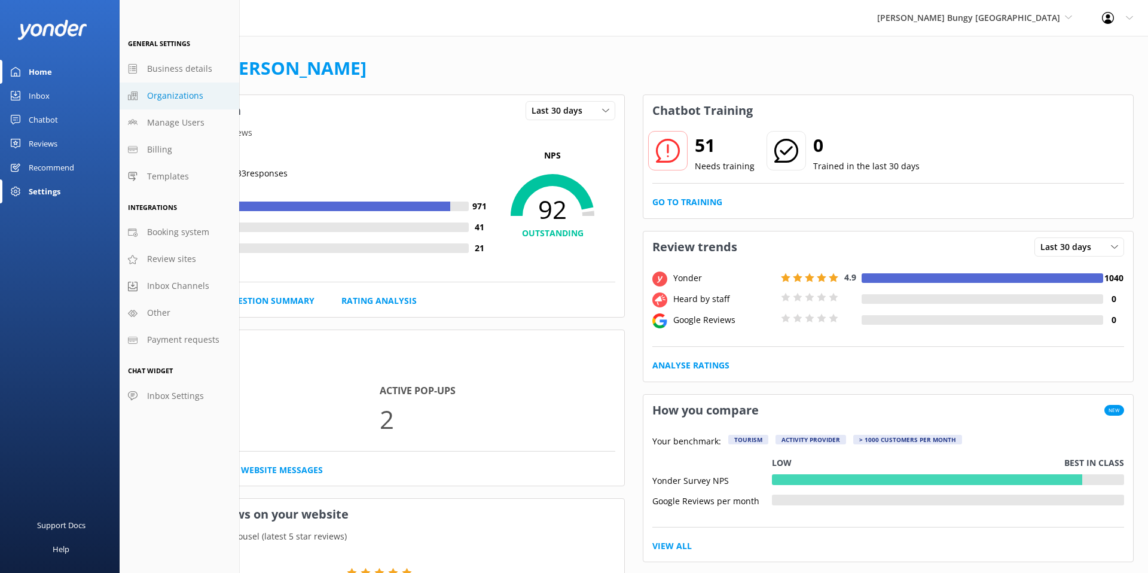
click at [175, 94] on span "Organizations" at bounding box center [175, 95] width 56 height 13
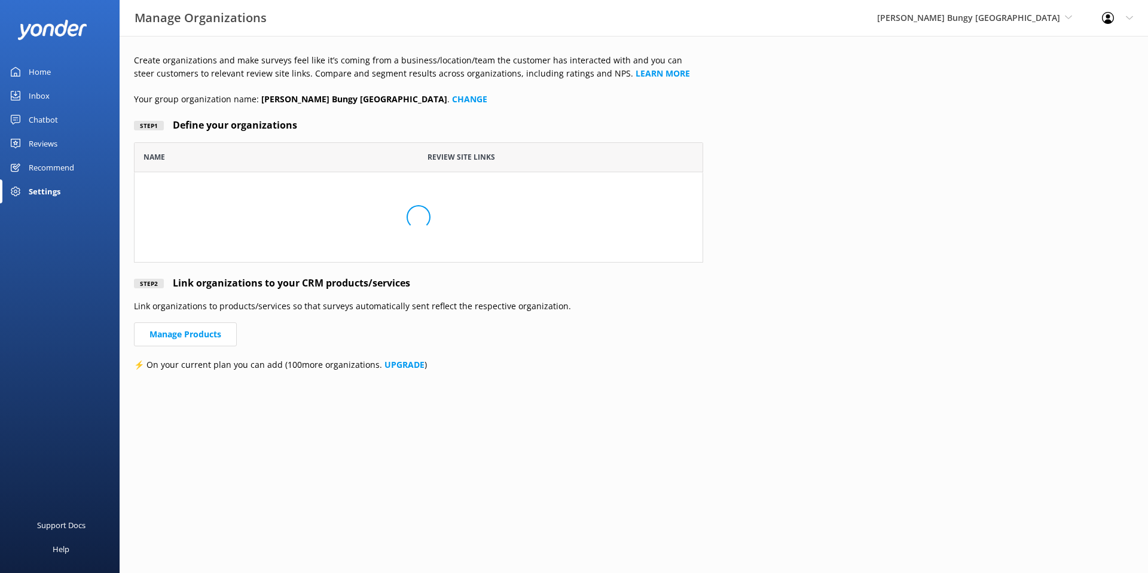
scroll to position [318, 569]
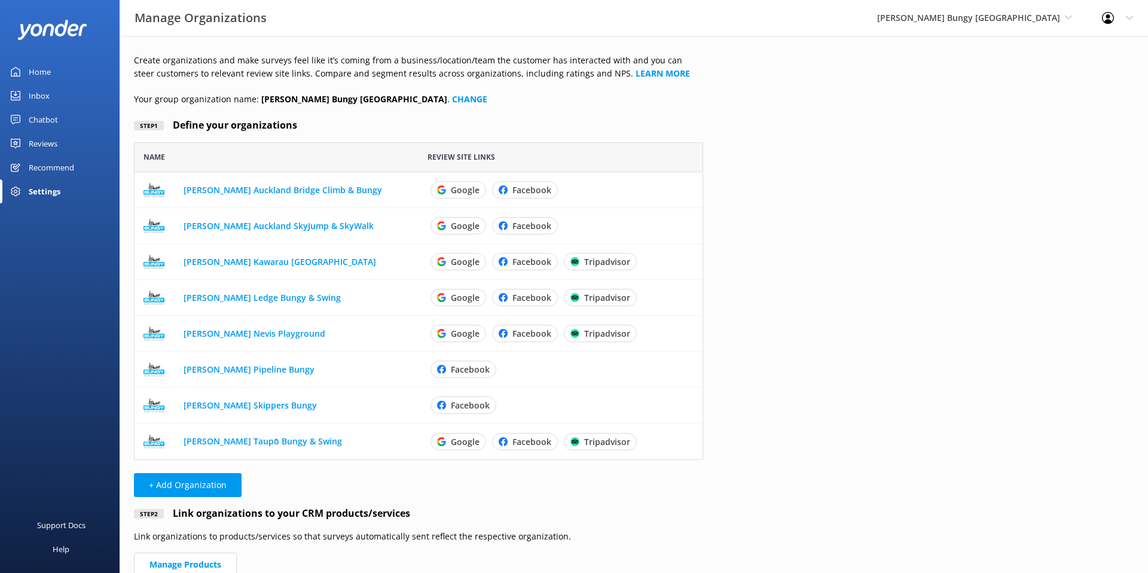
click at [51, 67] on link "Home" at bounding box center [60, 72] width 120 height 24
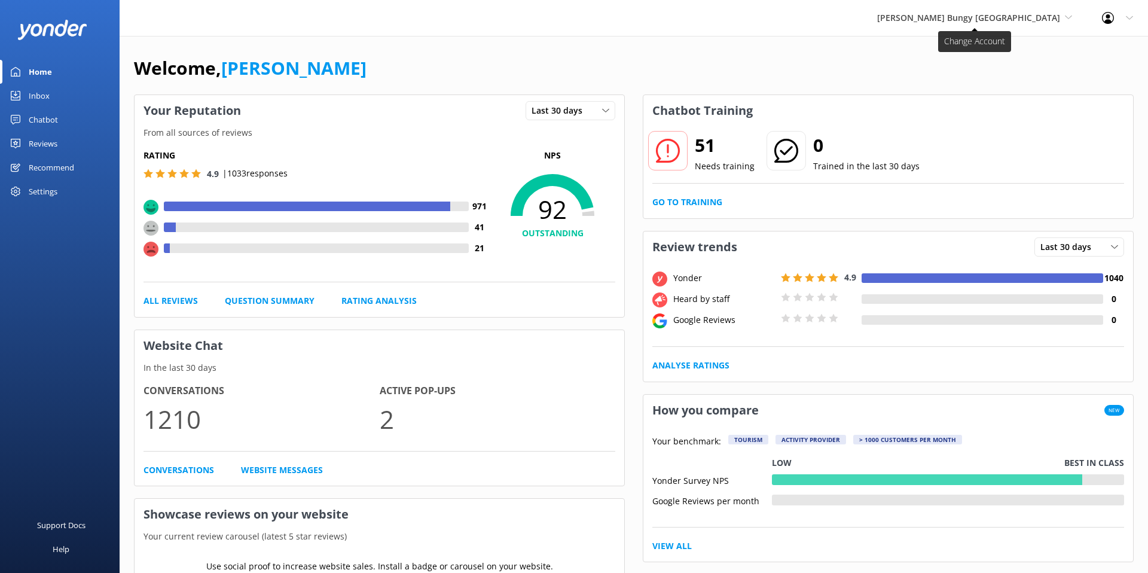
click at [1039, 17] on span "[PERSON_NAME] Bungy [GEOGRAPHIC_DATA]" at bounding box center [968, 17] width 183 height 11
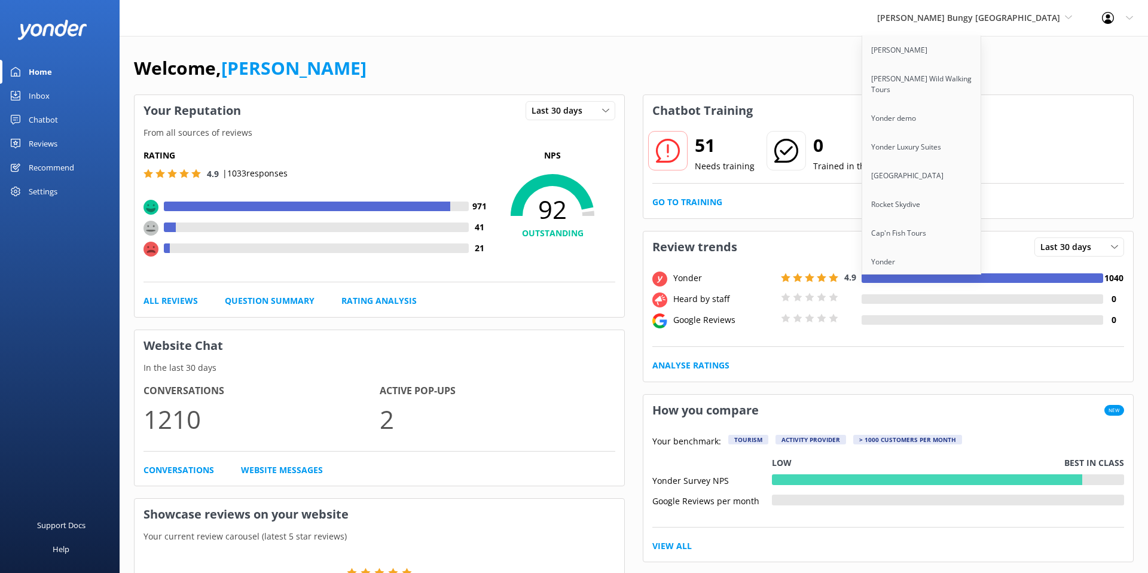
click at [876, 68] on div "Welcome, [PERSON_NAME]" at bounding box center [634, 74] width 1000 height 41
click at [729, 54] on div "Welcome, [PERSON_NAME]" at bounding box center [634, 74] width 1000 height 41
click at [756, 78] on div "Welcome, [PERSON_NAME]" at bounding box center [634, 74] width 1000 height 41
click at [1032, 18] on span "[PERSON_NAME] Bungy [GEOGRAPHIC_DATA]" at bounding box center [968, 17] width 183 height 11
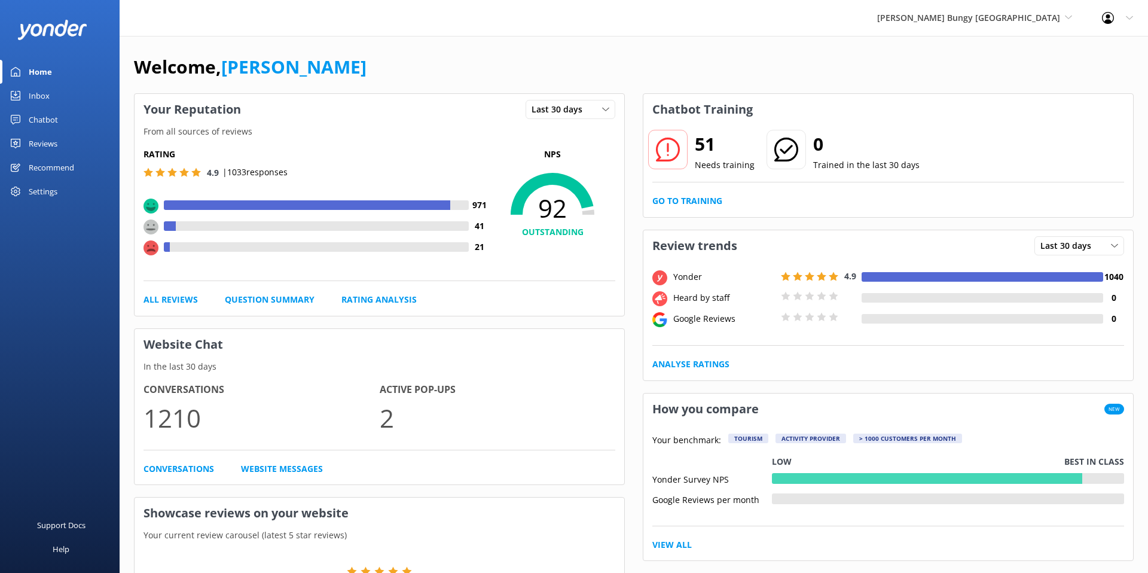
click at [703, 303] on div "Heard by staff" at bounding box center [724, 297] width 108 height 13
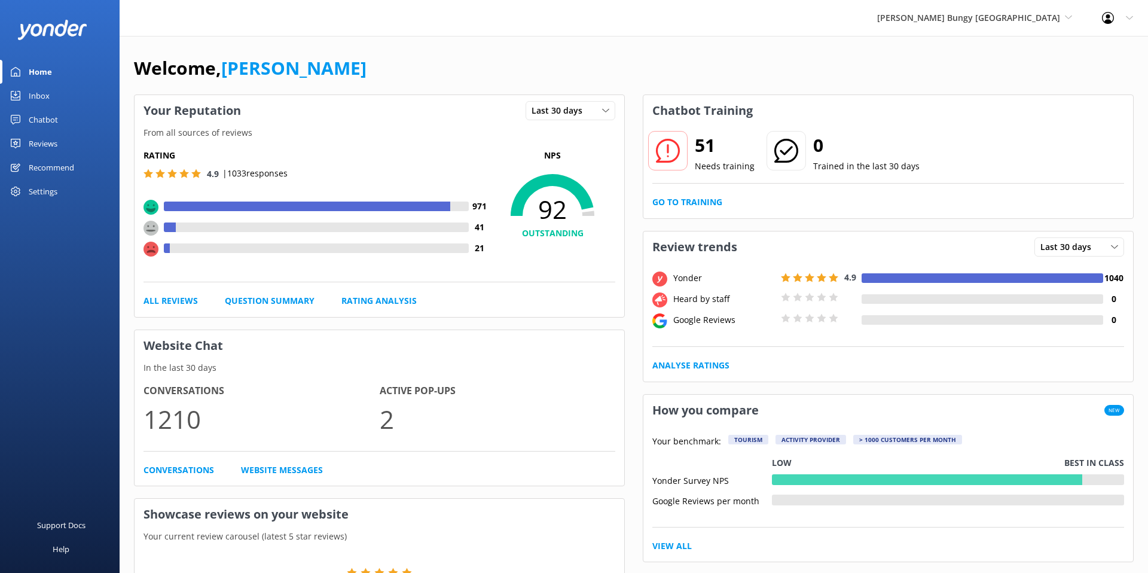
click at [36, 143] on div "Reviews" at bounding box center [43, 144] width 29 height 24
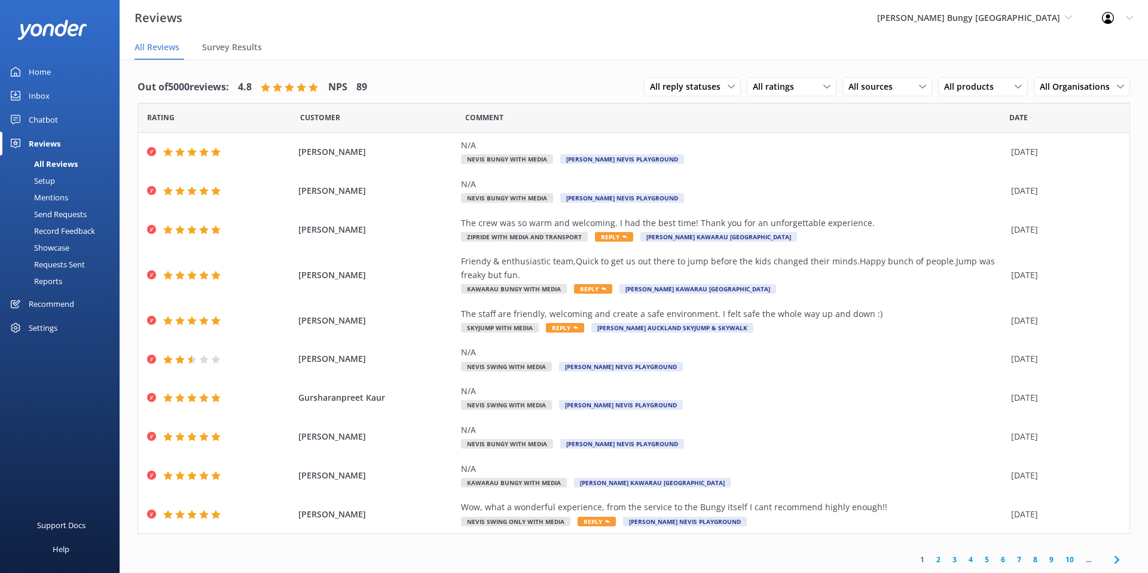
click at [53, 248] on div "Showcase" at bounding box center [38, 247] width 62 height 17
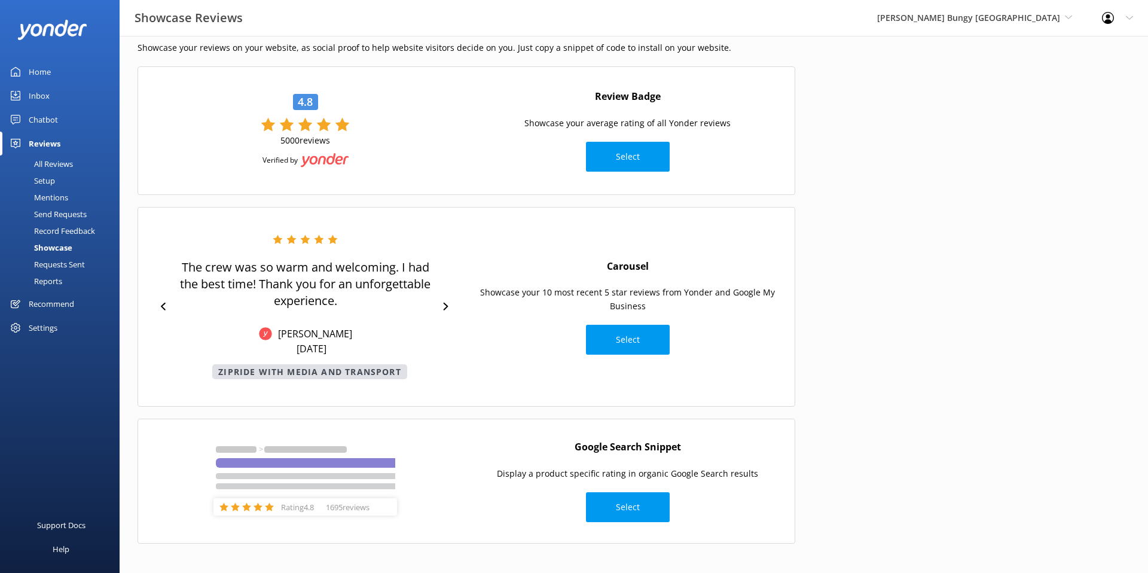
scroll to position [41, 0]
click at [629, 343] on button "Select" at bounding box center [628, 339] width 84 height 30
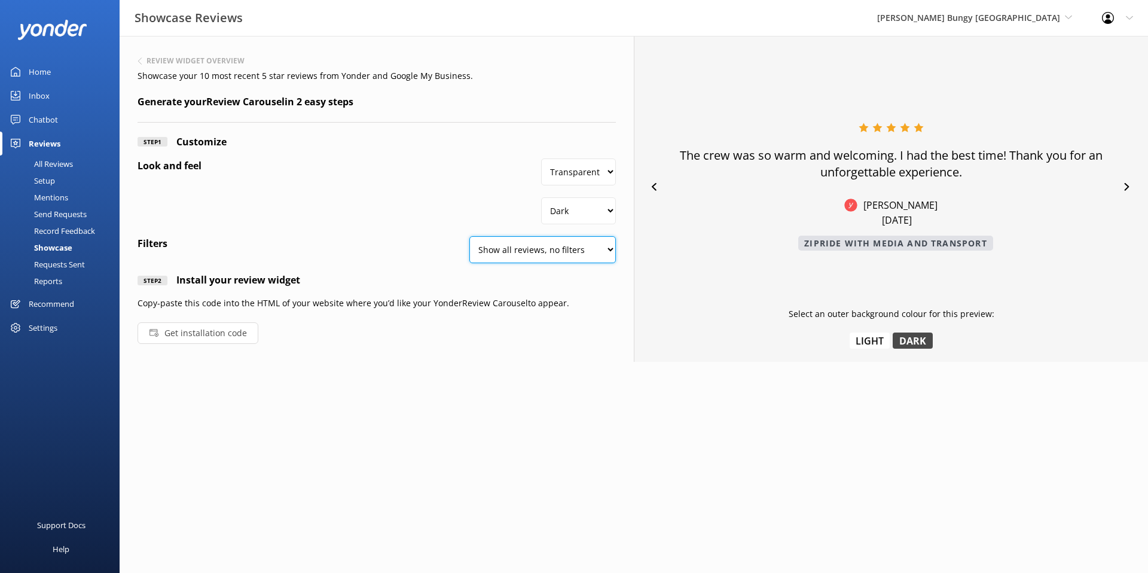
click at [548, 250] on select "Show all reviews, no filters Filter by product Yonder reviews" at bounding box center [542, 249] width 147 height 27
click at [469, 236] on select "Show all reviews, no filters Filter by product Yonder reviews" at bounding box center [542, 249] width 147 height 27
drag, startPoint x: 259, startPoint y: 72, endPoint x: 389, endPoint y: 77, distance: 129.9
click at [389, 77] on p "Showcase your 10 most recent 5 star reviews from Yonder and Google My Business." at bounding box center [377, 75] width 478 height 13
click at [39, 142] on div "Reviews" at bounding box center [45, 144] width 32 height 24
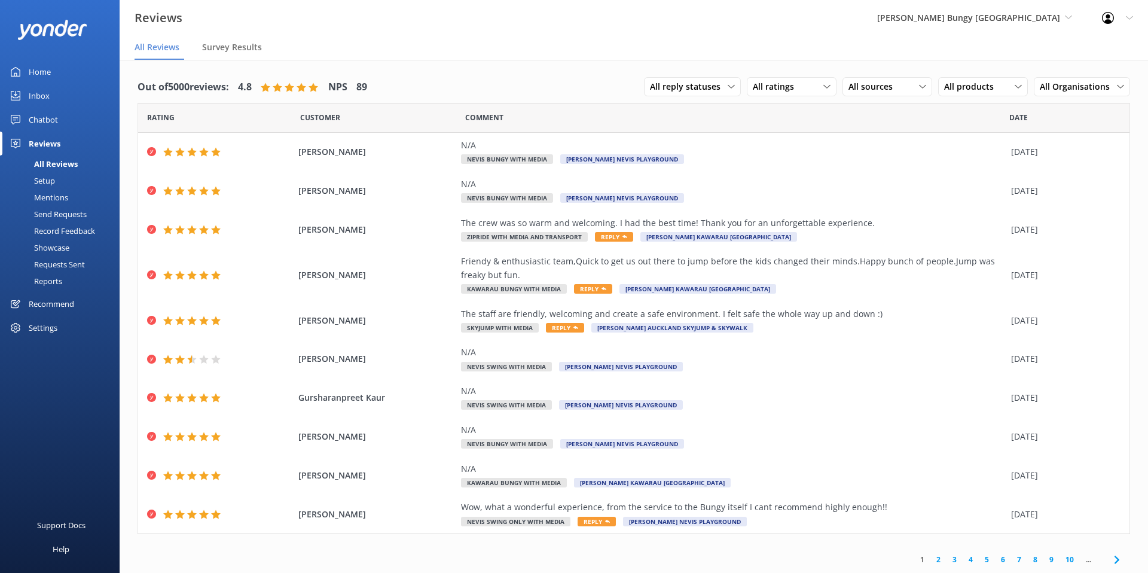
click at [57, 145] on div "Reviews" at bounding box center [45, 144] width 32 height 24
click at [49, 119] on div "Chatbot" at bounding box center [43, 120] width 29 height 24
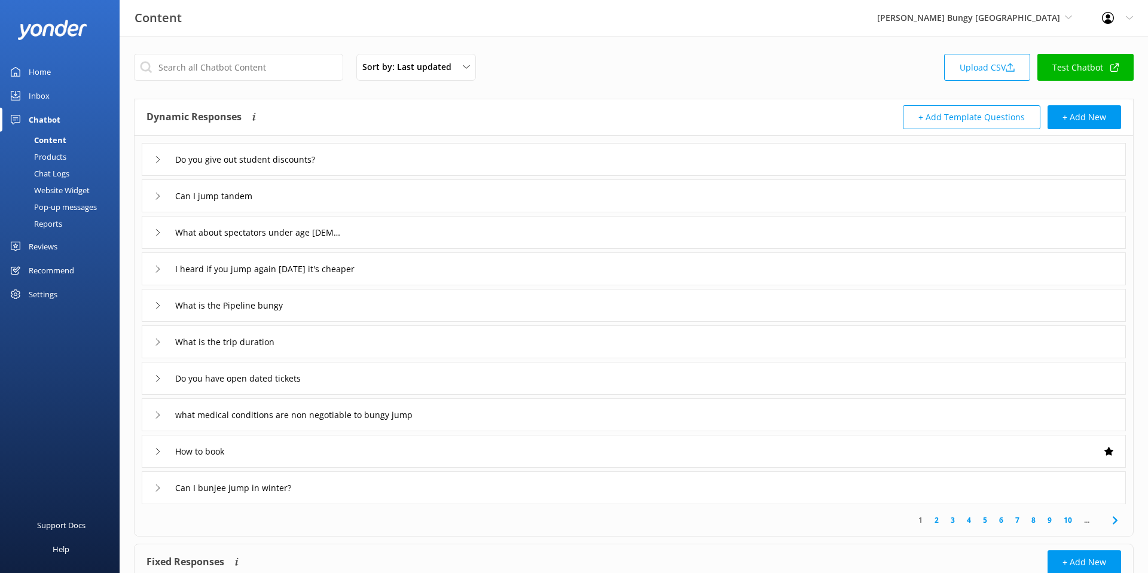
click at [57, 246] on div "Reviews" at bounding box center [43, 246] width 29 height 24
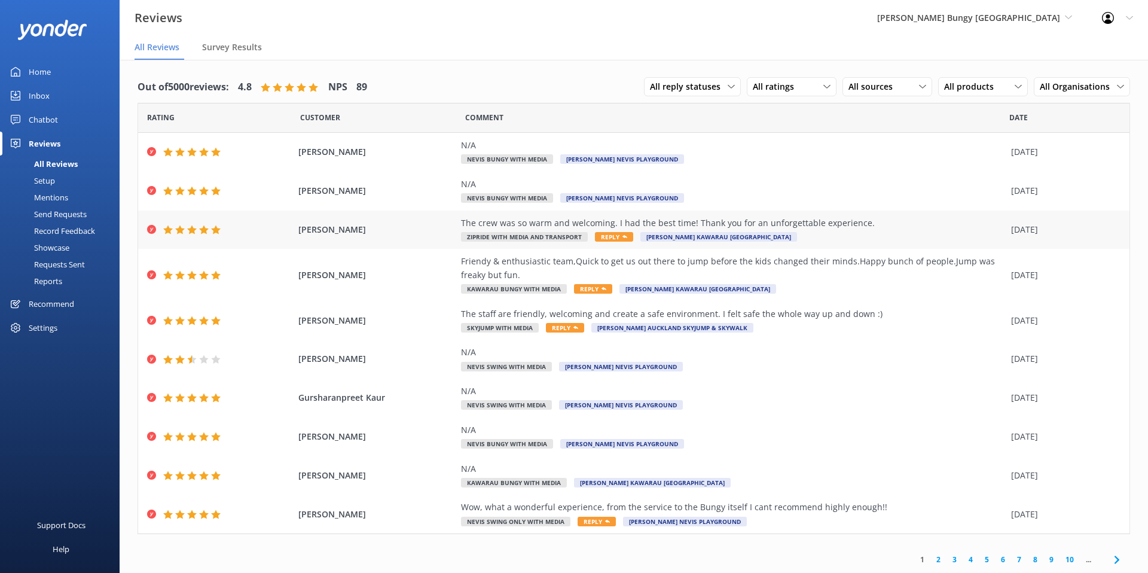
click at [798, 219] on div "The crew was so warm and welcoming. I had the best time! Thank you for an unfor…" at bounding box center [733, 223] width 544 height 13
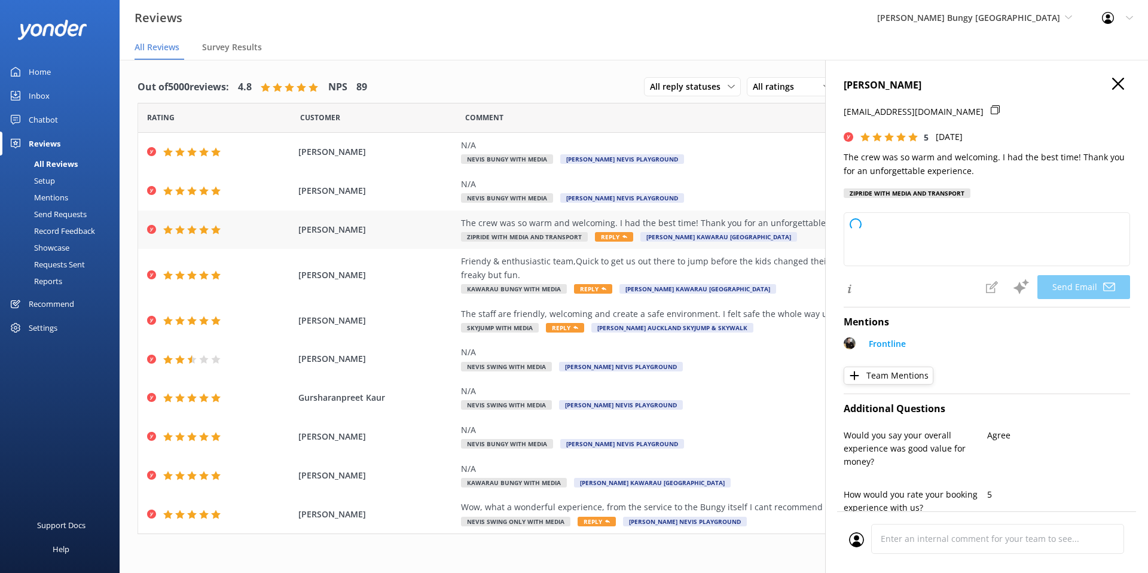
type textarea "Thank you so much, [PERSON_NAME]! We’re thrilled to hear you had such a wonderf…"
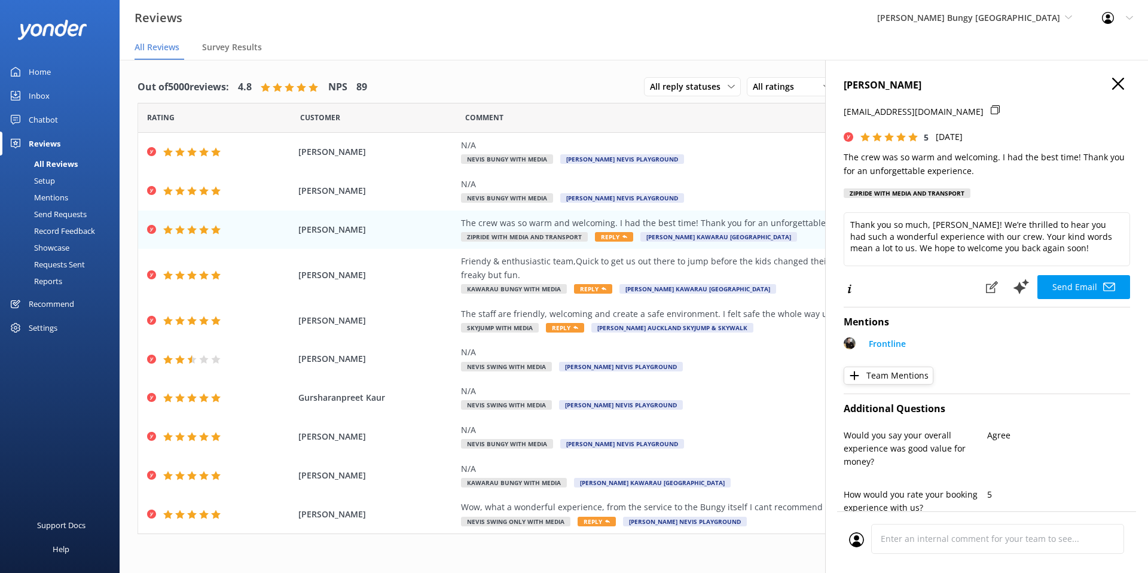
click at [1120, 83] on use at bounding box center [1118, 84] width 12 height 12
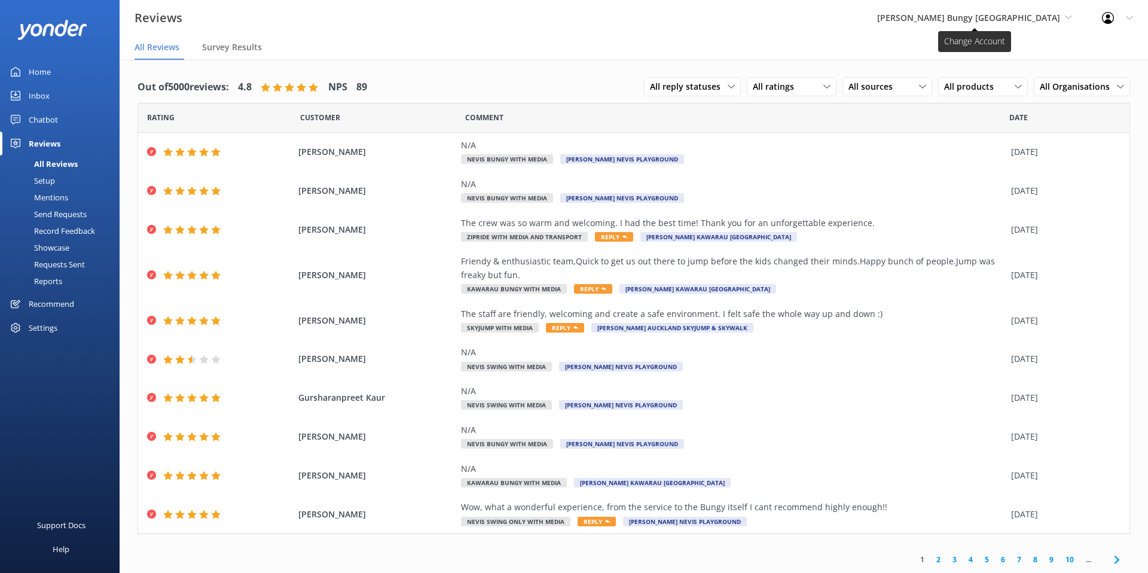
drag, startPoint x: 984, startPoint y: 8, endPoint x: 980, endPoint y: 16, distance: 8.6
click at [984, 9] on div "[PERSON_NAME] Bungy [GEOGRAPHIC_DATA] Yonder Zipline [PERSON_NAME] Wild Walking…" at bounding box center [974, 18] width 225 height 36
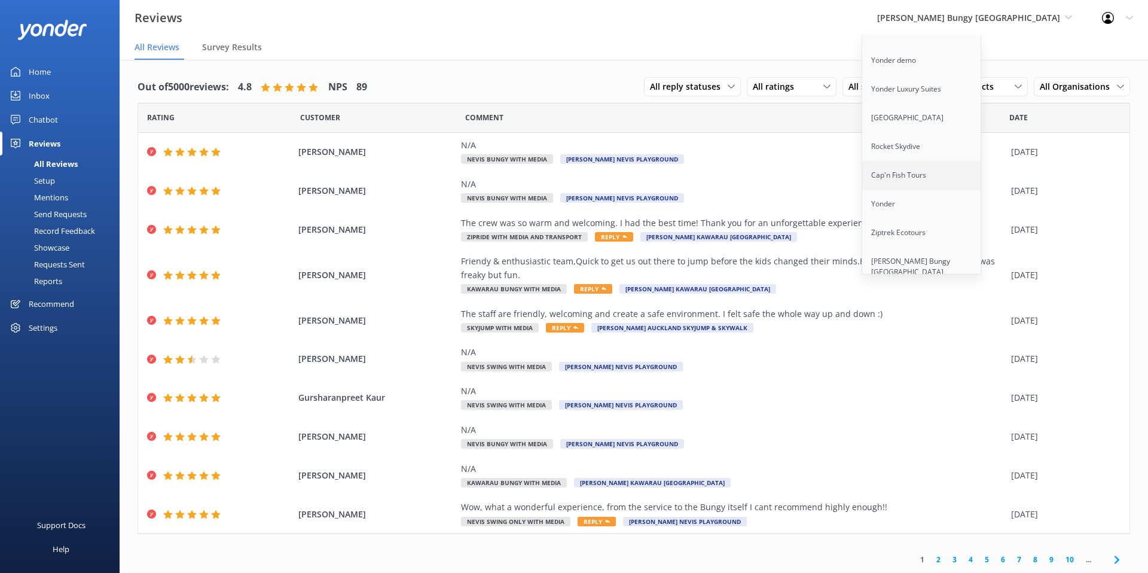
scroll to position [63, 0]
click at [951, 216] on link "Ziptrek Ecotours" at bounding box center [922, 228] width 120 height 29
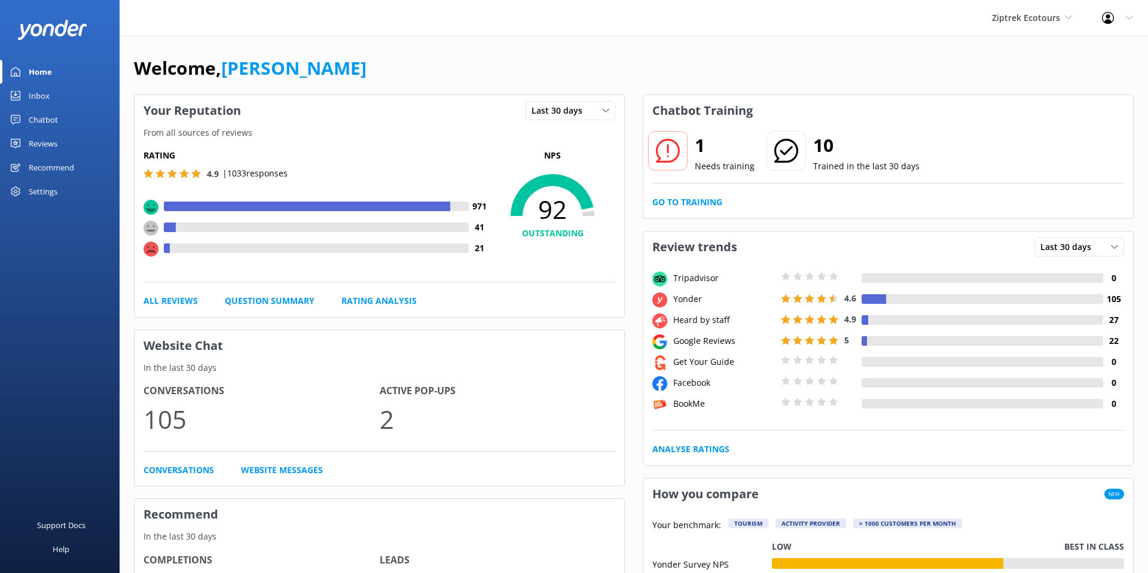
click at [43, 145] on div "Reviews" at bounding box center [43, 144] width 29 height 24
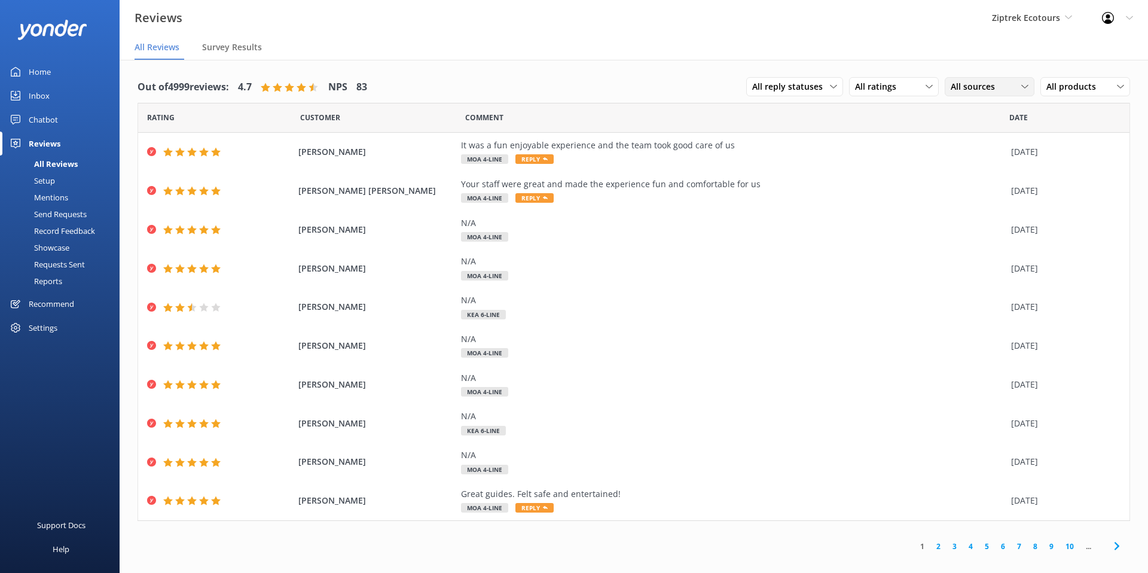
click at [976, 88] on span "All sources" at bounding box center [976, 86] width 51 height 13
click at [992, 258] on link "Google reviews" at bounding box center [999, 266] width 106 height 24
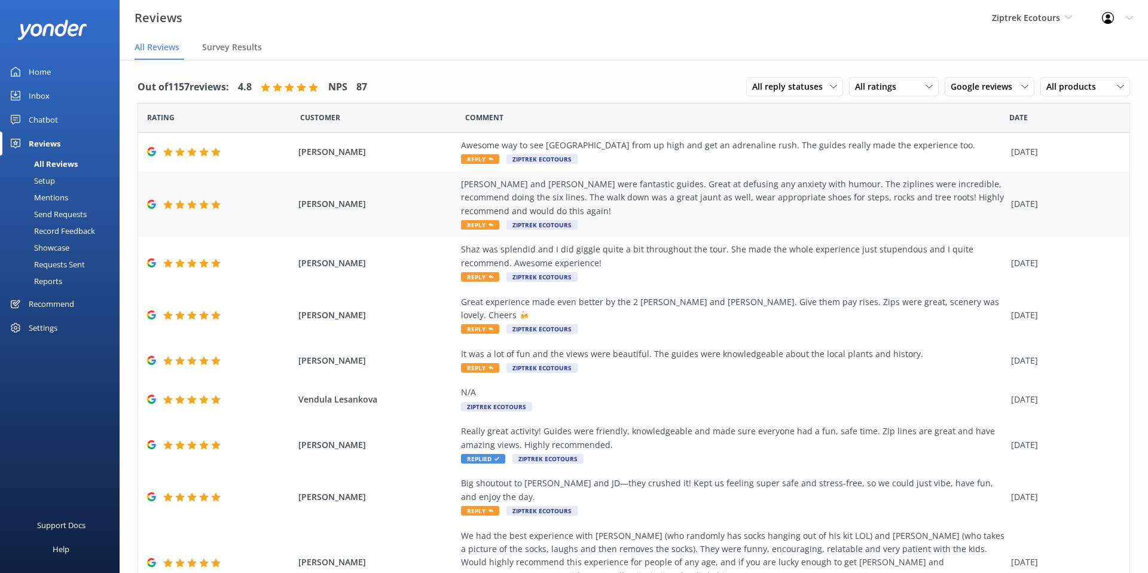
click at [689, 206] on div "[PERSON_NAME] and [PERSON_NAME] were fantastic guides. Great at defusing any an…" at bounding box center [733, 198] width 544 height 40
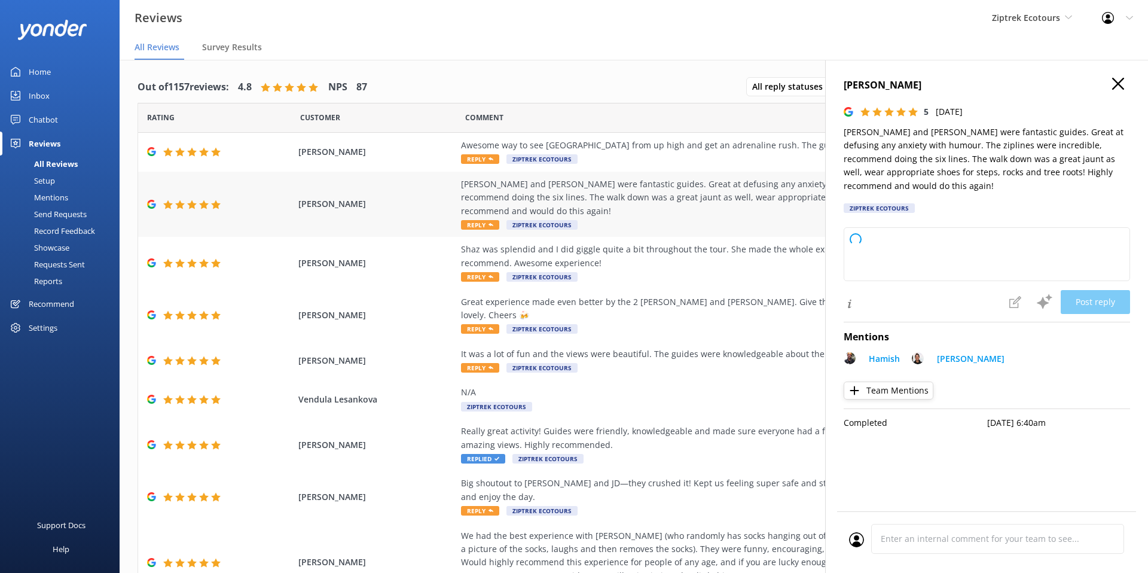
type textarea "Kia ora, Thank you so much for your awesome feedback! We're delighted to hear y…"
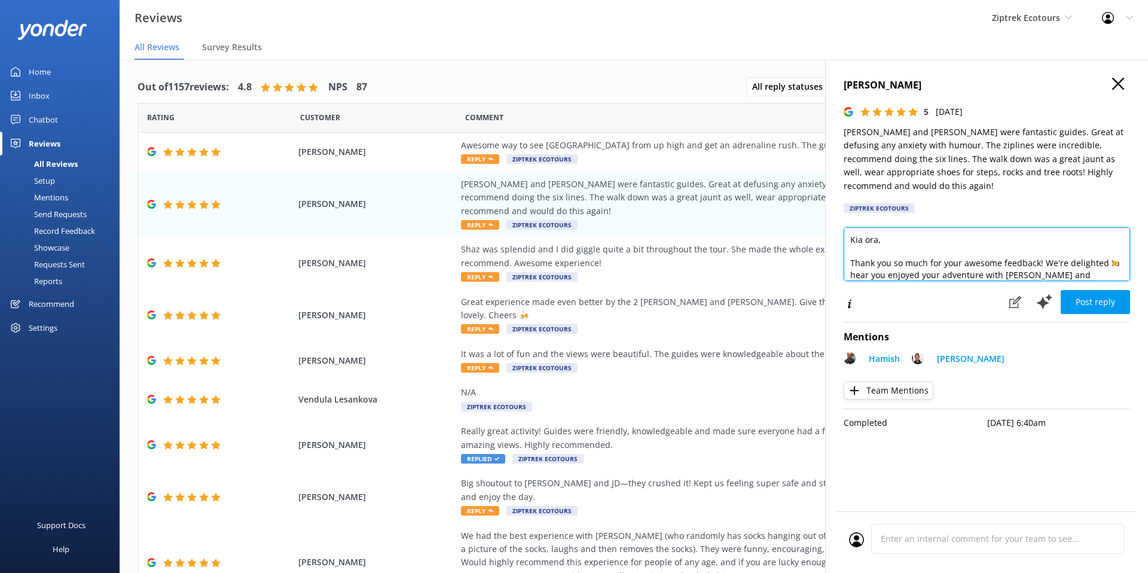
drag, startPoint x: 877, startPoint y: 239, endPoint x: 848, endPoint y: 240, distance: 28.8
click at [848, 240] on textarea "Kia ora, Thank you so much for your awesome feedback! We're delighted to hear y…" at bounding box center [987, 254] width 286 height 54
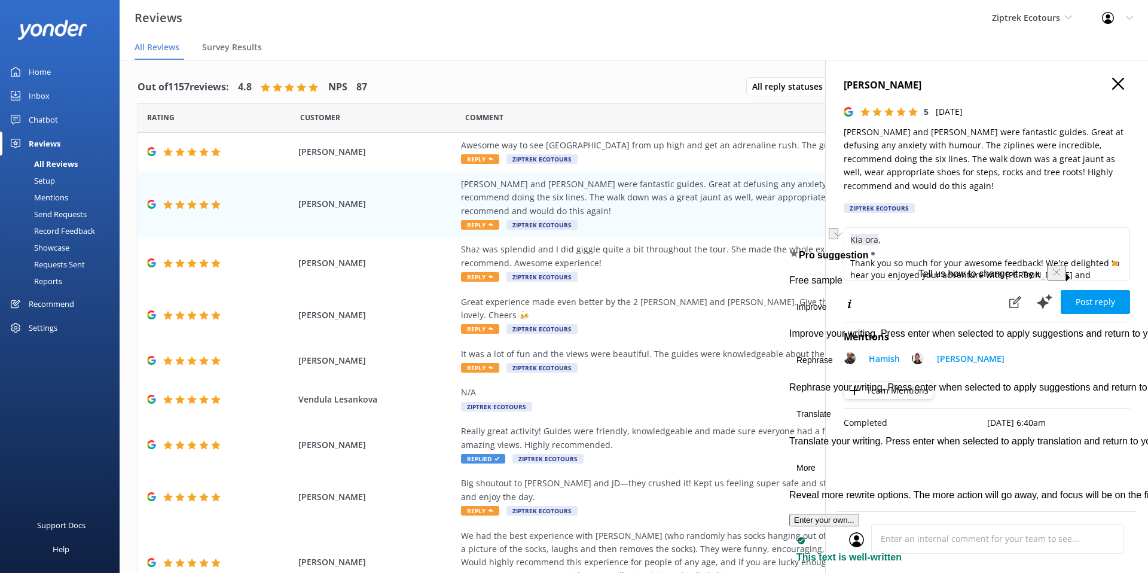
click at [1015, 221] on div "[PERSON_NAME] 5 [DATE] Hamish and [PERSON_NAME] were fantastic guides. Great at…" at bounding box center [986, 346] width 323 height 573
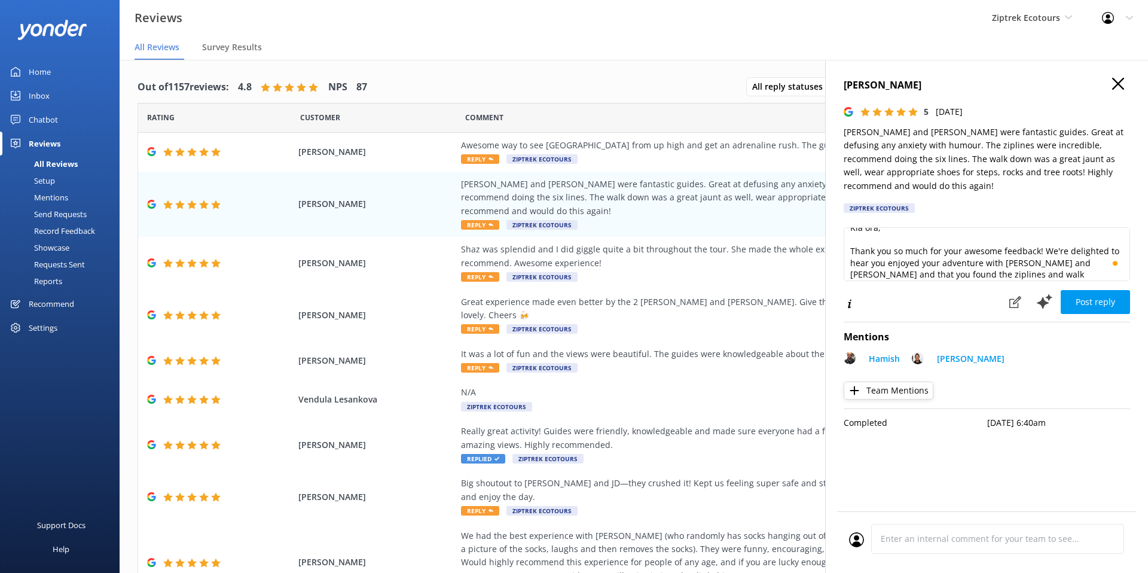
scroll to position [0, 0]
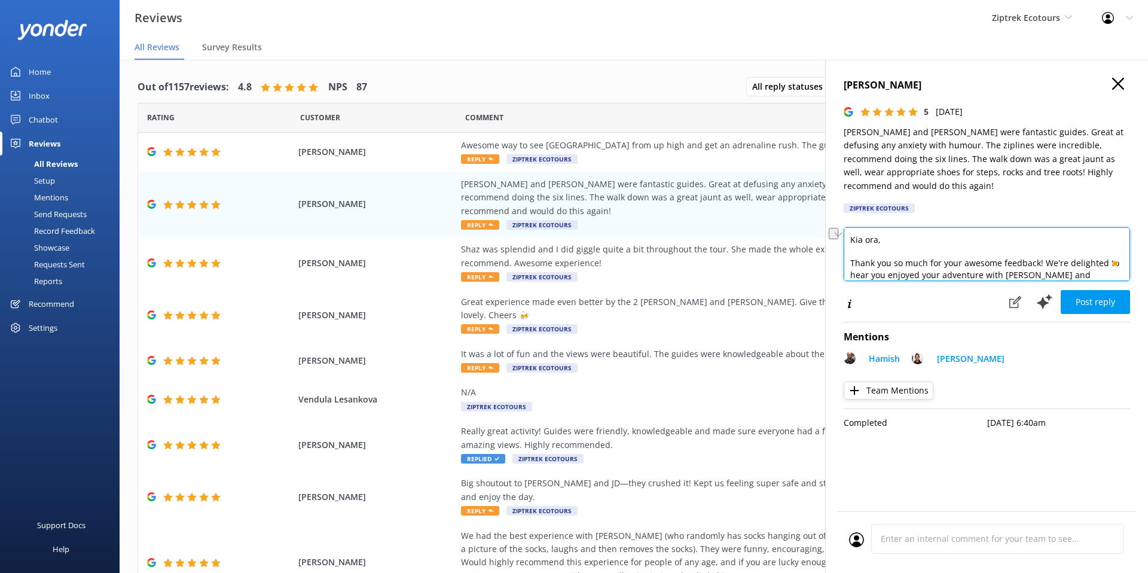
drag, startPoint x: 879, startPoint y: 243, endPoint x: 836, endPoint y: 240, distance: 43.2
click at [836, 240] on div "[PERSON_NAME] 5 [DATE] Hamish and [PERSON_NAME] were fantastic guides. Great at…" at bounding box center [986, 346] width 323 height 573
click at [934, 260] on textarea "Kia ora, Thank you so much for your awesome feedback! We're delighted to hear y…" at bounding box center [987, 254] width 286 height 54
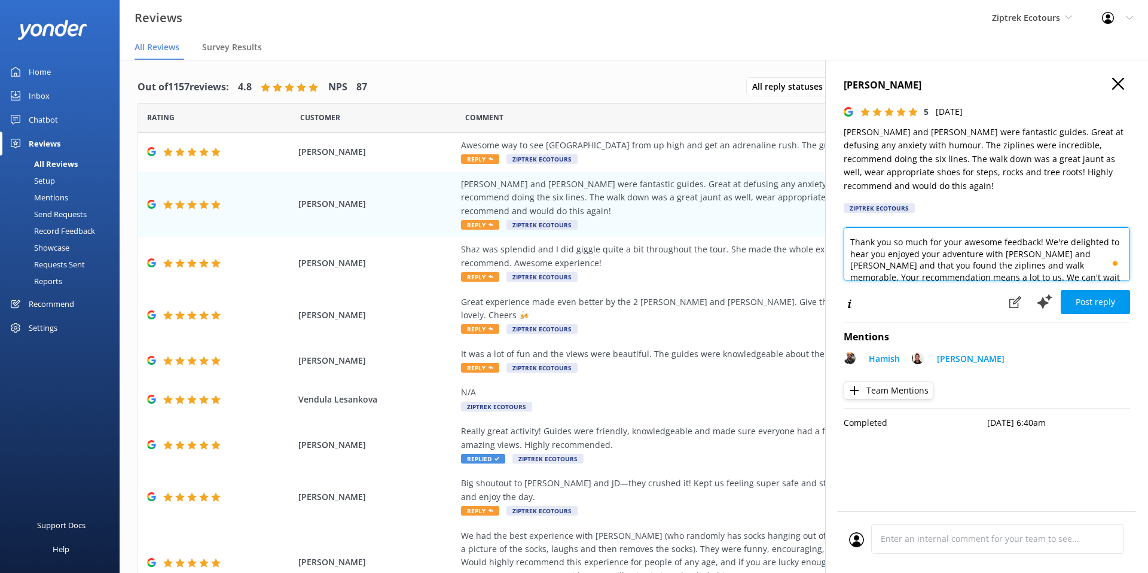
drag, startPoint x: 1026, startPoint y: 248, endPoint x: 980, endPoint y: 254, distance: 46.4
click at [980, 254] on textarea "Kia ora, Thank you so much for your awesome feedback! We're delighted to hear y…" at bounding box center [987, 254] width 286 height 54
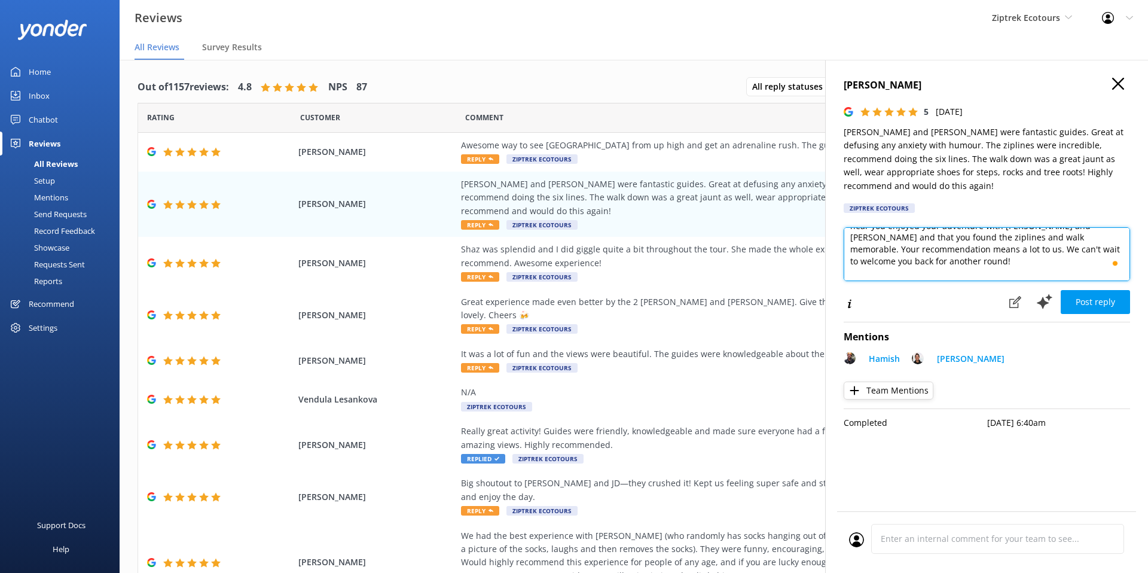
scroll to position [0, 0]
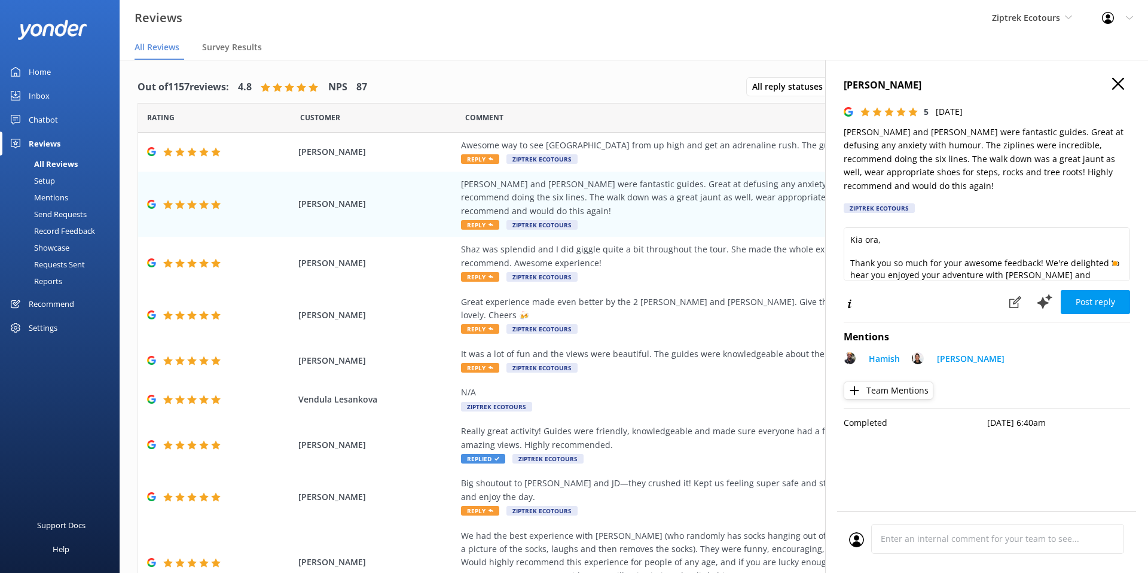
click at [1121, 86] on icon at bounding box center [1118, 84] width 12 height 12
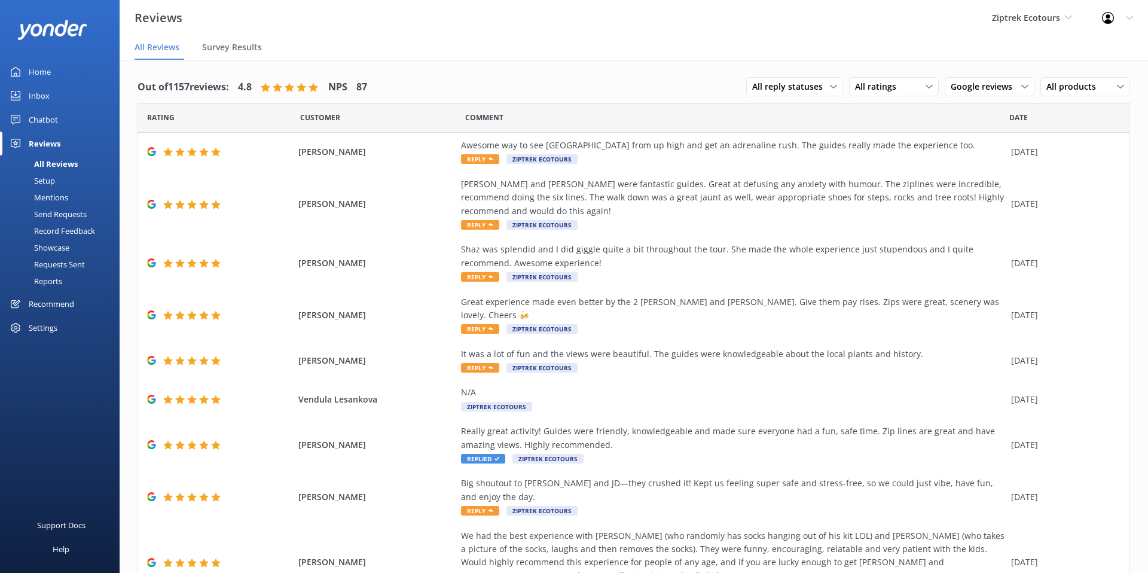
click at [40, 75] on div "Home" at bounding box center [40, 72] width 22 height 24
